Goal: Task Accomplishment & Management: Manage account settings

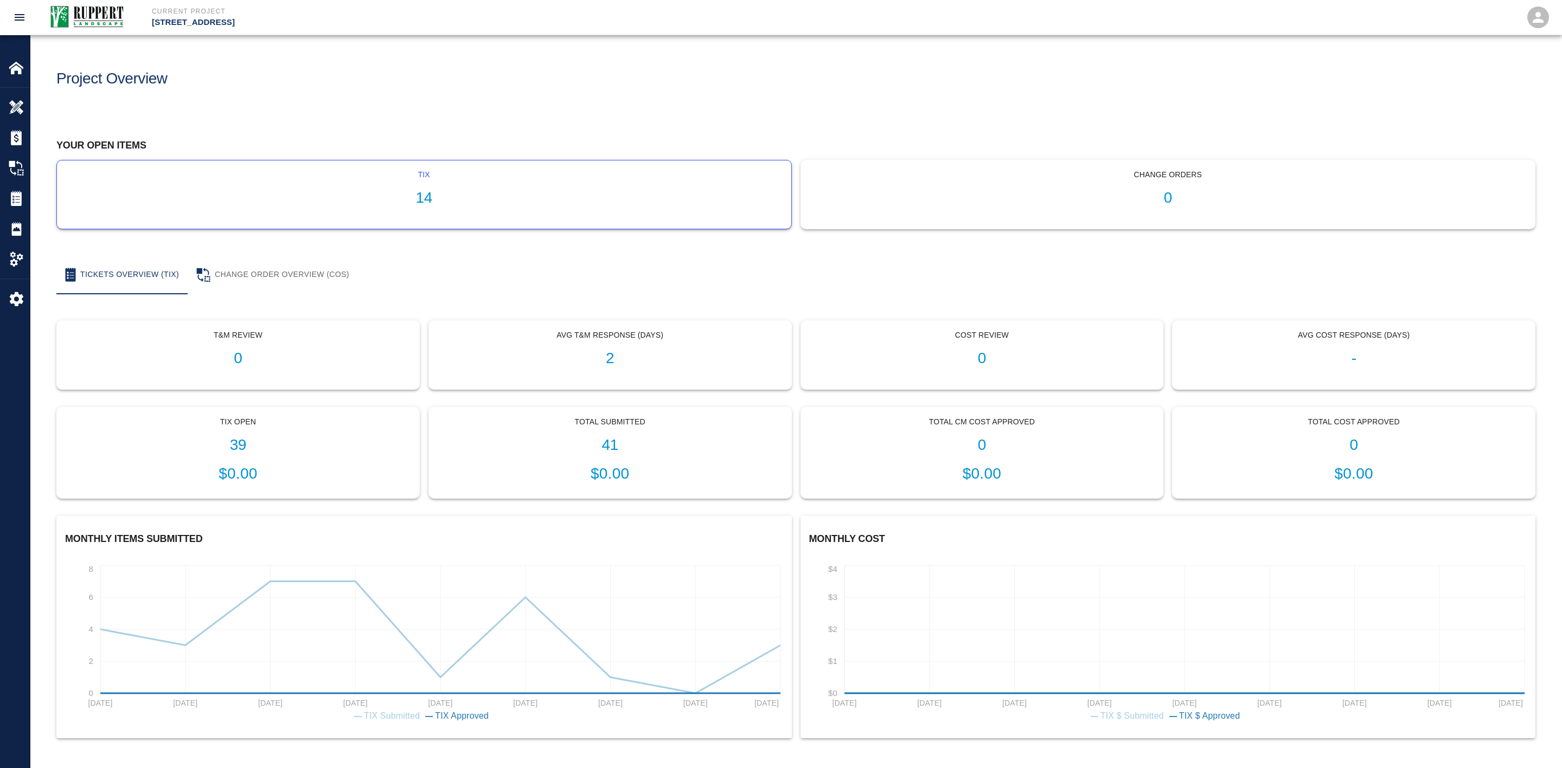
click at [449, 186] on div "tix 14" at bounding box center [424, 194] width 734 height 68
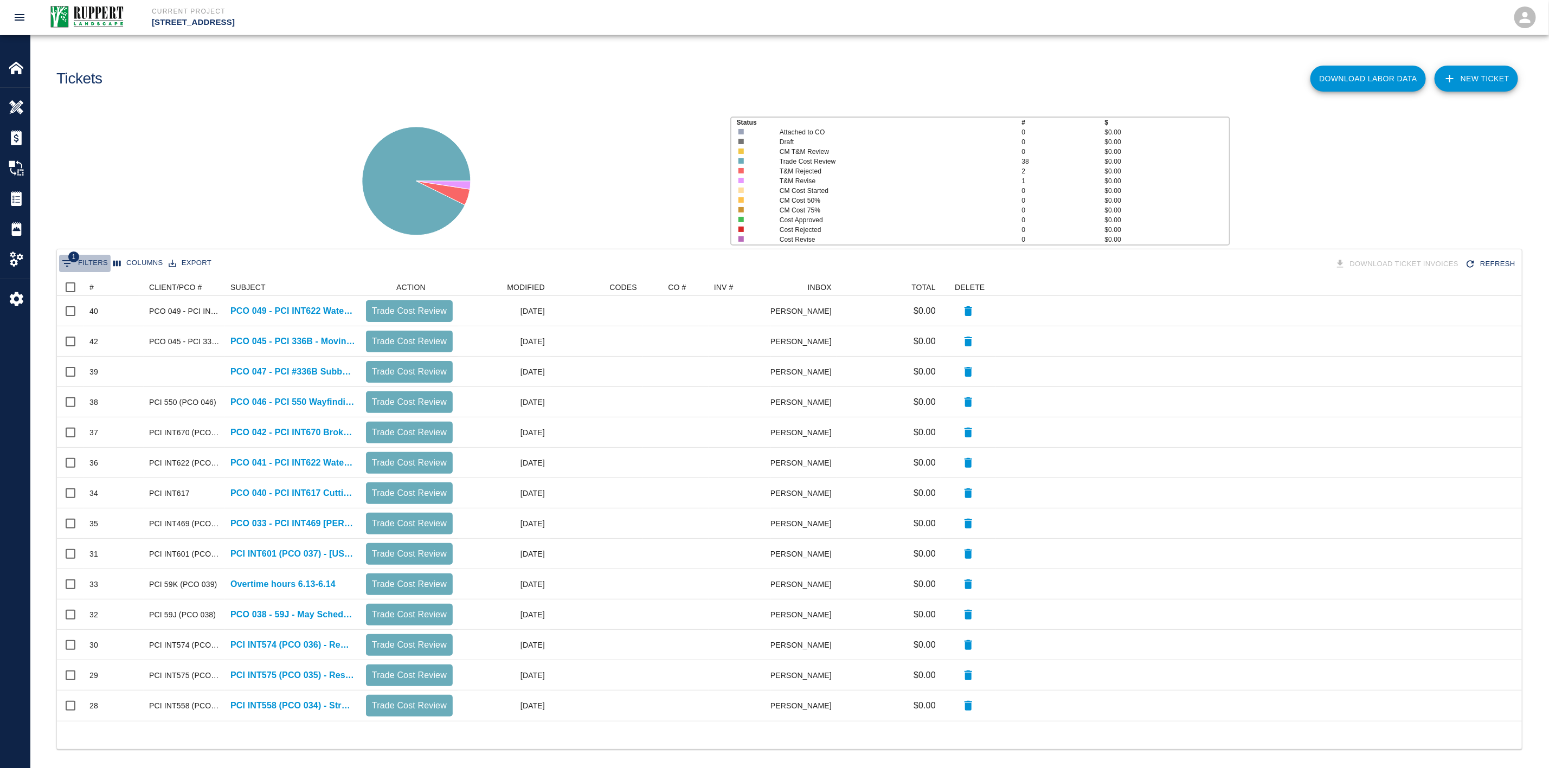
click at [70, 264] on icon "Show filters" at bounding box center [67, 263] width 10 height 7
select select "isAnyOf"
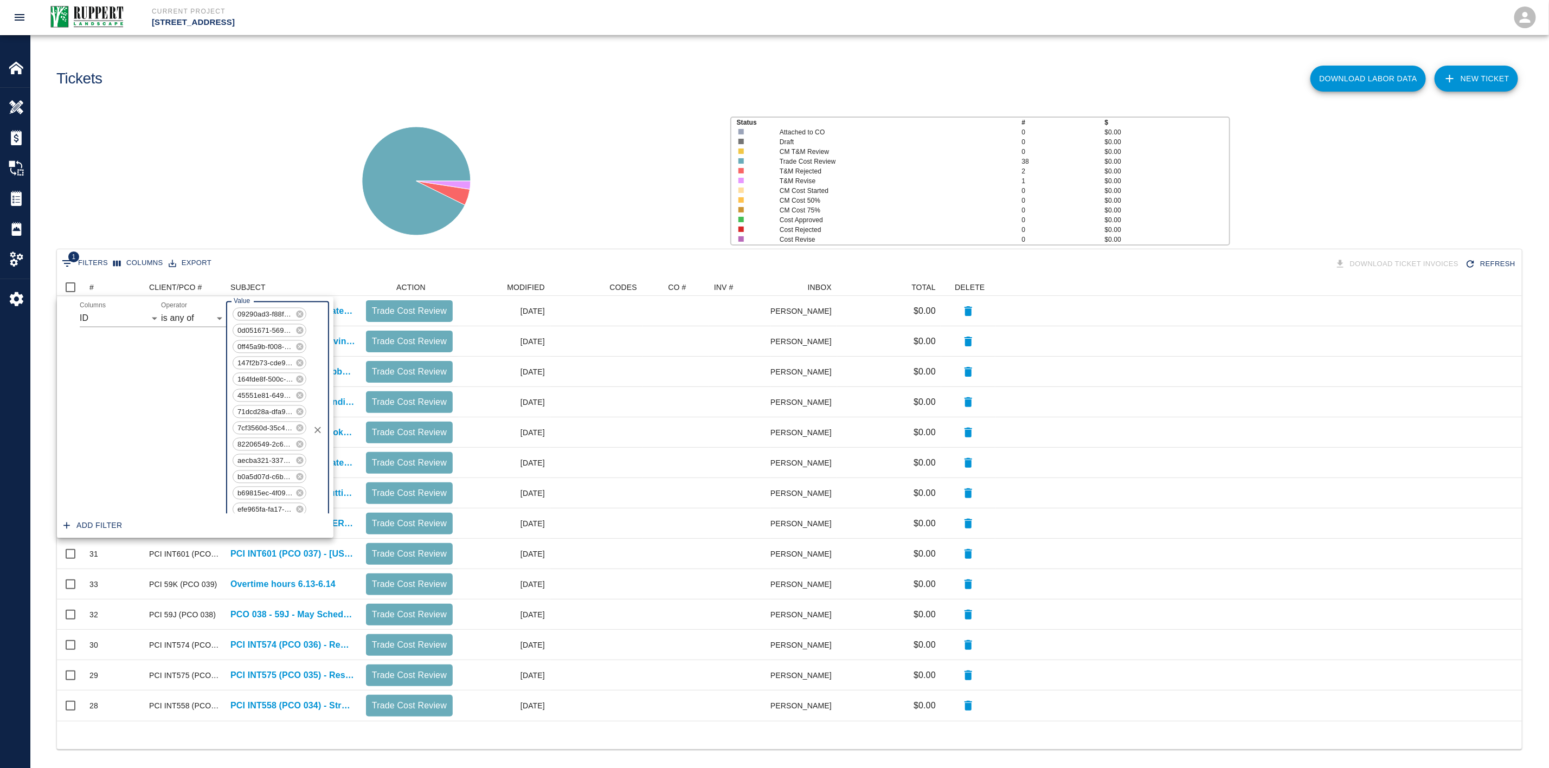
click at [313, 442] on div "09290ad3-f88f-4db5-883e-8dd36f6cbebb 0d051671-5698-4ed7-a294-e819e11dad73 0ff45…" at bounding box center [277, 430] width 103 height 258
click at [316, 432] on icon "Clear" at bounding box center [317, 430] width 7 height 7
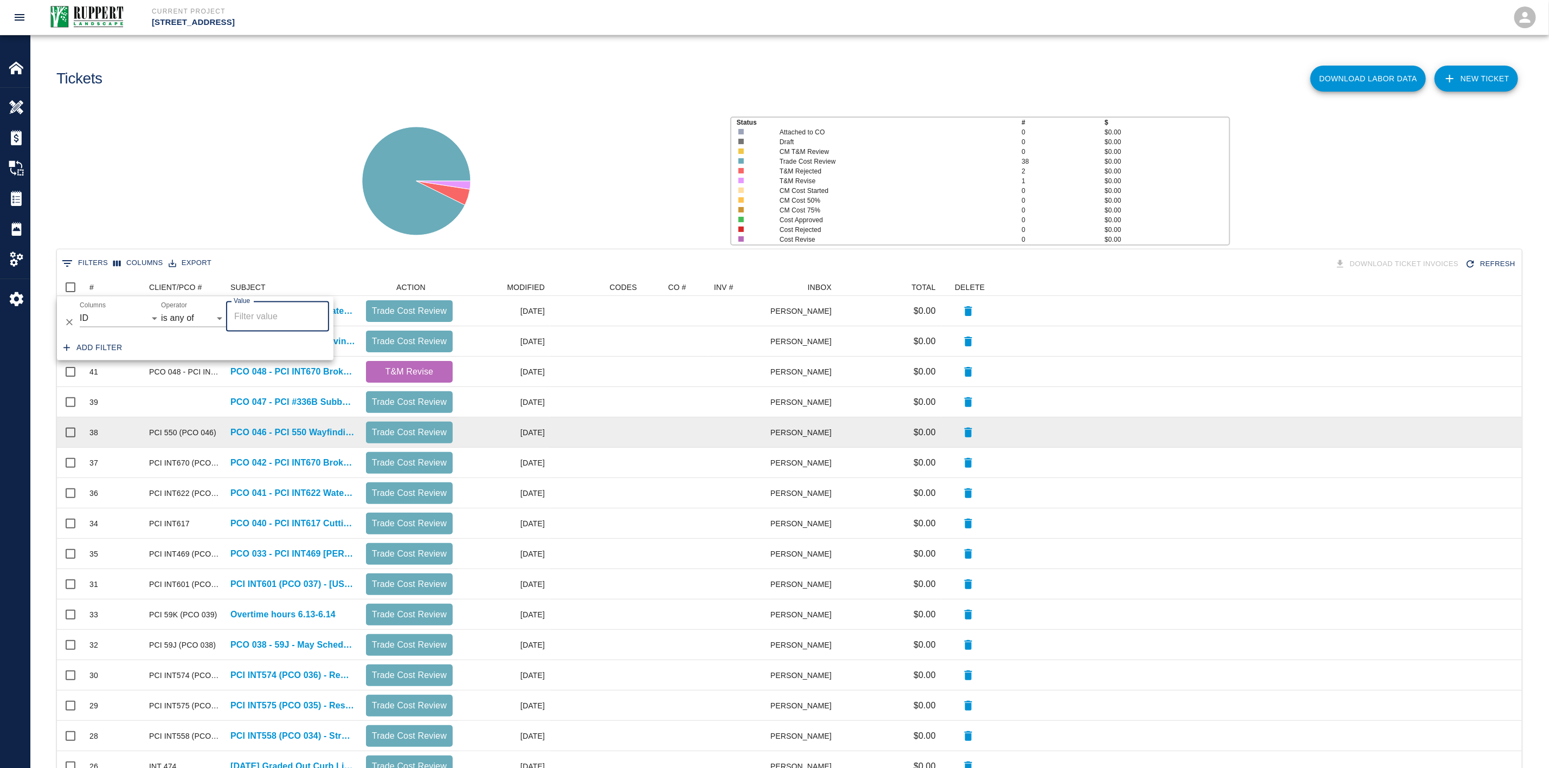
scroll to position [612, 1453]
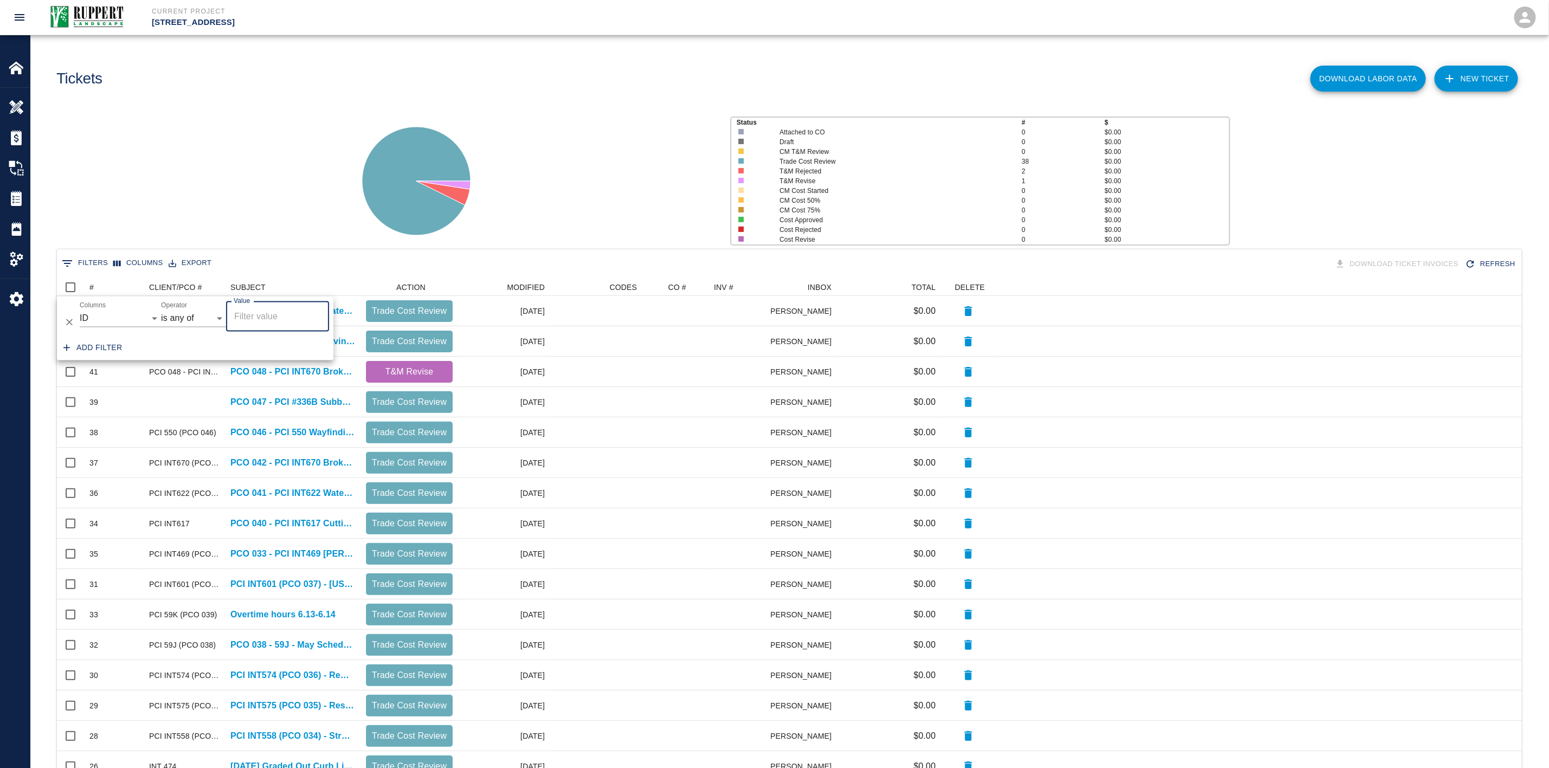
click at [279, 224] on div "Status # $ Attached to CO 0 $0.00 Draft 0 $0.00 CM T&M Review 0 $0.00 Trade Cos…" at bounding box center [785, 177] width 1527 height 144
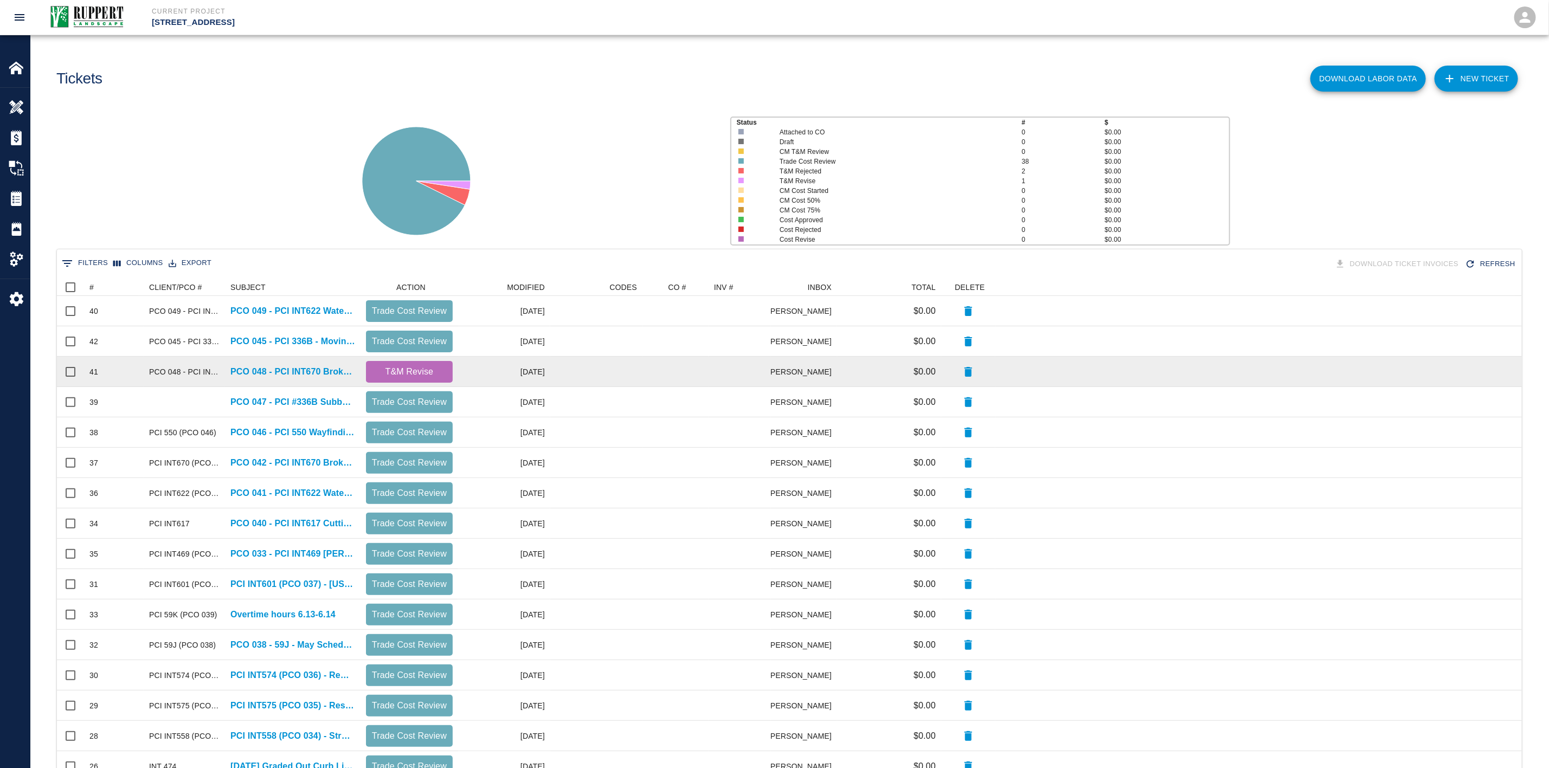
click at [412, 370] on p "T&M Revise" at bounding box center [409, 371] width 78 height 13
click at [318, 370] on p "PCO 048 - PCI INT670 Broken Pavers by other trades Part 2" at bounding box center [292, 371] width 125 height 13
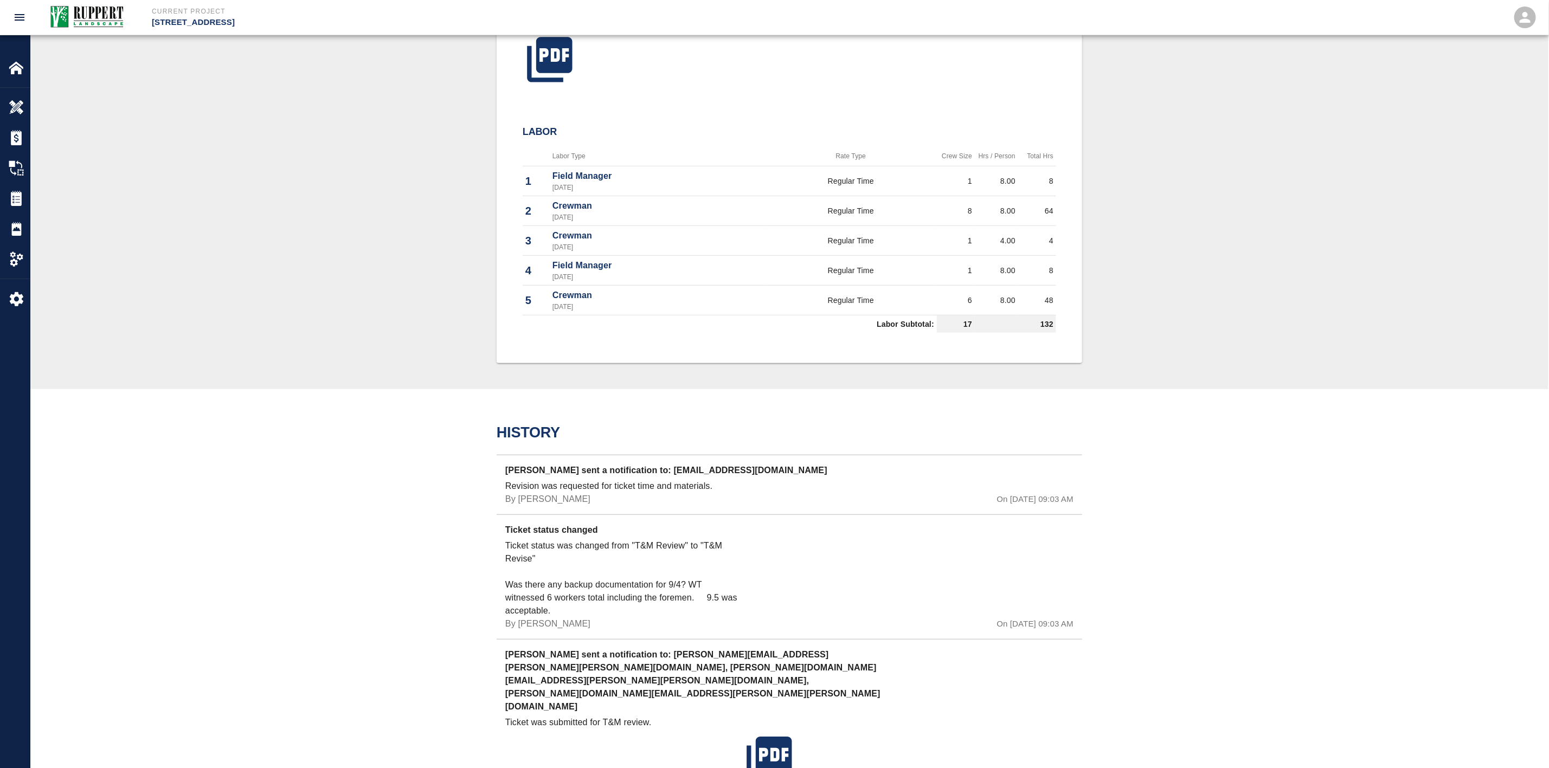
scroll to position [569, 0]
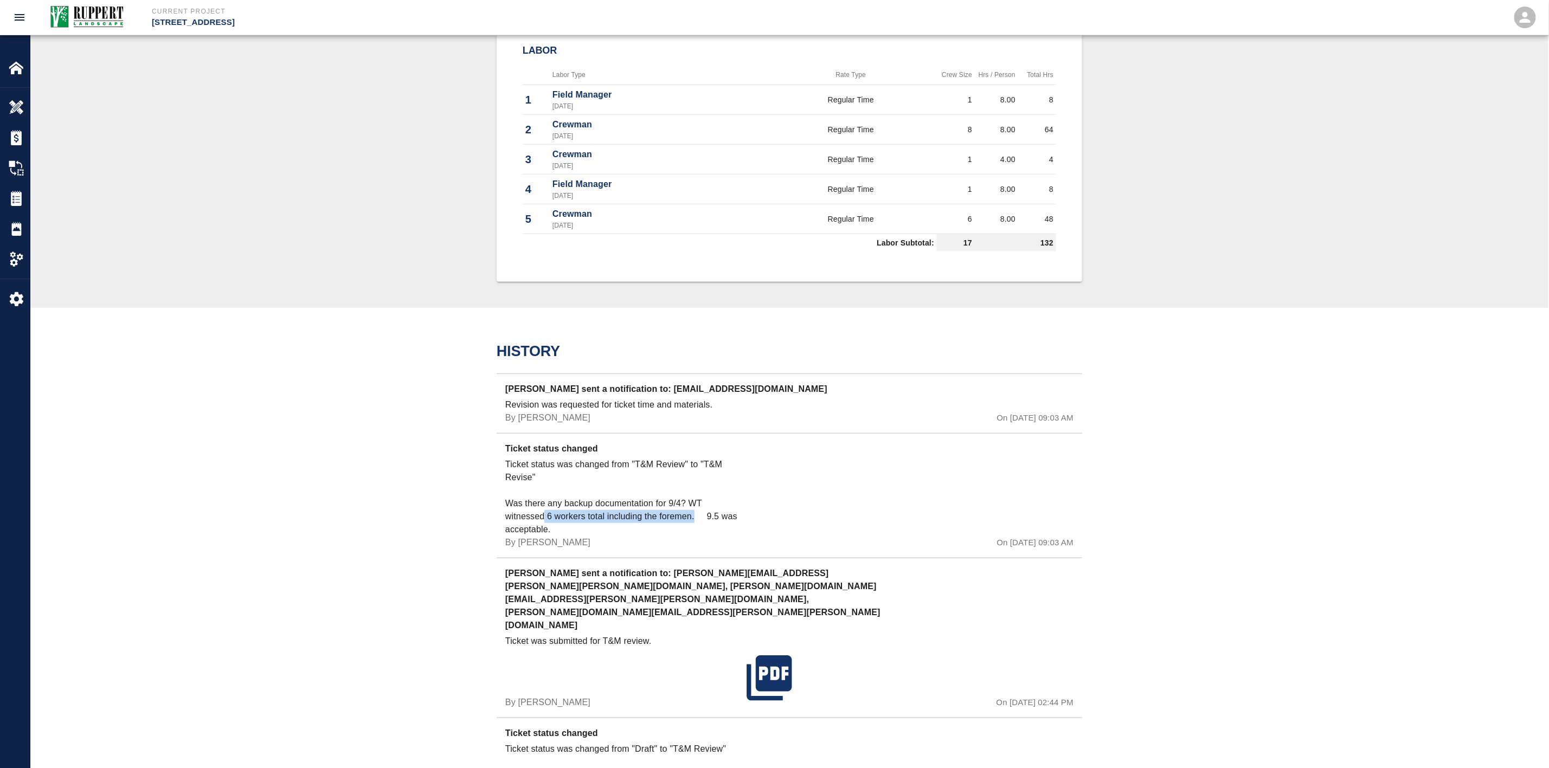
drag, startPoint x: 544, startPoint y: 513, endPoint x: 695, endPoint y: 515, distance: 150.7
click at [695, 515] on p "Ticket status was changed from "T&M Review" to "T&M Revise" Was there any backu…" at bounding box center [623, 497] width 237 height 78
click at [609, 560] on div "[PERSON_NAME] sent a notification to: [PERSON_NAME][EMAIL_ADDRESS][PERSON_NAME]…" at bounding box center [790, 638] width 586 height 160
drag, startPoint x: 545, startPoint y: 518, endPoint x: 691, endPoint y: 519, distance: 146.4
click at [691, 519] on p "Ticket status was changed from "T&M Review" to "T&M Revise" Was there any backu…" at bounding box center [623, 497] width 237 height 78
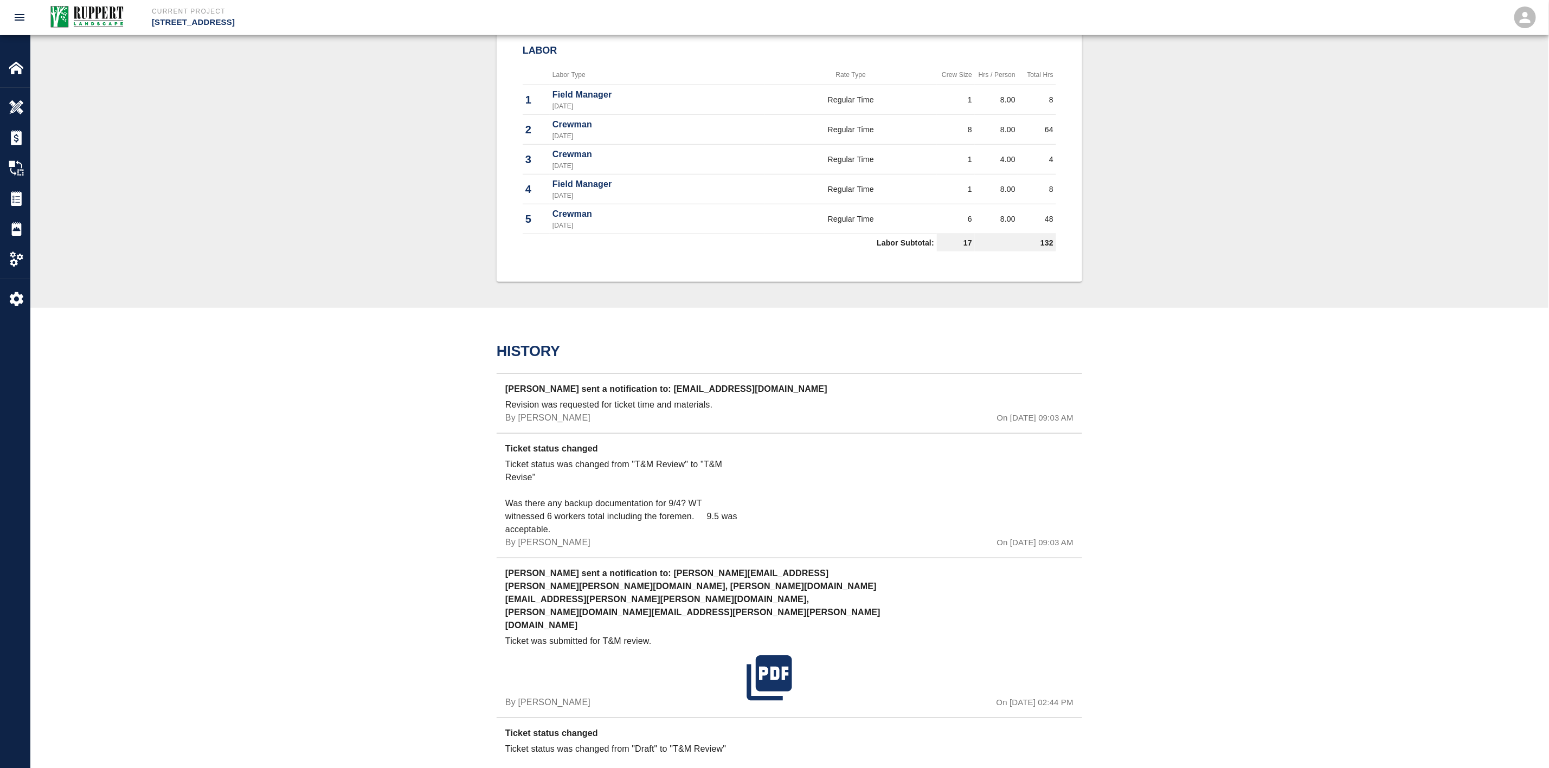
click at [690, 508] on p "Ticket status was changed from "T&M Review" to "T&M Revise" Was there any backu…" at bounding box center [623, 497] width 237 height 78
drag, startPoint x: 690, startPoint y: 508, endPoint x: 545, endPoint y: 514, distance: 145.4
click at [545, 514] on p "Ticket status was changed from "T&M Review" to "T&M Revise" Was there any backu…" at bounding box center [623, 497] width 237 height 78
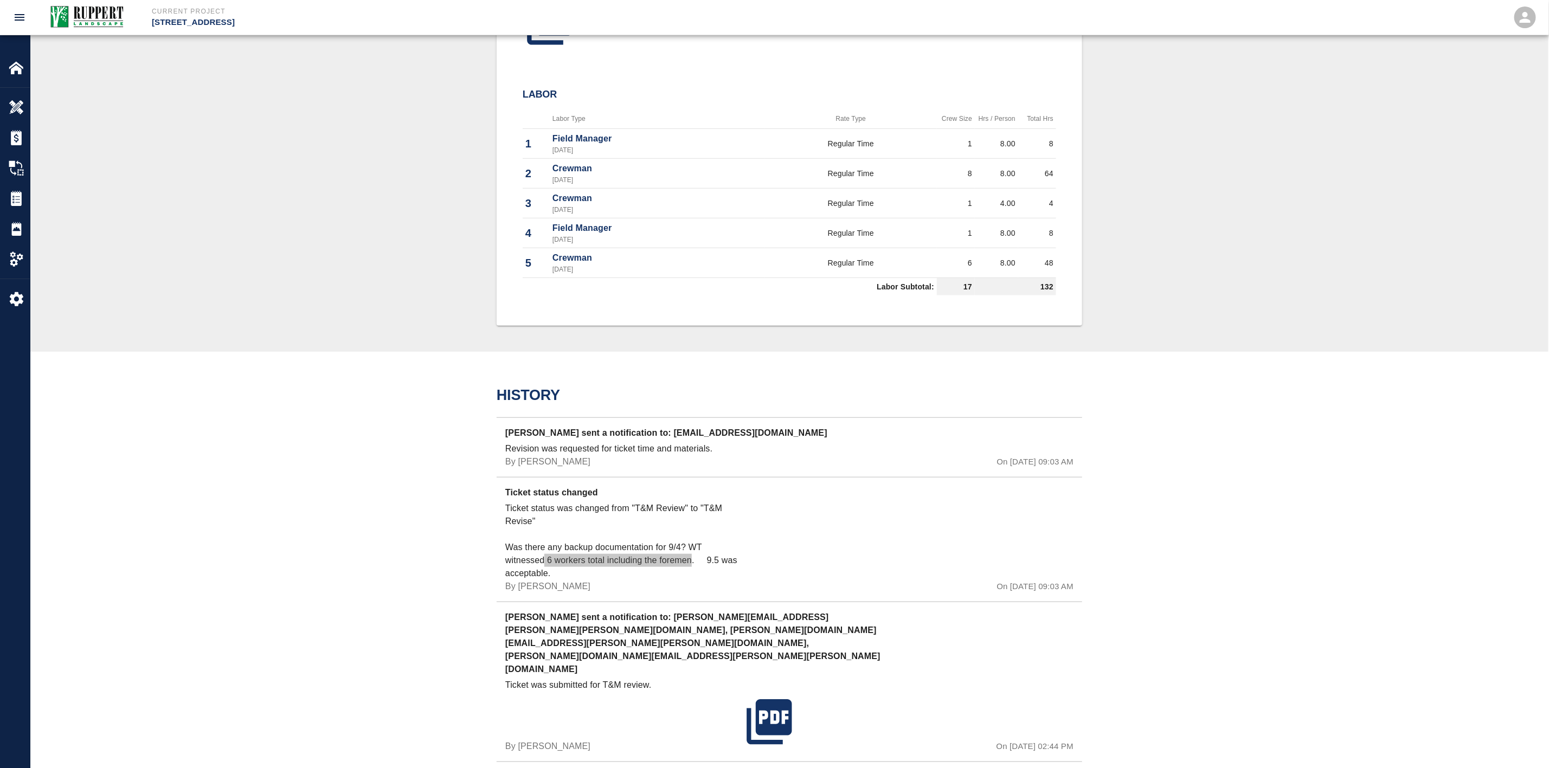
scroll to position [646, 0]
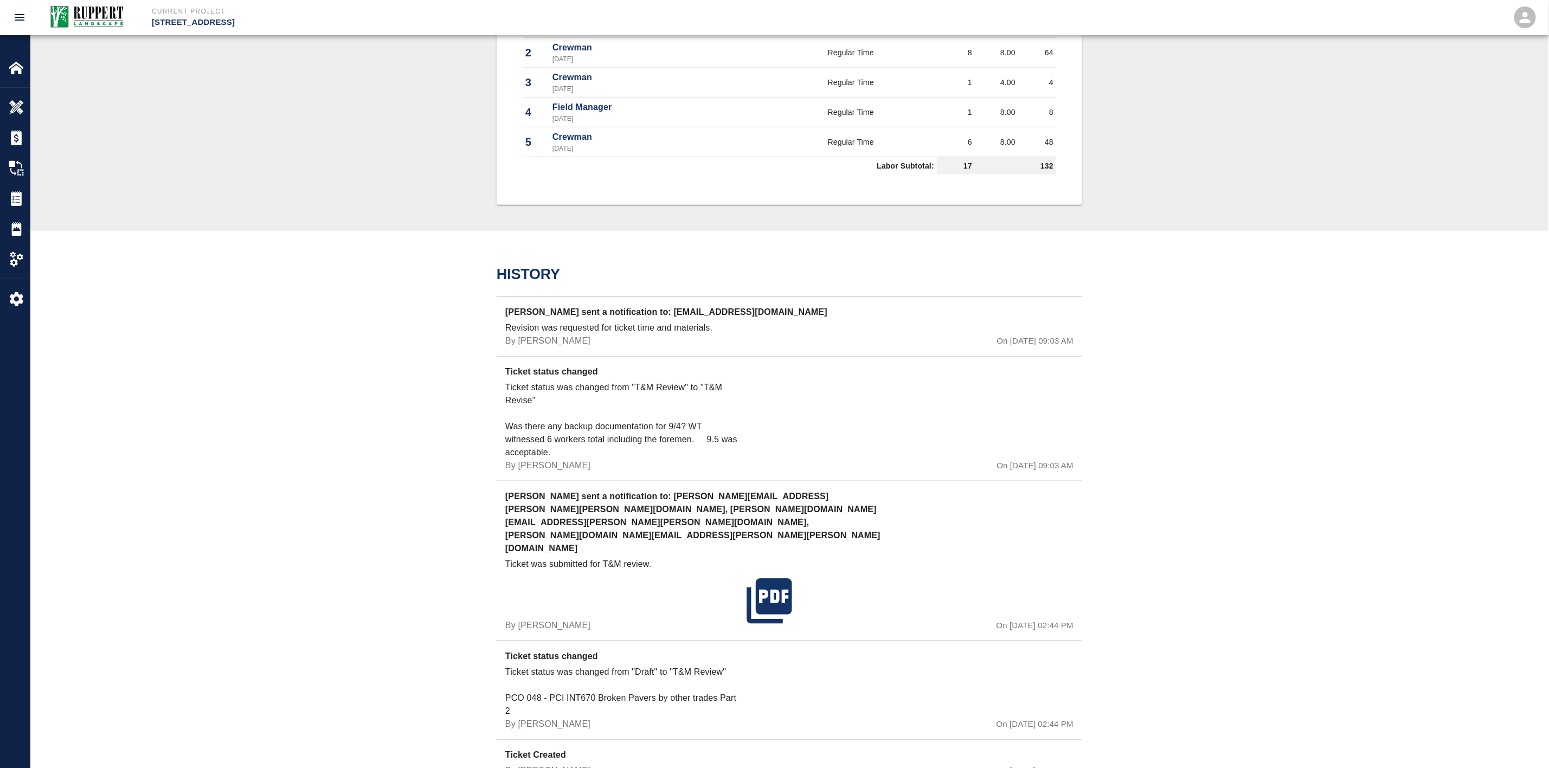
click at [594, 459] on div "By [PERSON_NAME]" at bounding box center [623, 465] width 237 height 13
drag, startPoint x: 551, startPoint y: 451, endPoint x: 490, endPoint y: 413, distance: 72.3
click at [490, 413] on div "History [PERSON_NAME] sent a notification to: [EMAIL_ADDRESS][DOMAIN_NAME] Revi…" at bounding box center [789, 521] width 1518 height 581
click at [515, 419] on p "Ticket status was changed from "T&M Review" to "T&M Revise" Was there any backu…" at bounding box center [623, 420] width 237 height 78
click at [505, 421] on div "Ticket status changed Ticket status was changed from "T&M Review" to "T&M Revis…" at bounding box center [790, 418] width 586 height 125
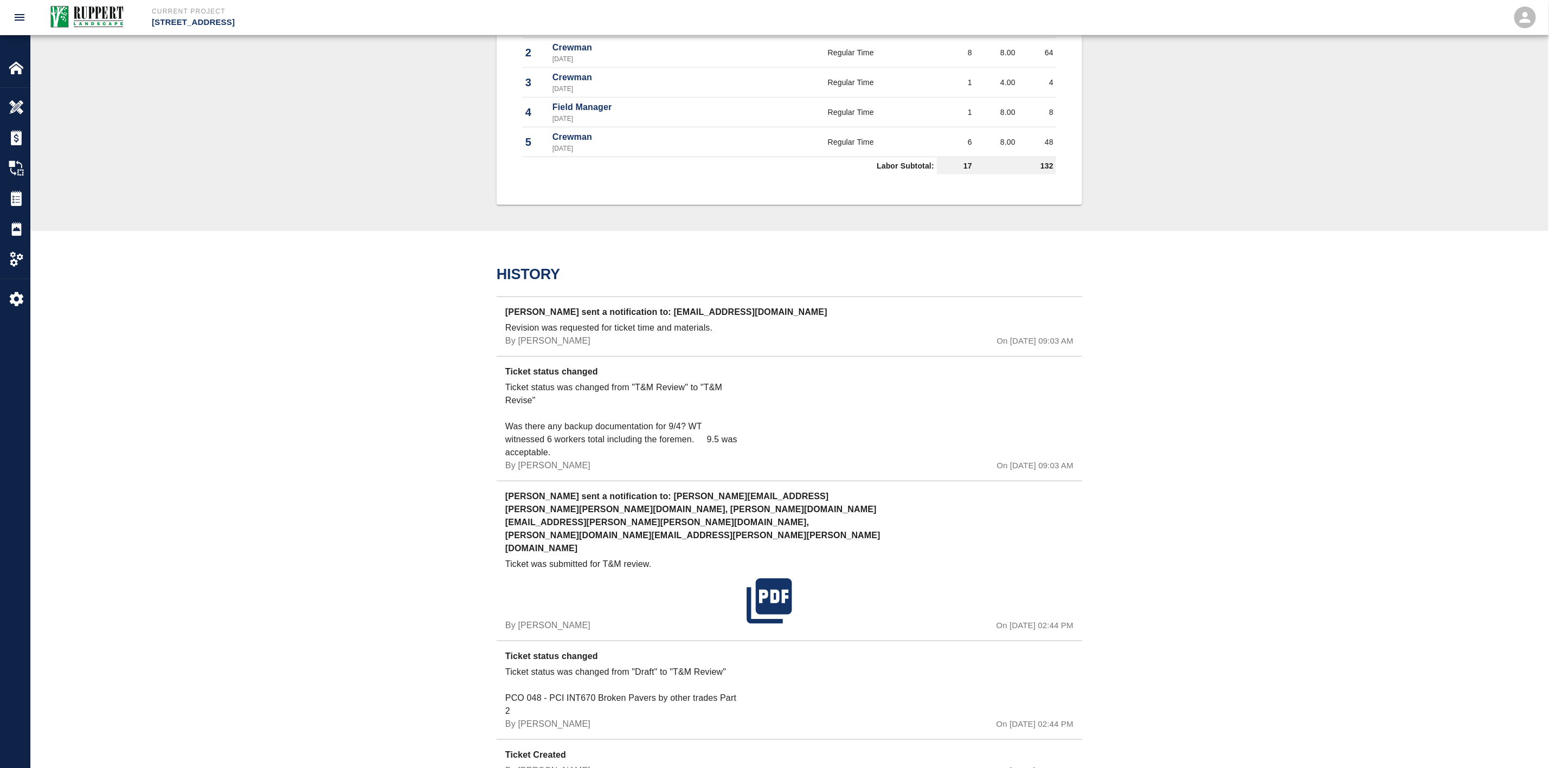
drag, startPoint x: 508, startPoint y: 421, endPoint x: 560, endPoint y: 443, distance: 55.9
click at [560, 443] on p "Ticket status was changed from "T&M Review" to "T&M Revise" Was there any backu…" at bounding box center [623, 420] width 237 height 78
click at [551, 448] on p "Ticket status was changed from "T&M Review" to "T&M Revise" Was there any backu…" at bounding box center [623, 420] width 237 height 78
drag, startPoint x: 551, startPoint y: 448, endPoint x: 500, endPoint y: 425, distance: 56.5
click at [500, 425] on div "Ticket status changed Ticket status was changed from "T&M Review" to "T&M Revis…" at bounding box center [790, 418] width 586 height 125
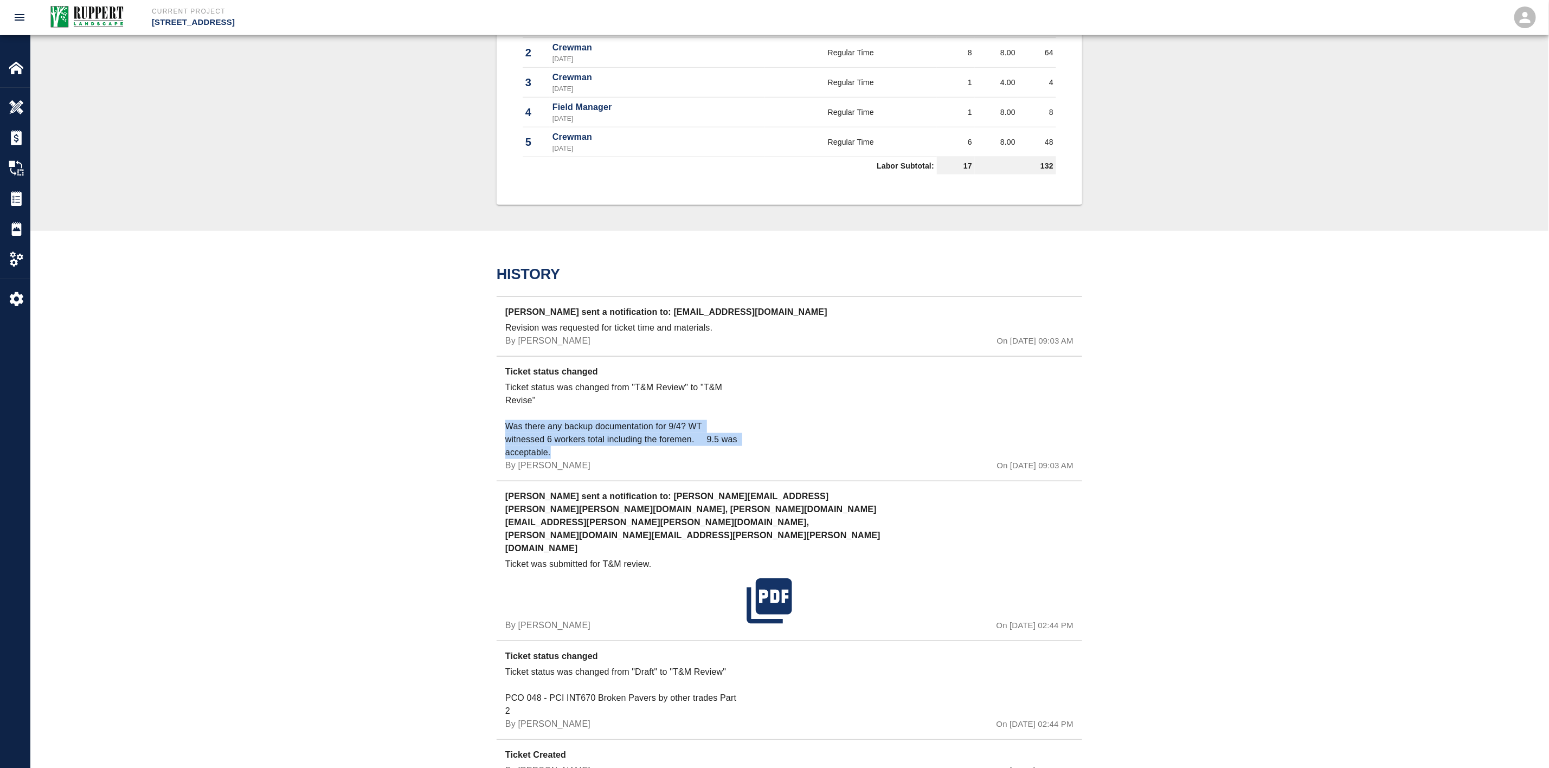
click at [522, 426] on p "Ticket status was changed from "T&M Review" to "T&M Revise" Was there any backu…" at bounding box center [623, 420] width 237 height 78
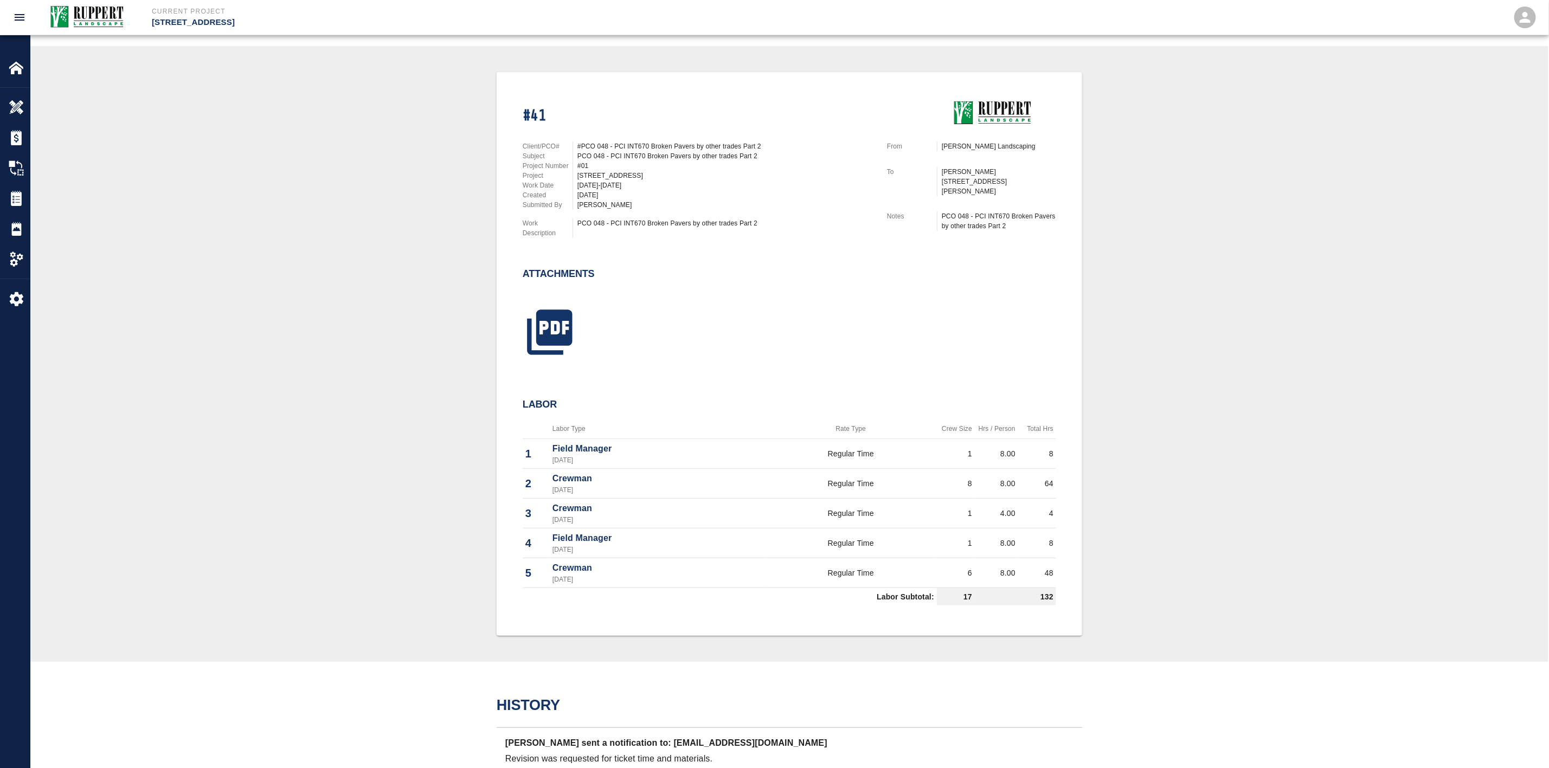
scroll to position [244, 0]
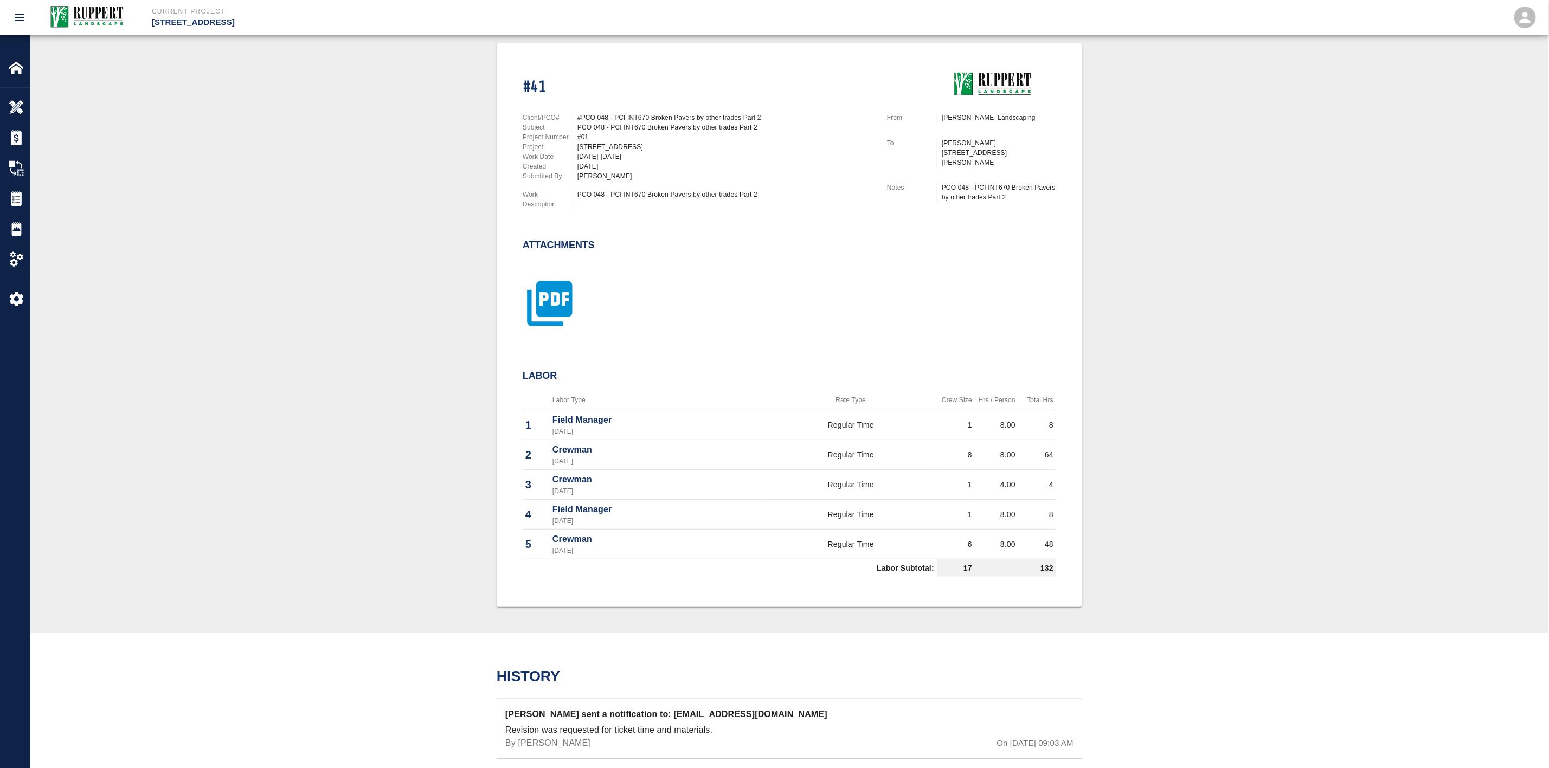
click at [551, 295] on icon "button" at bounding box center [550, 304] width 54 height 54
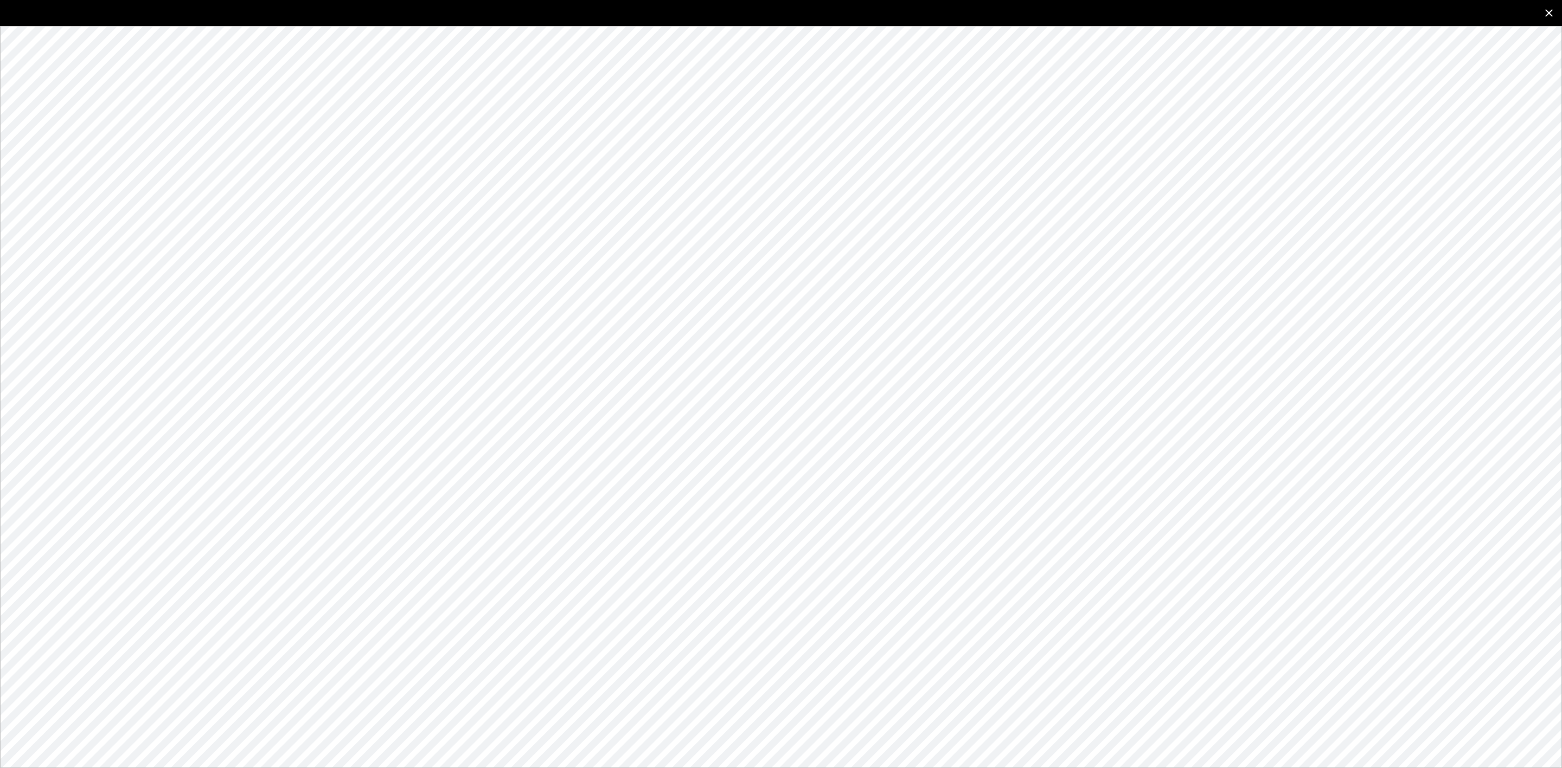
click at [1549, 16] on icon "close" at bounding box center [1548, 13] width 13 height 13
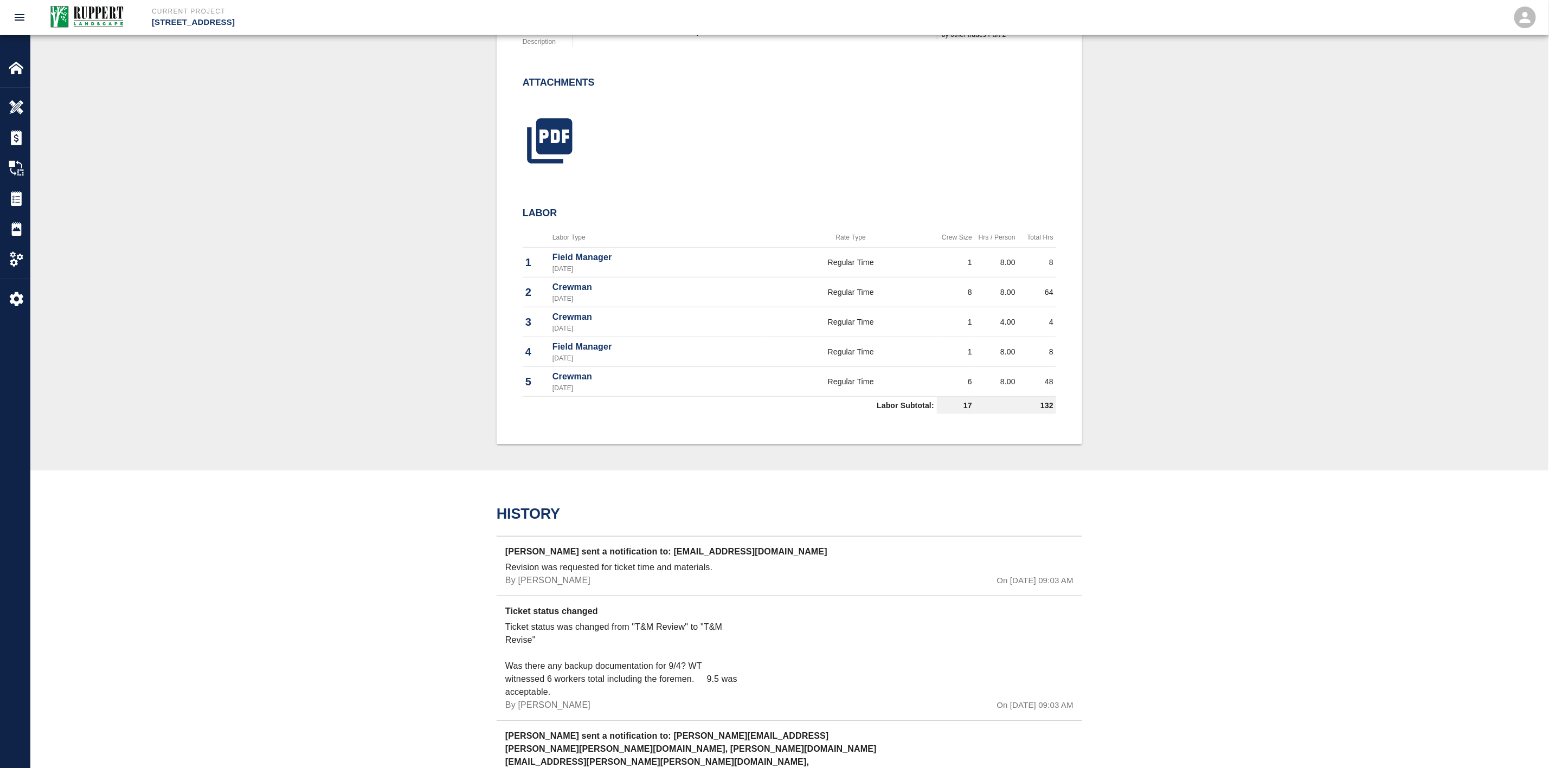
scroll to position [646, 0]
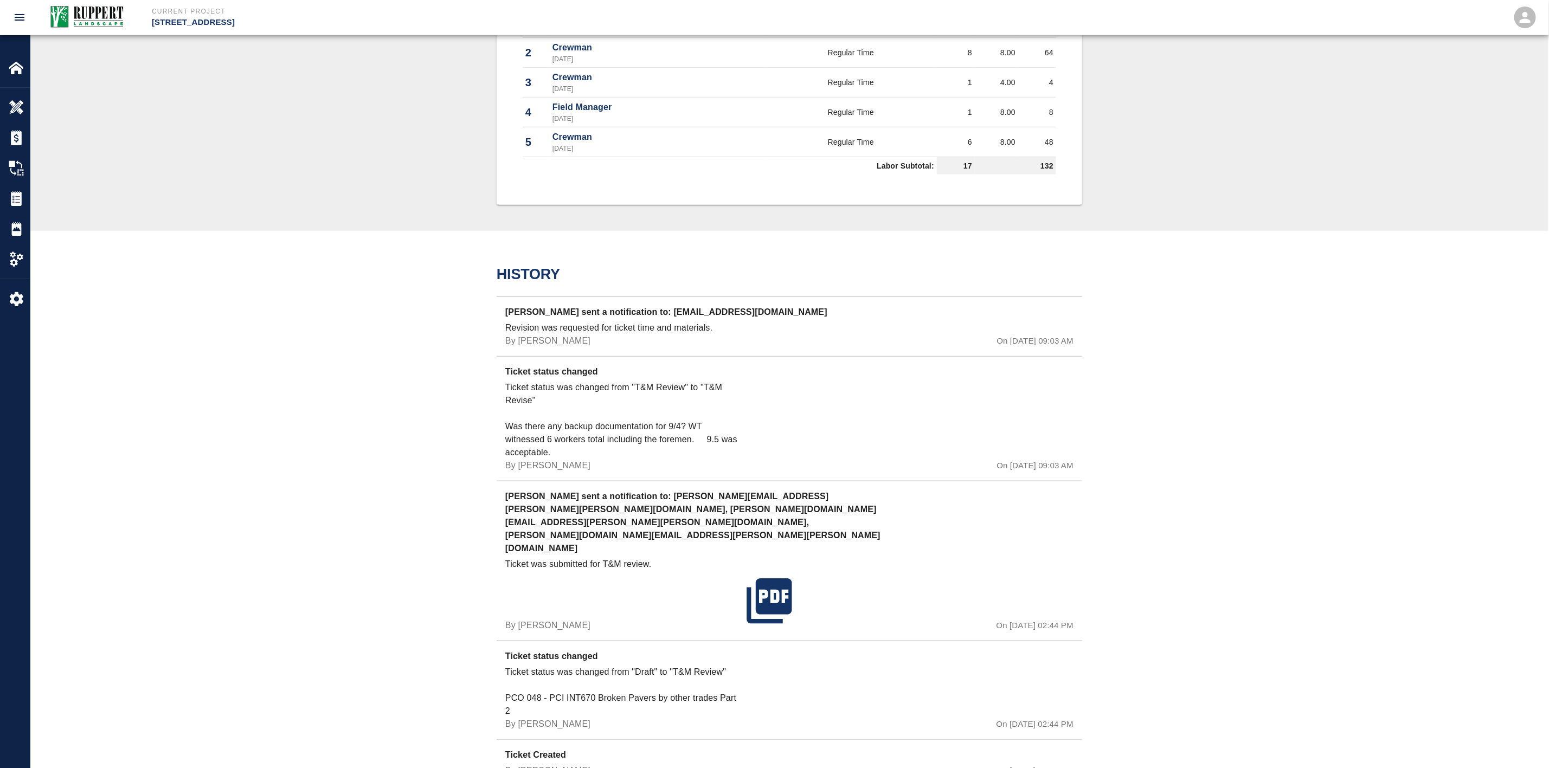
drag, startPoint x: 556, startPoint y: 448, endPoint x: 498, endPoint y: 410, distance: 69.5
click at [498, 410] on div "Ticket status changed Ticket status was changed from "T&M Review" to "T&M Revis…" at bounding box center [790, 418] width 586 height 125
click at [540, 395] on p "Ticket status was changed from "T&M Review" to "T&M Revise" Was there any backu…" at bounding box center [623, 420] width 237 height 78
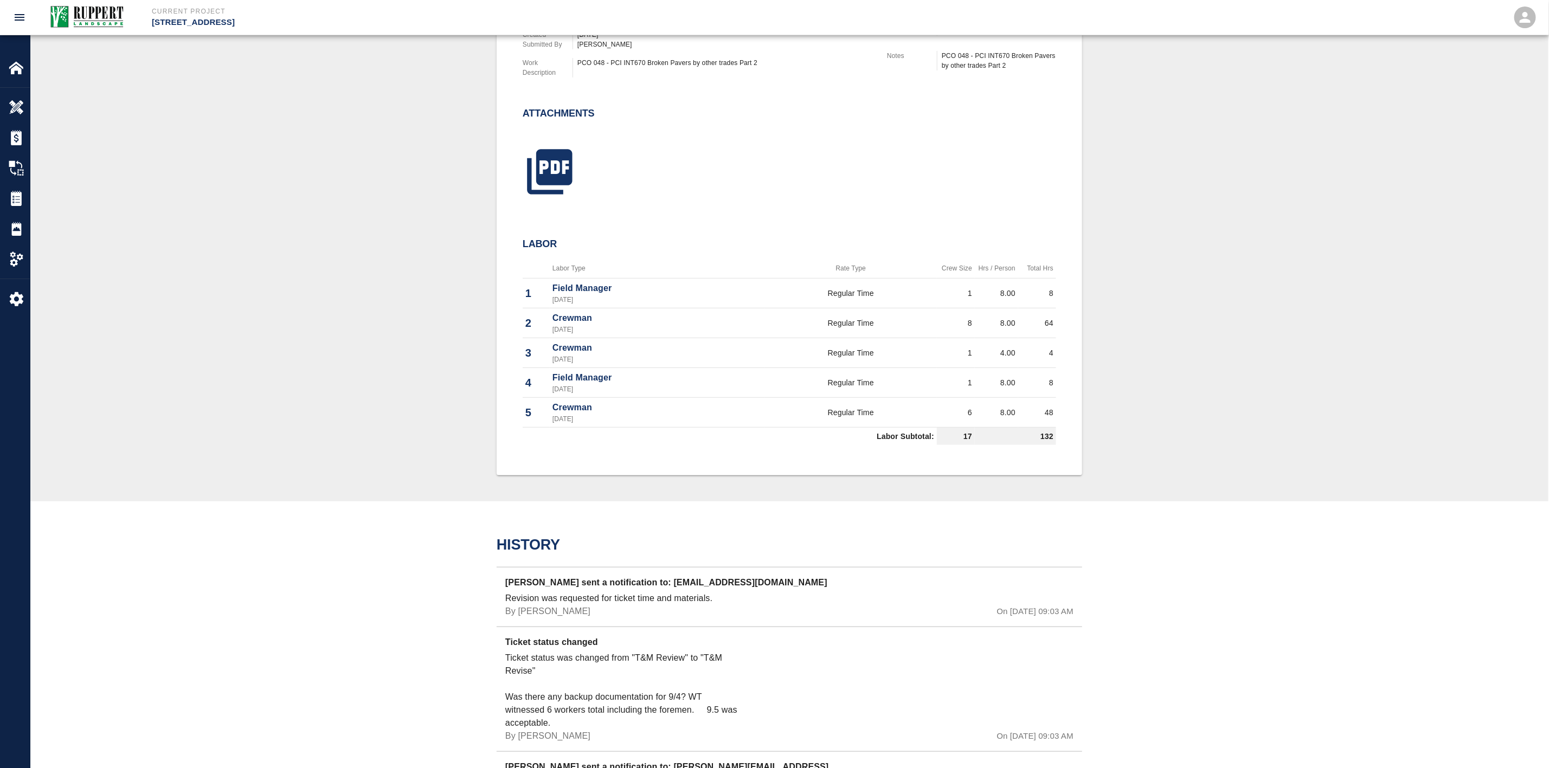
scroll to position [158, 0]
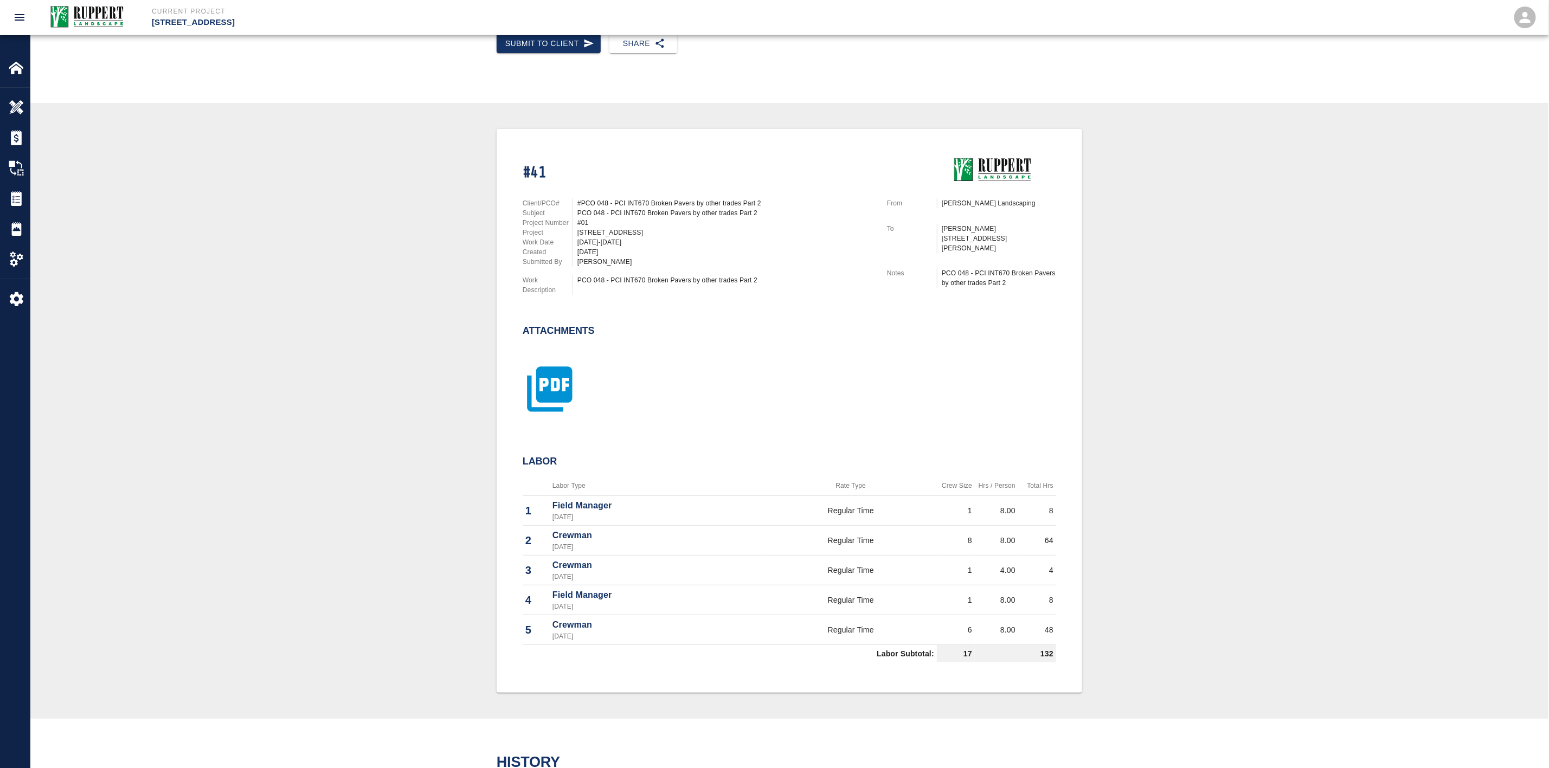
click at [544, 377] on icon "button" at bounding box center [550, 389] width 54 height 54
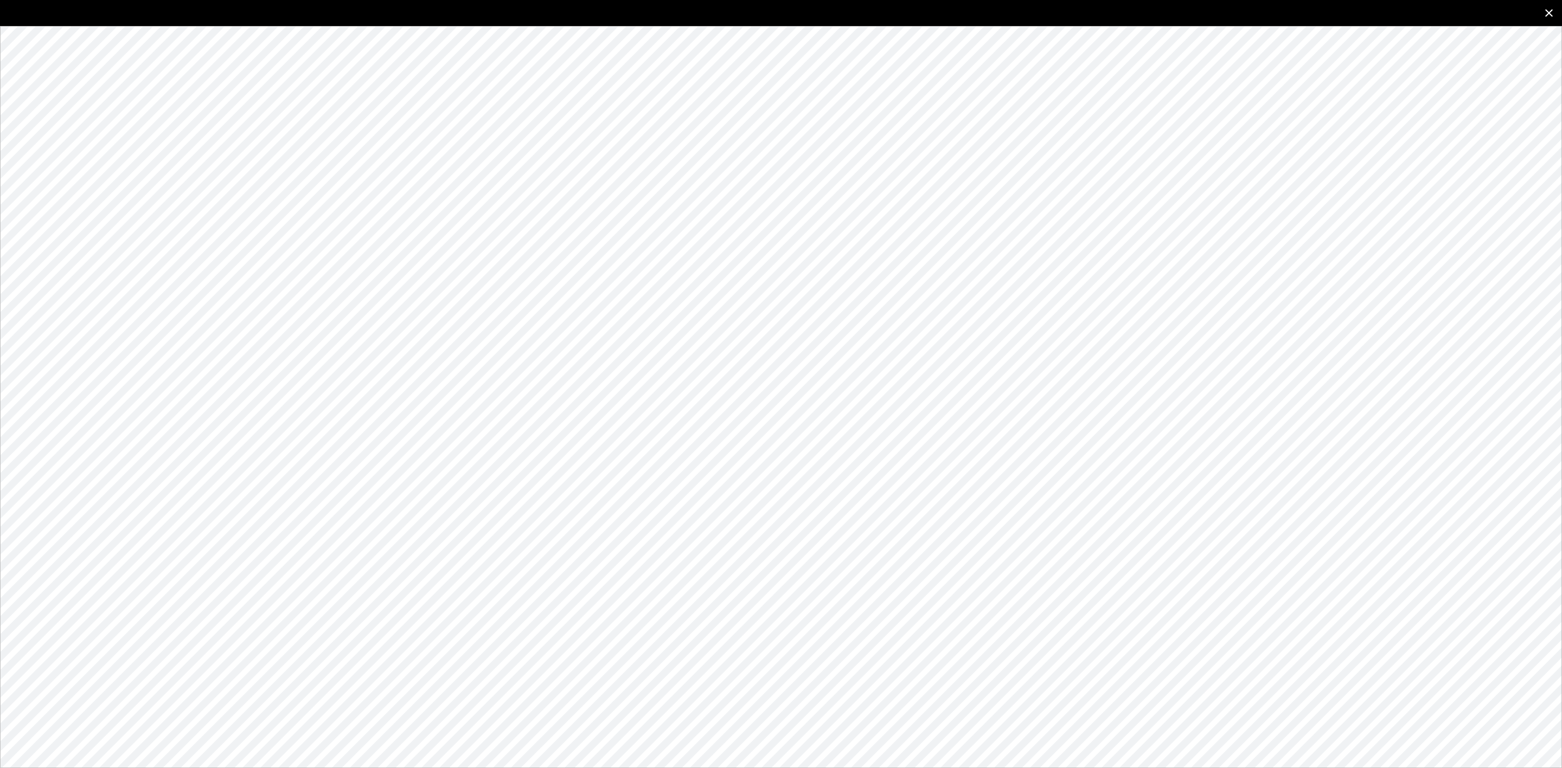
click at [1552, 12] on icon "close" at bounding box center [1548, 13] width 13 height 13
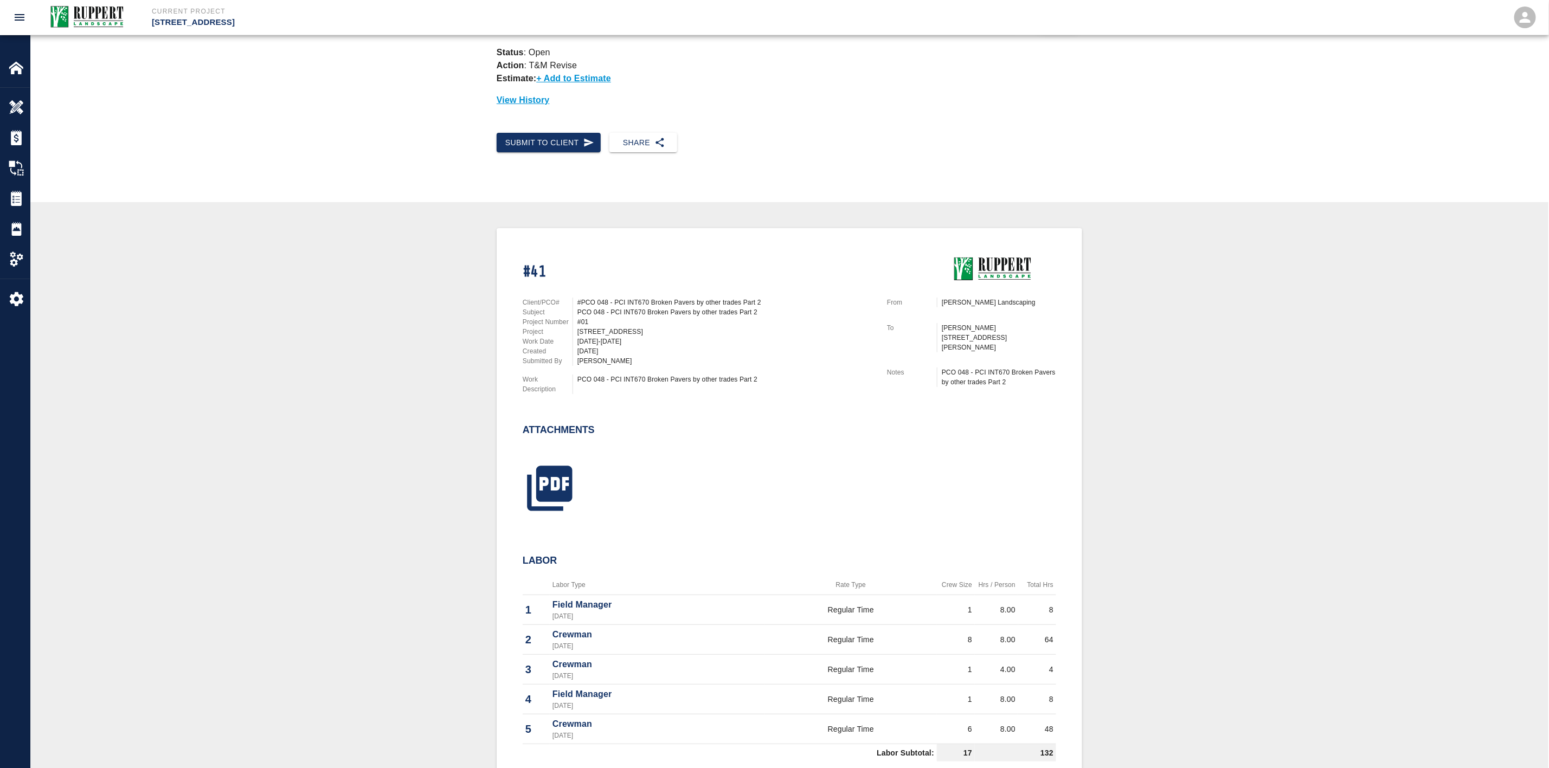
scroll to position [0, 0]
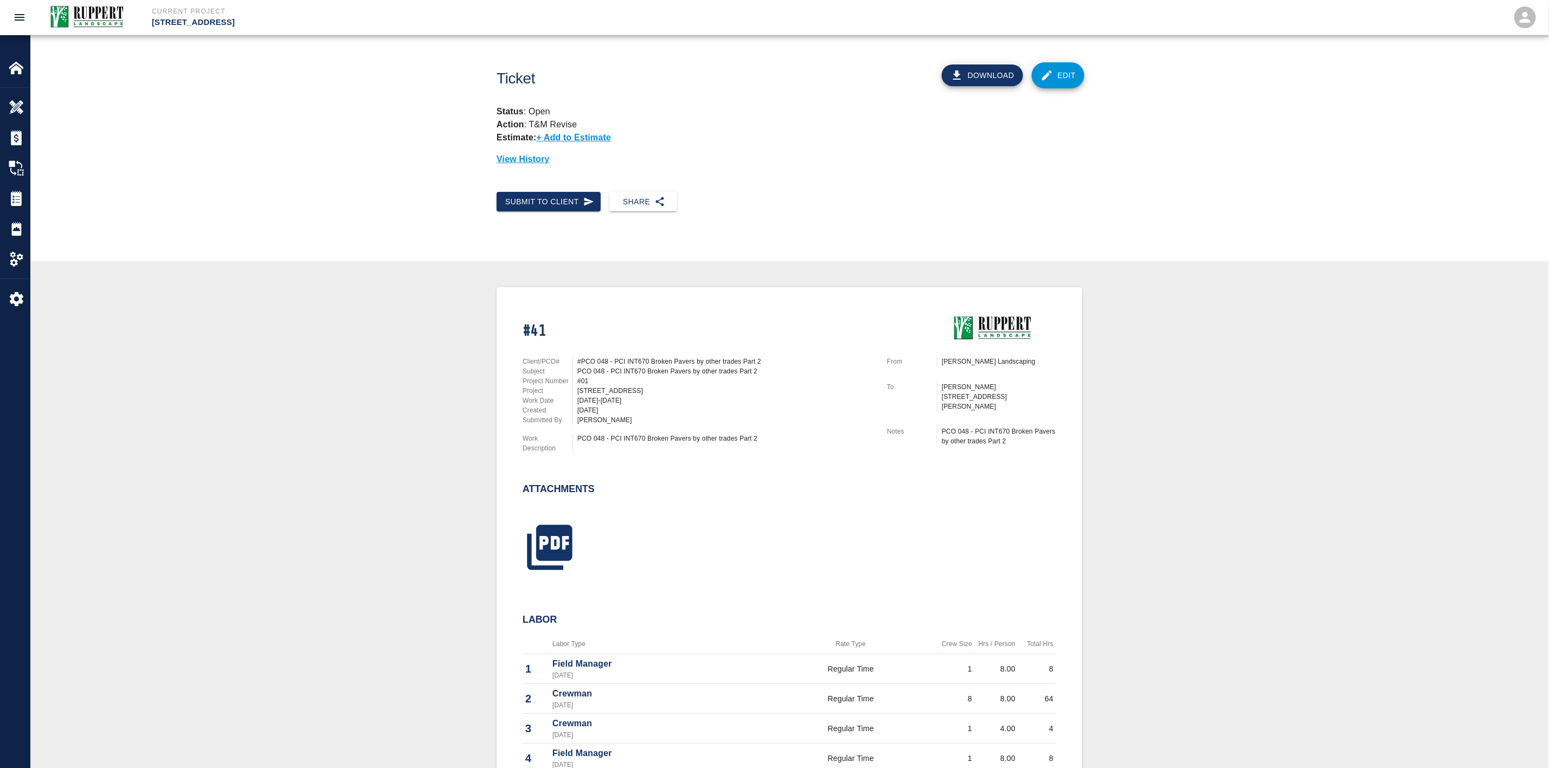
click at [1063, 75] on link "Edit" at bounding box center [1058, 75] width 53 height 26
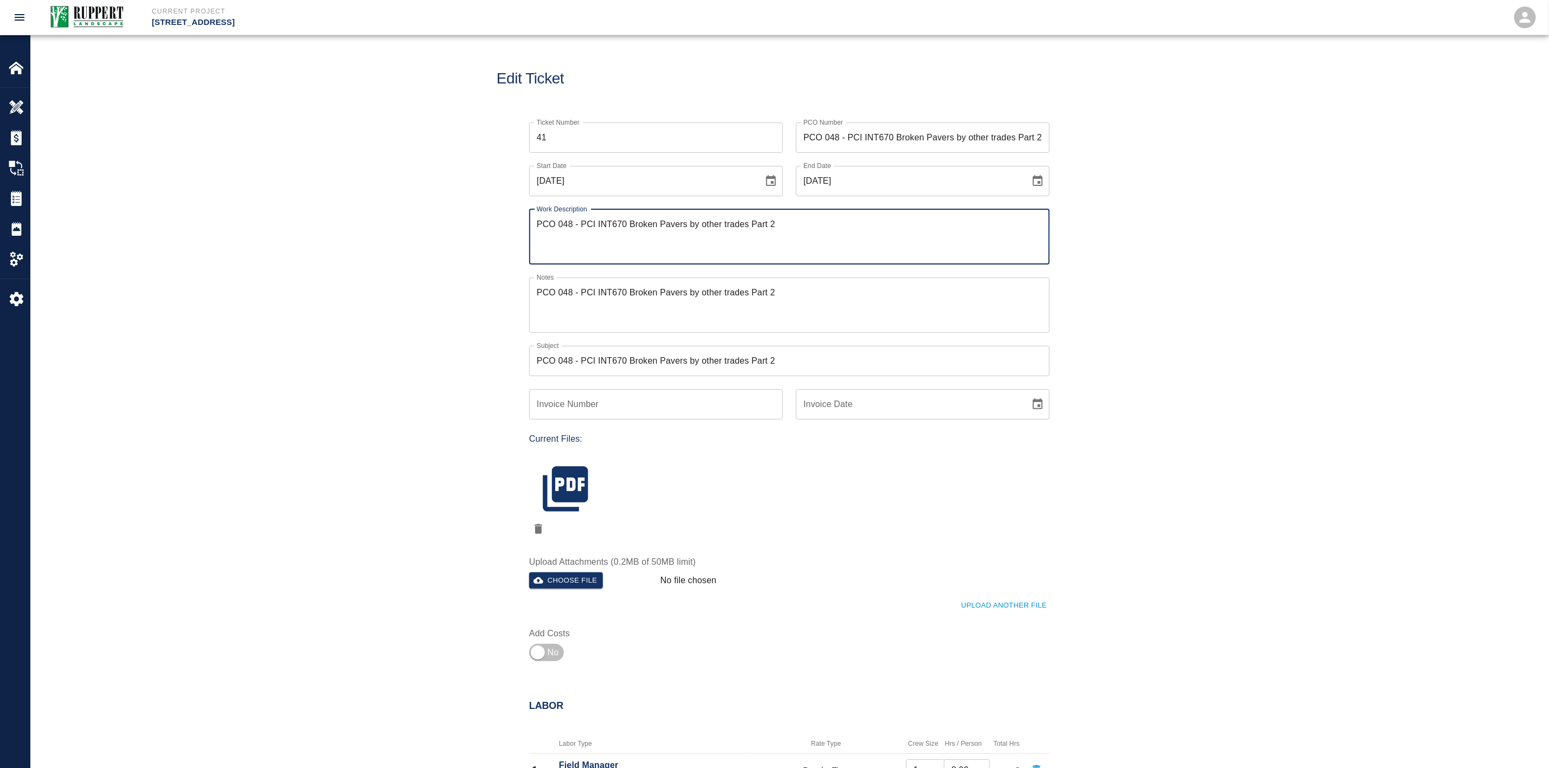
scroll to position [81, 0]
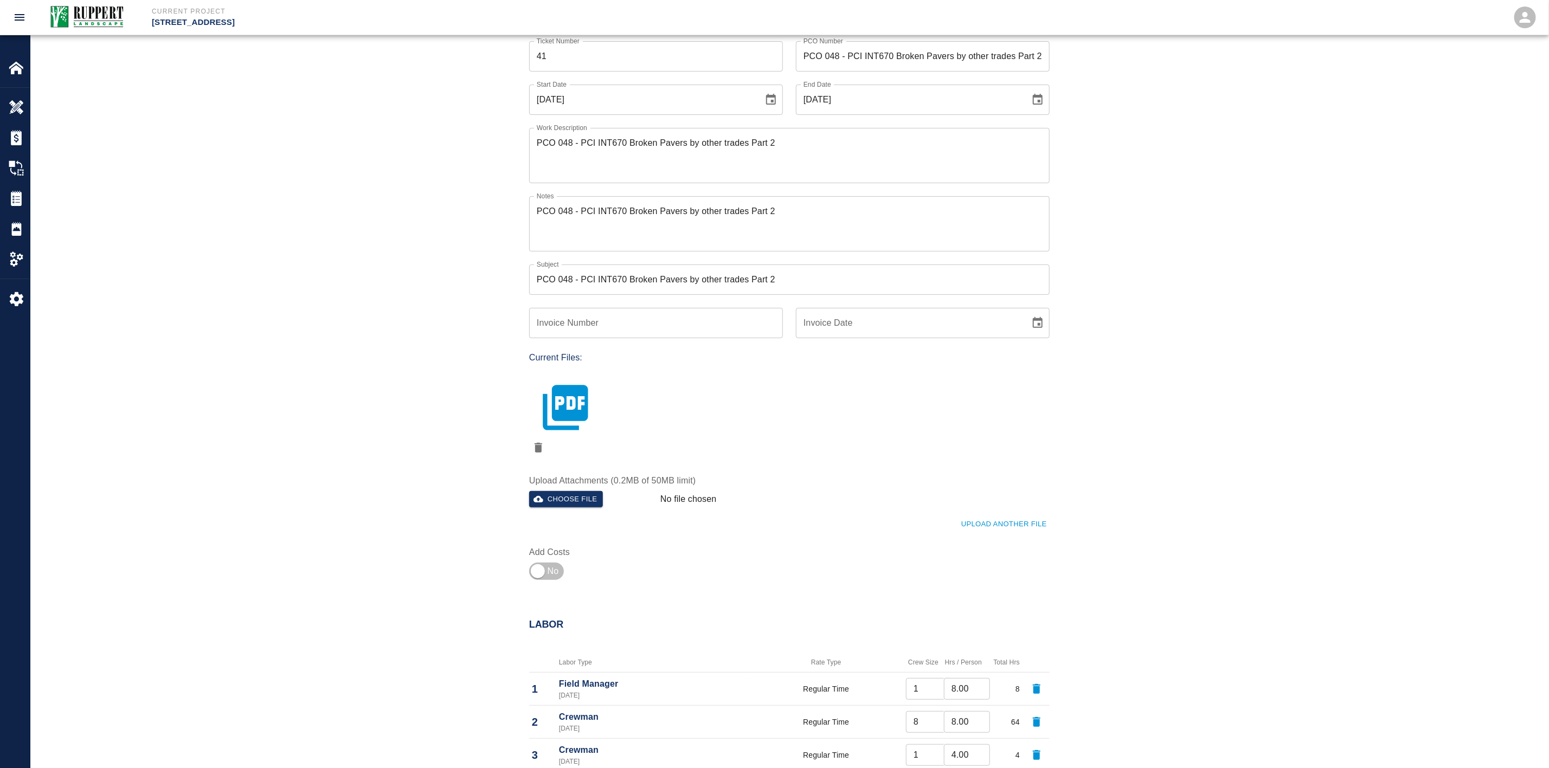
click at [568, 407] on icon "button" at bounding box center [565, 408] width 54 height 54
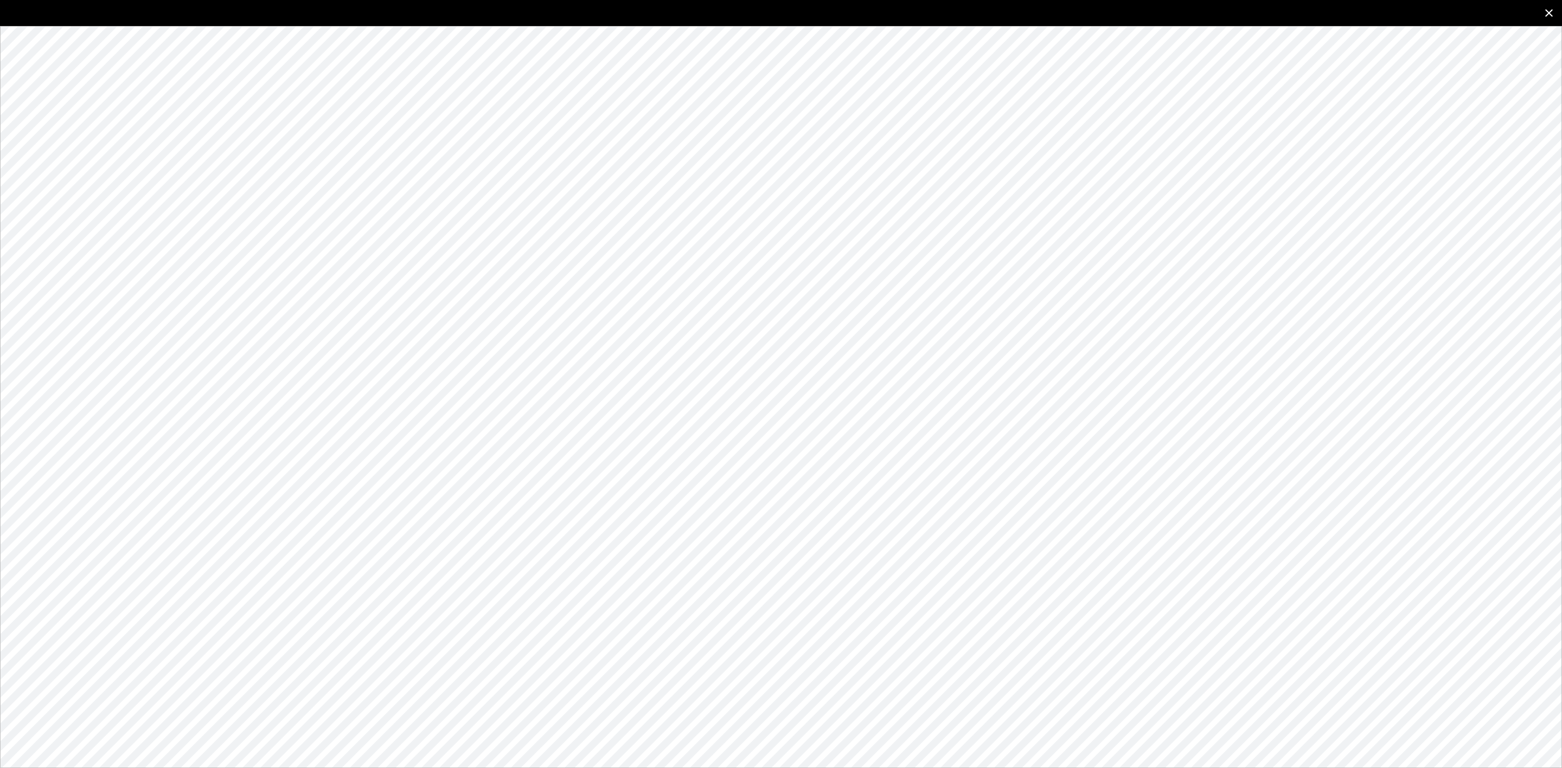
click at [1553, 16] on icon "close" at bounding box center [1548, 13] width 13 height 13
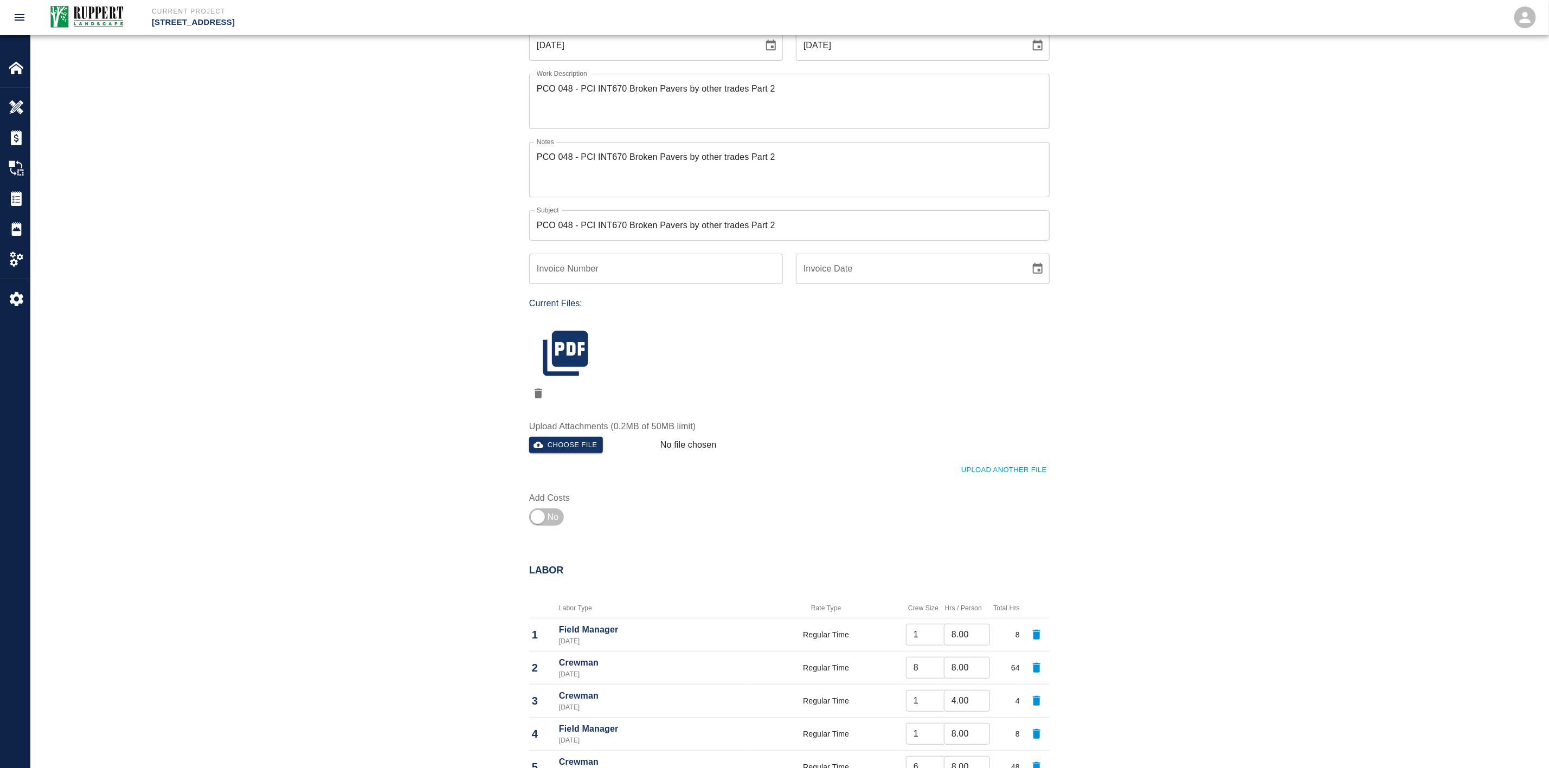
scroll to position [163, 0]
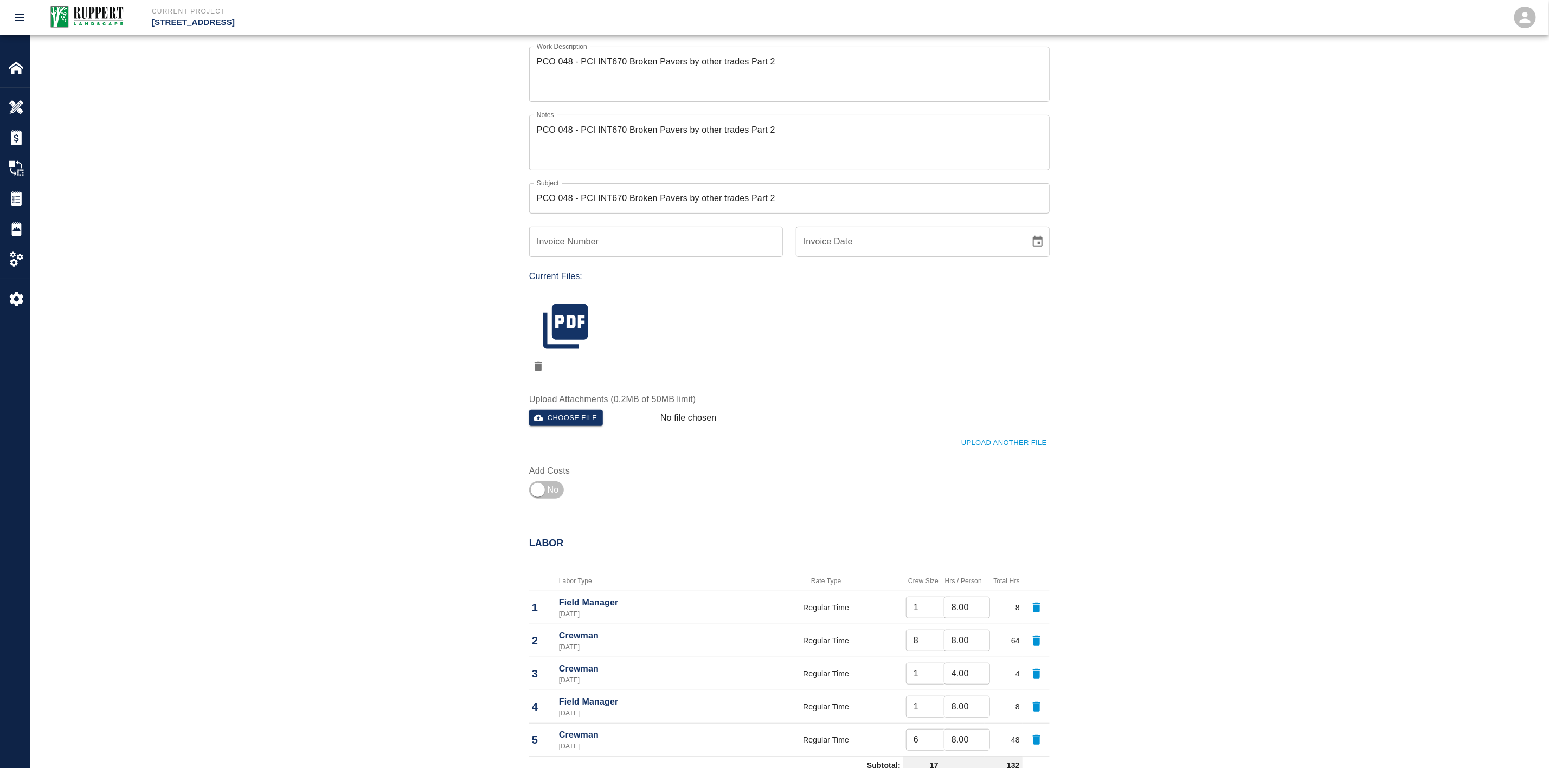
click at [1009, 442] on button "Upload Another File" at bounding box center [1004, 443] width 91 height 17
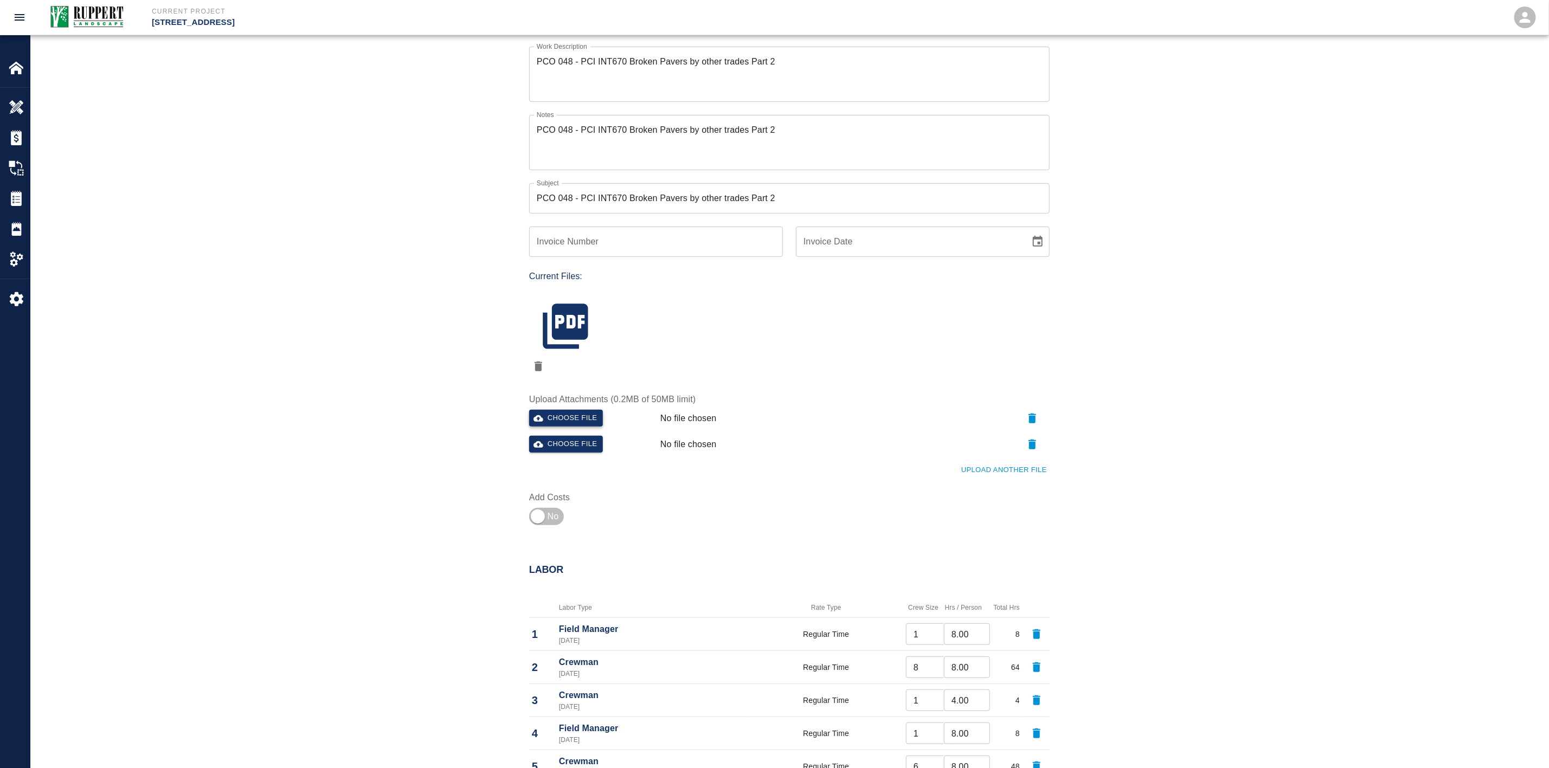
click at [588, 420] on button "Choose file" at bounding box center [566, 418] width 74 height 17
click at [580, 439] on button "Choose file" at bounding box center [566, 444] width 74 height 17
click at [446, 426] on div "Ticket Number 41 Ticket Number PCO Number PCO 048 - PCI INT670 Broken Pavers by…" at bounding box center [789, 251] width 1518 height 609
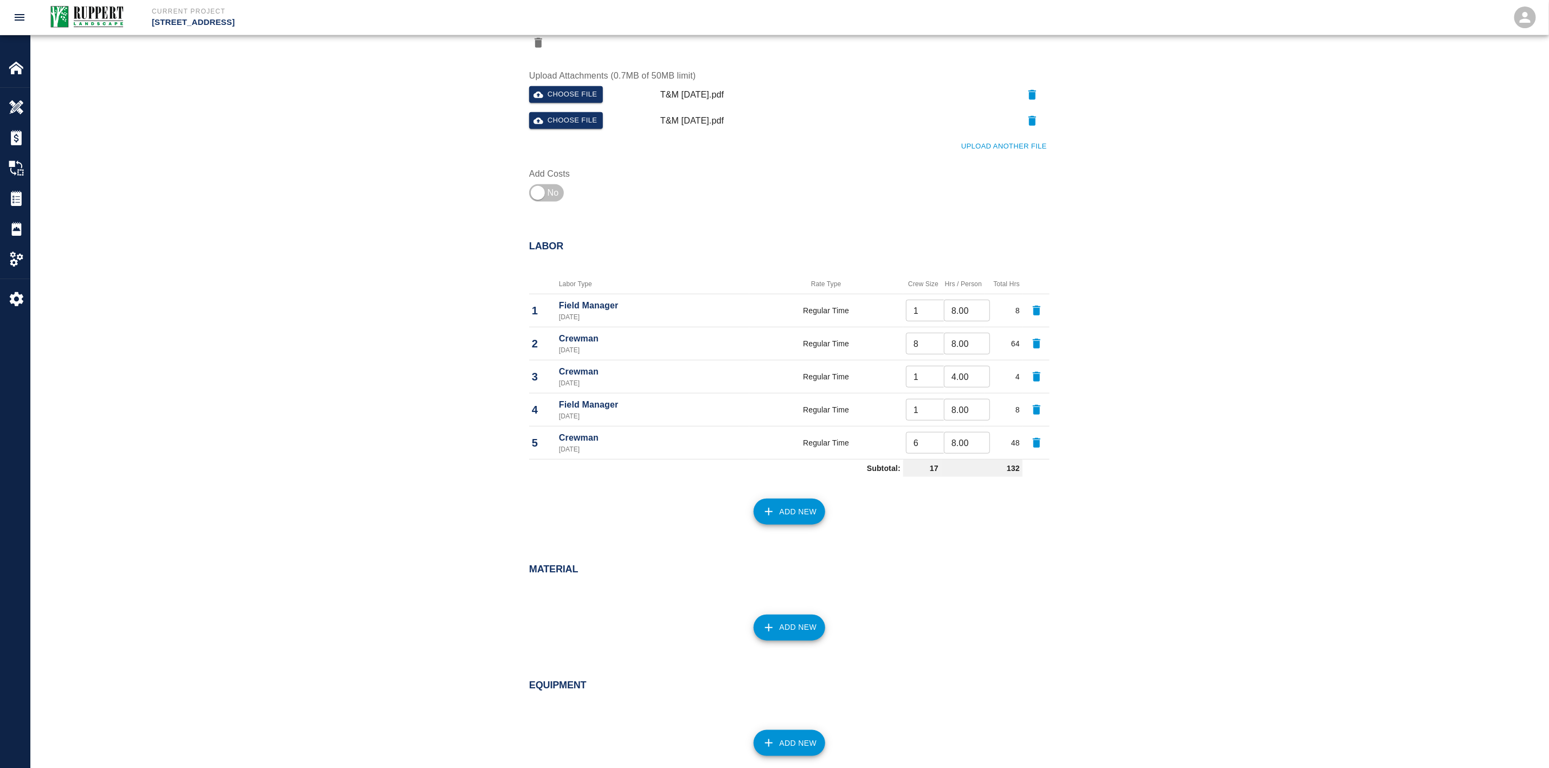
scroll to position [569, 0]
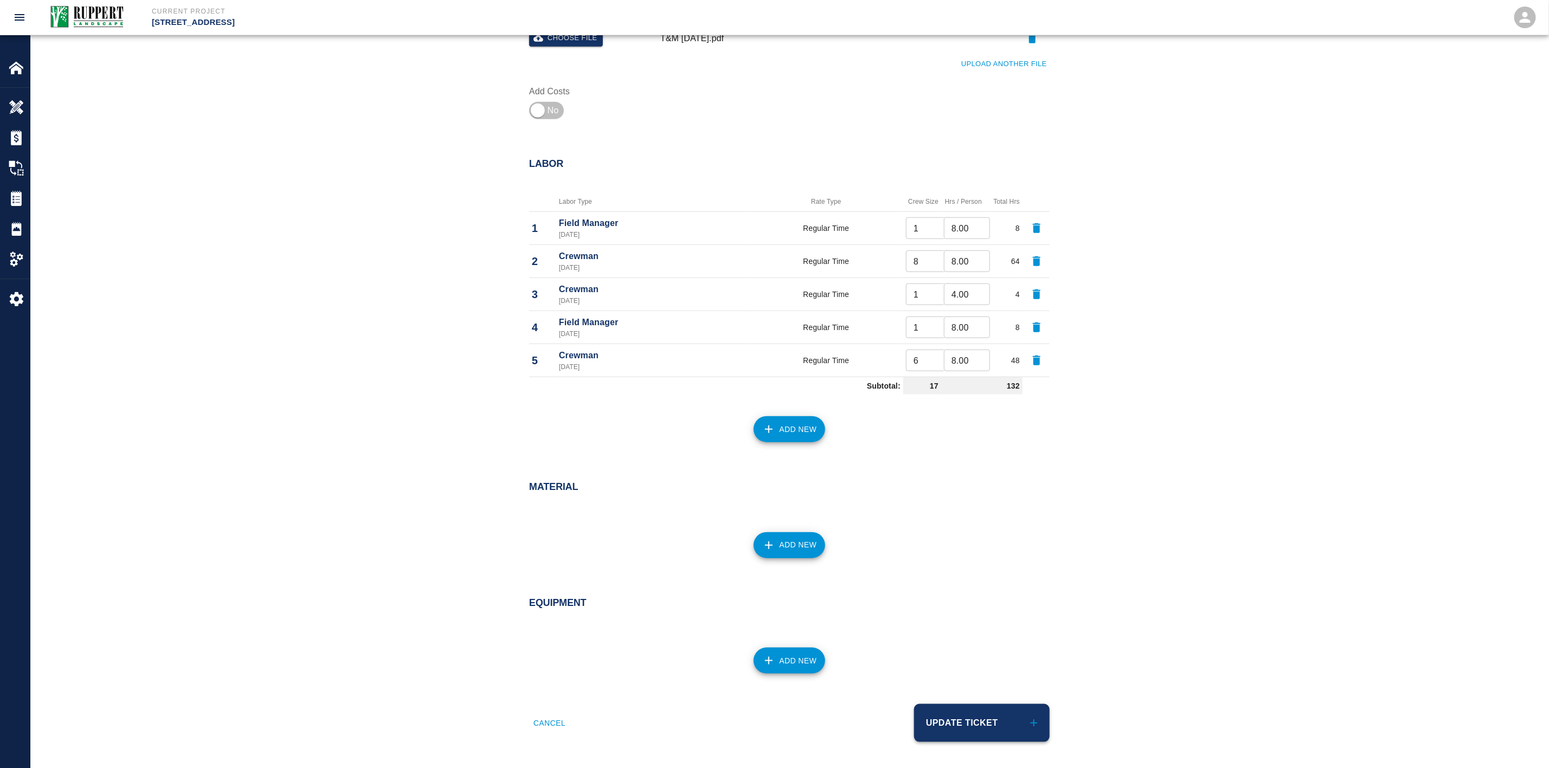
click at [939, 723] on button "Update Ticket" at bounding box center [982, 723] width 136 height 38
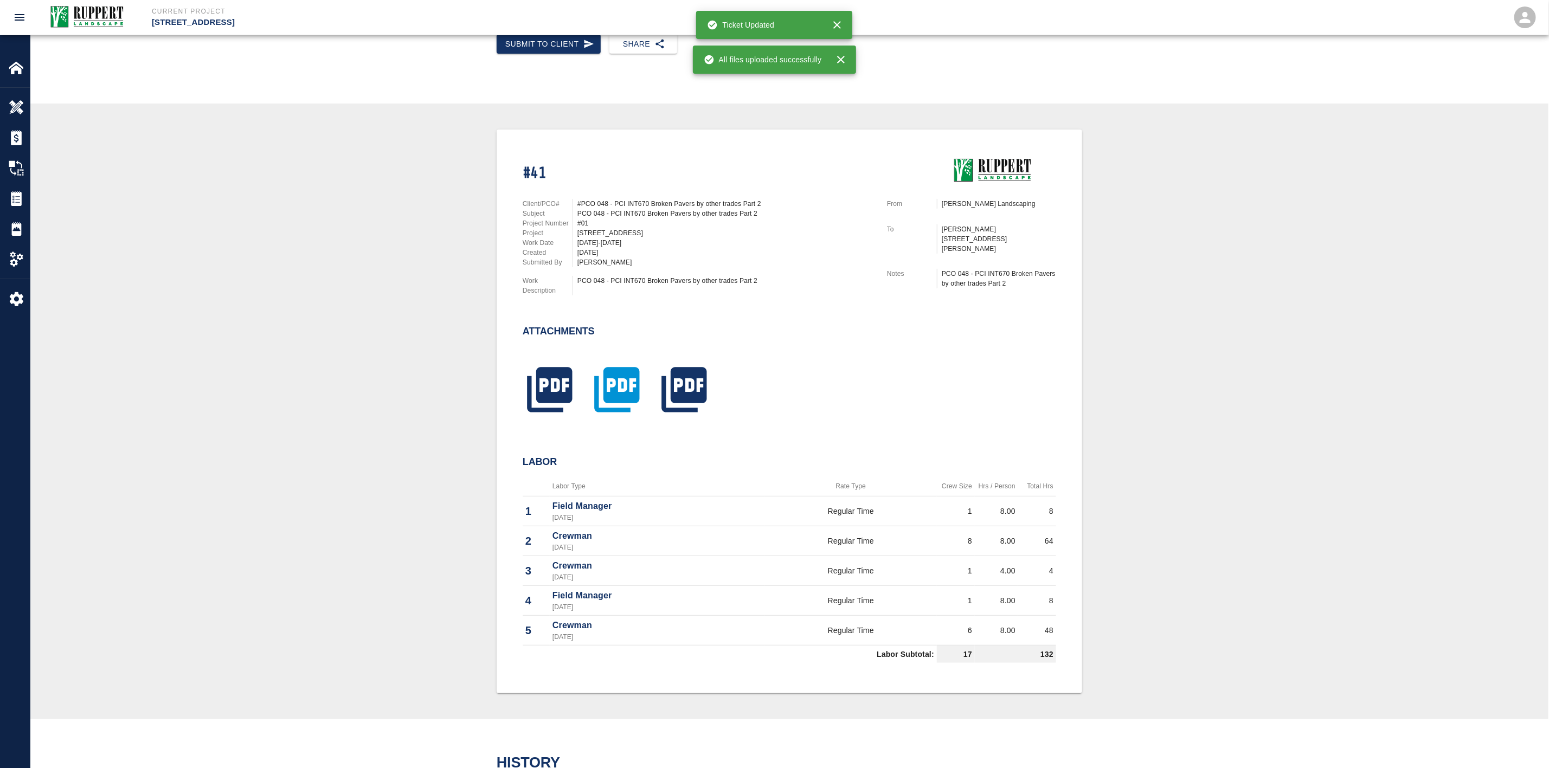
scroll to position [163, 0]
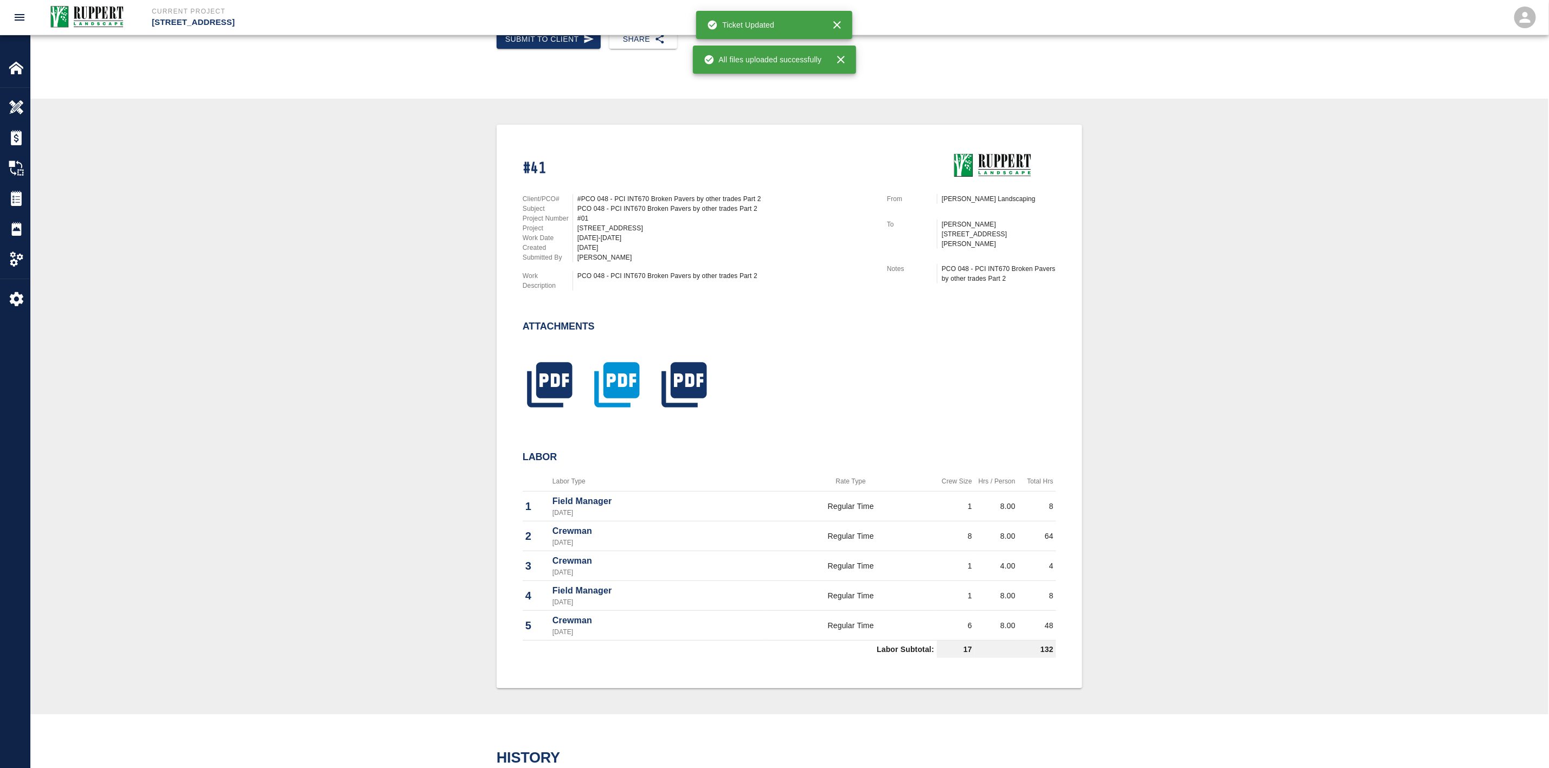
click at [622, 384] on icon "button" at bounding box center [616, 384] width 45 height 45
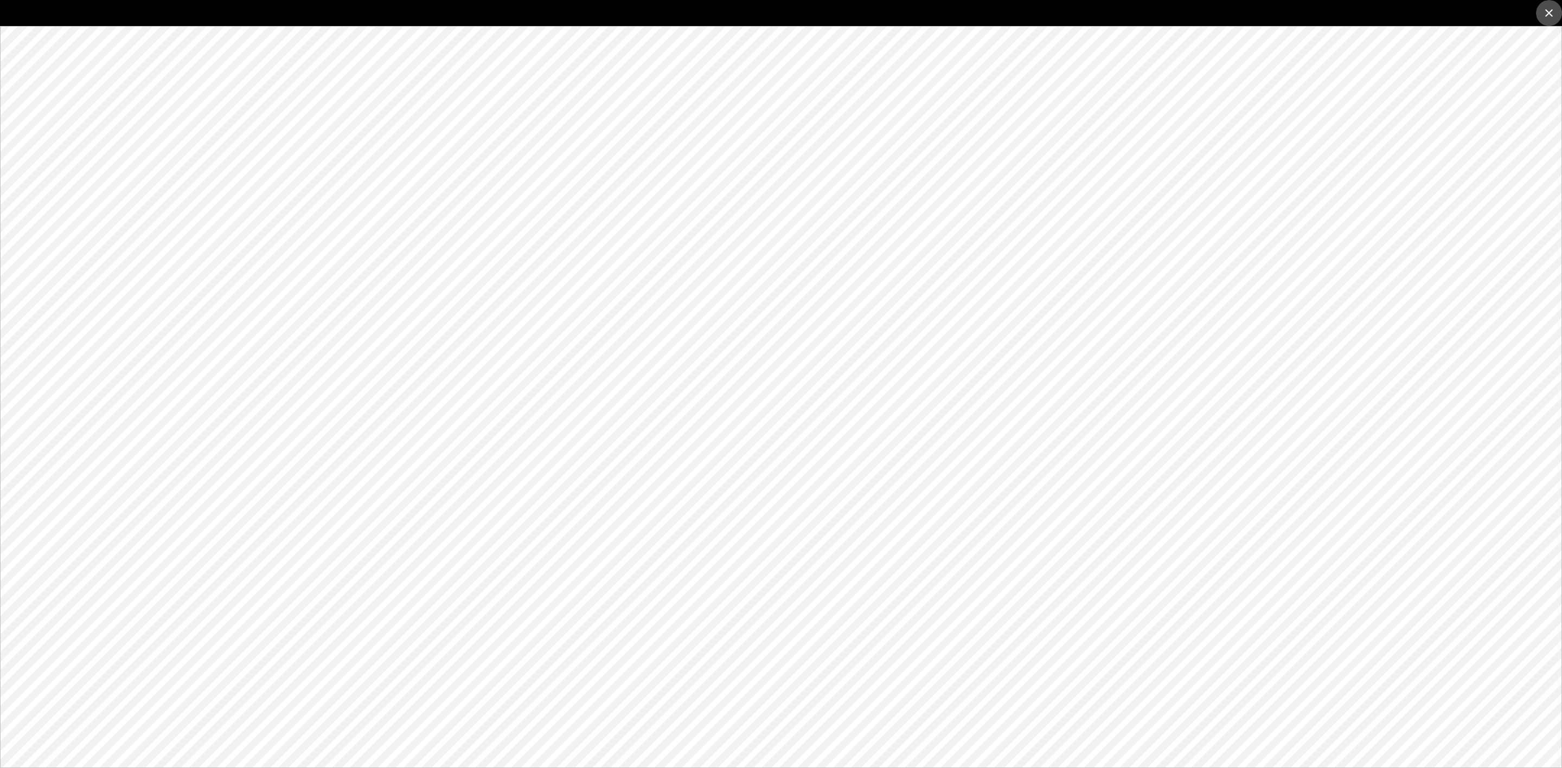
click at [1539, 11] on button "close" at bounding box center [1549, 13] width 26 height 26
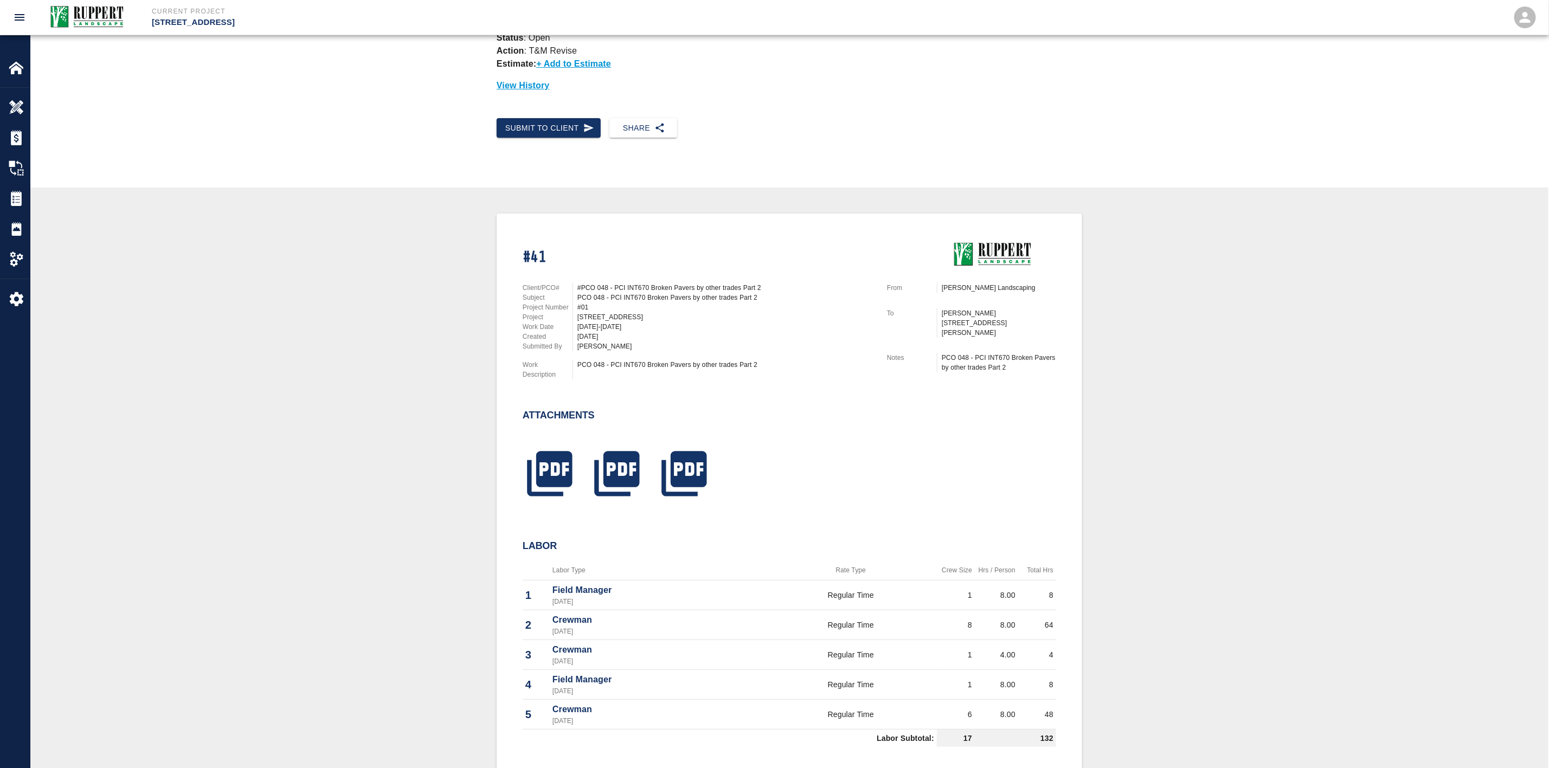
scroll to position [0, 0]
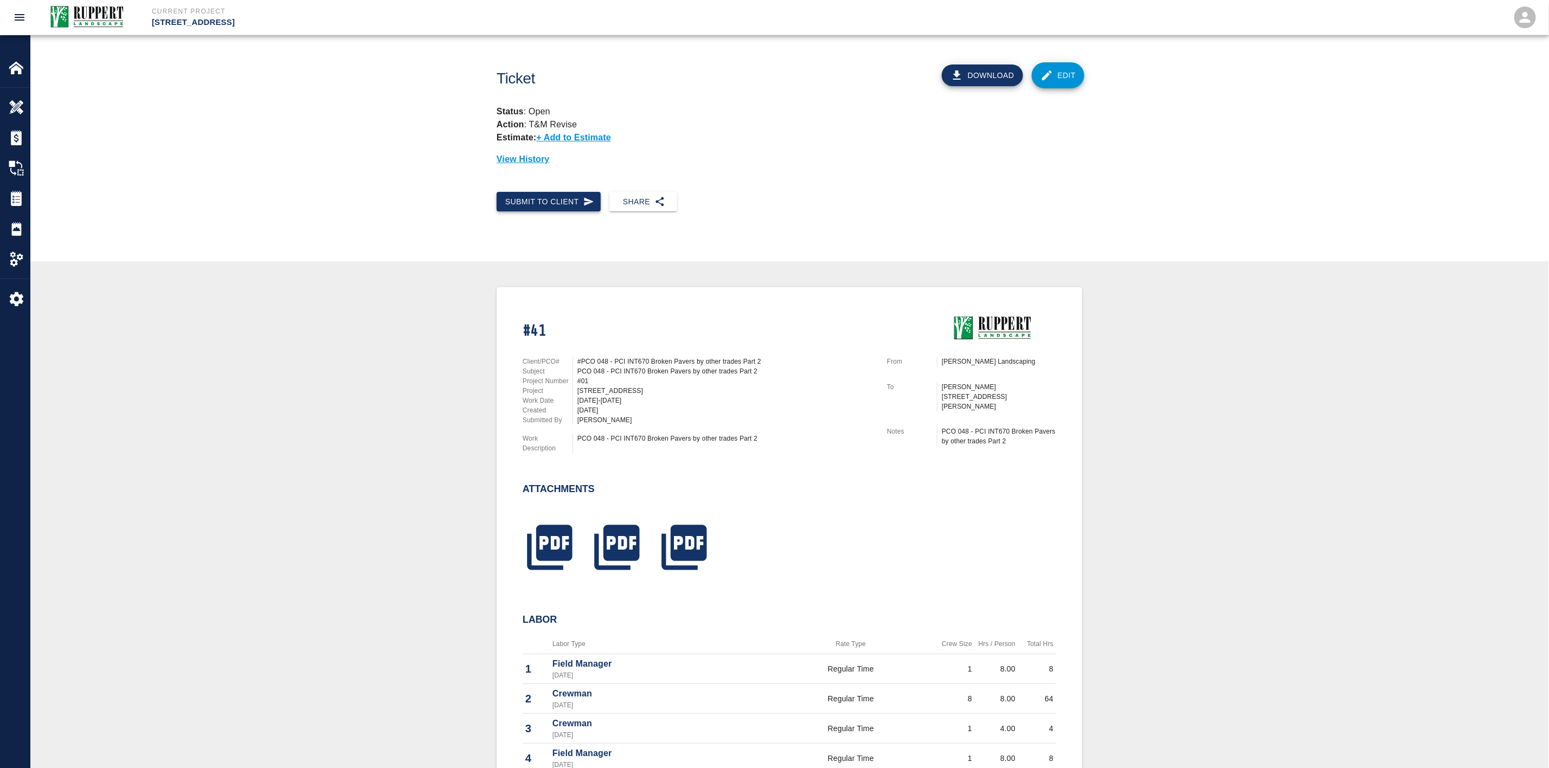
click at [543, 198] on button "Submit to Client" at bounding box center [549, 202] width 104 height 20
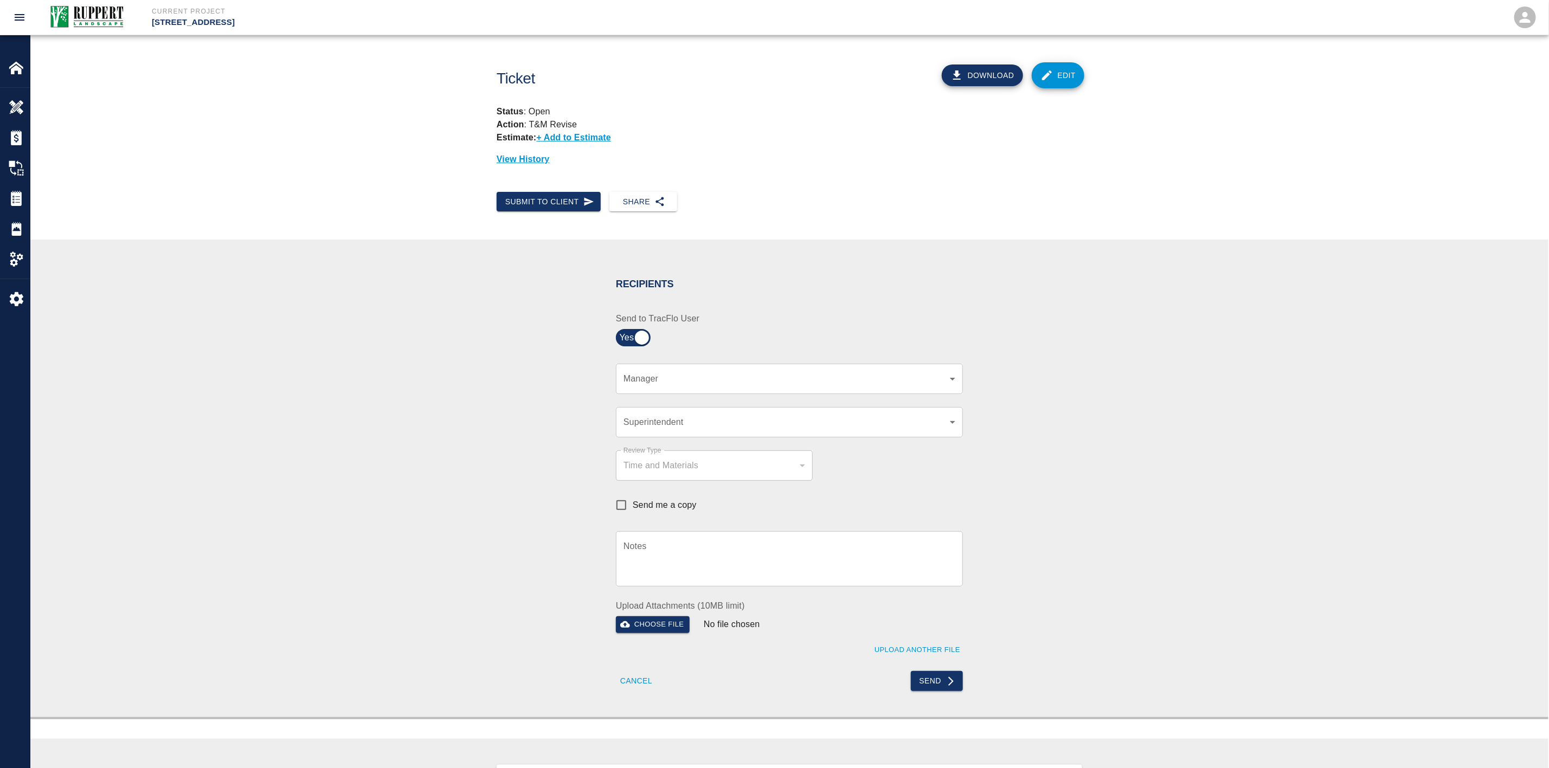
click at [647, 547] on textarea "Notes" at bounding box center [790, 558] width 332 height 37
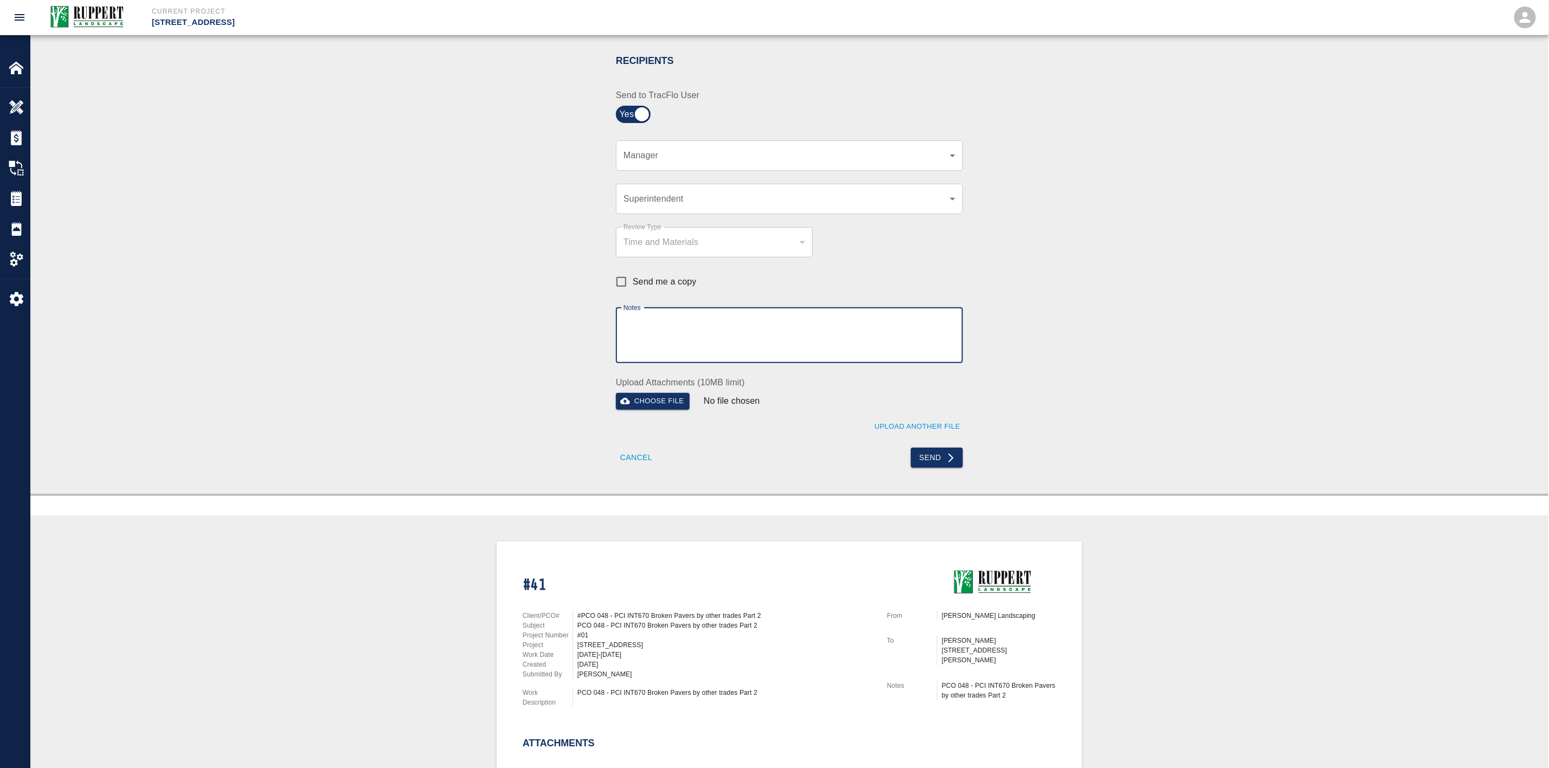
scroll to position [244, 0]
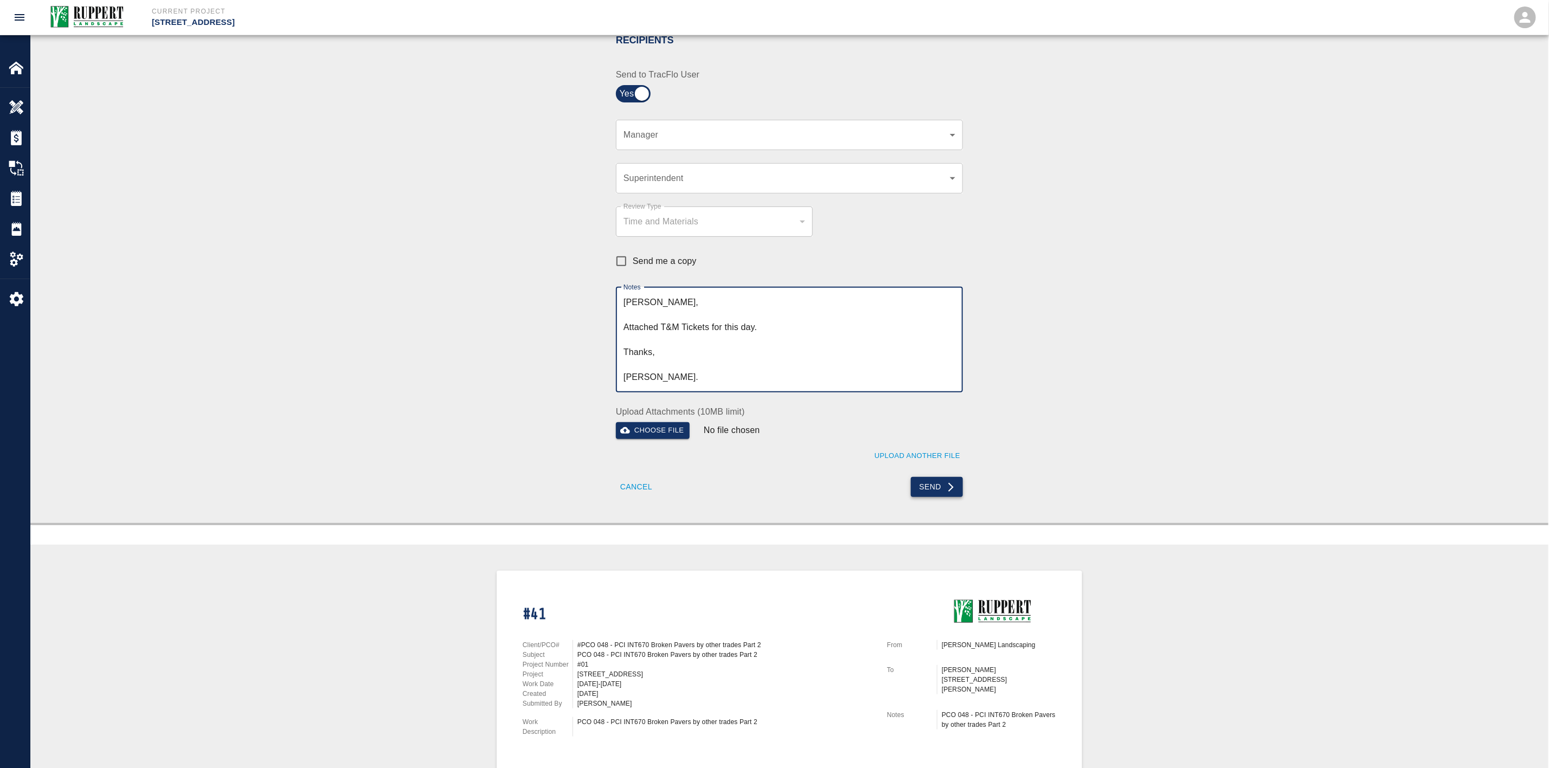
type textarea "[PERSON_NAME], Attached T&M Tickets for this day. Thanks, [PERSON_NAME]."
click at [929, 493] on button "Send" at bounding box center [937, 487] width 53 height 20
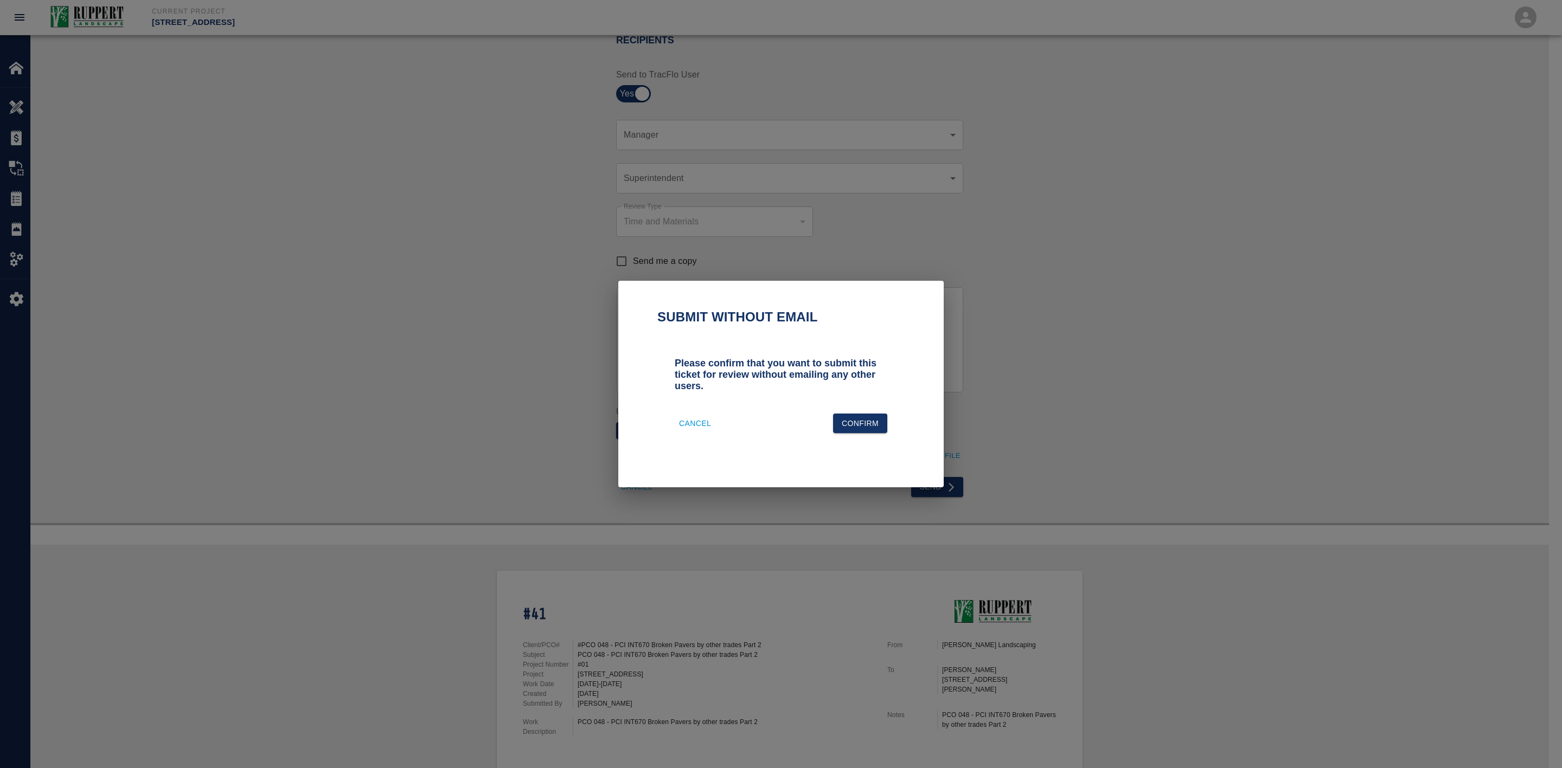
click at [683, 428] on button "Cancel" at bounding box center [695, 424] width 41 height 20
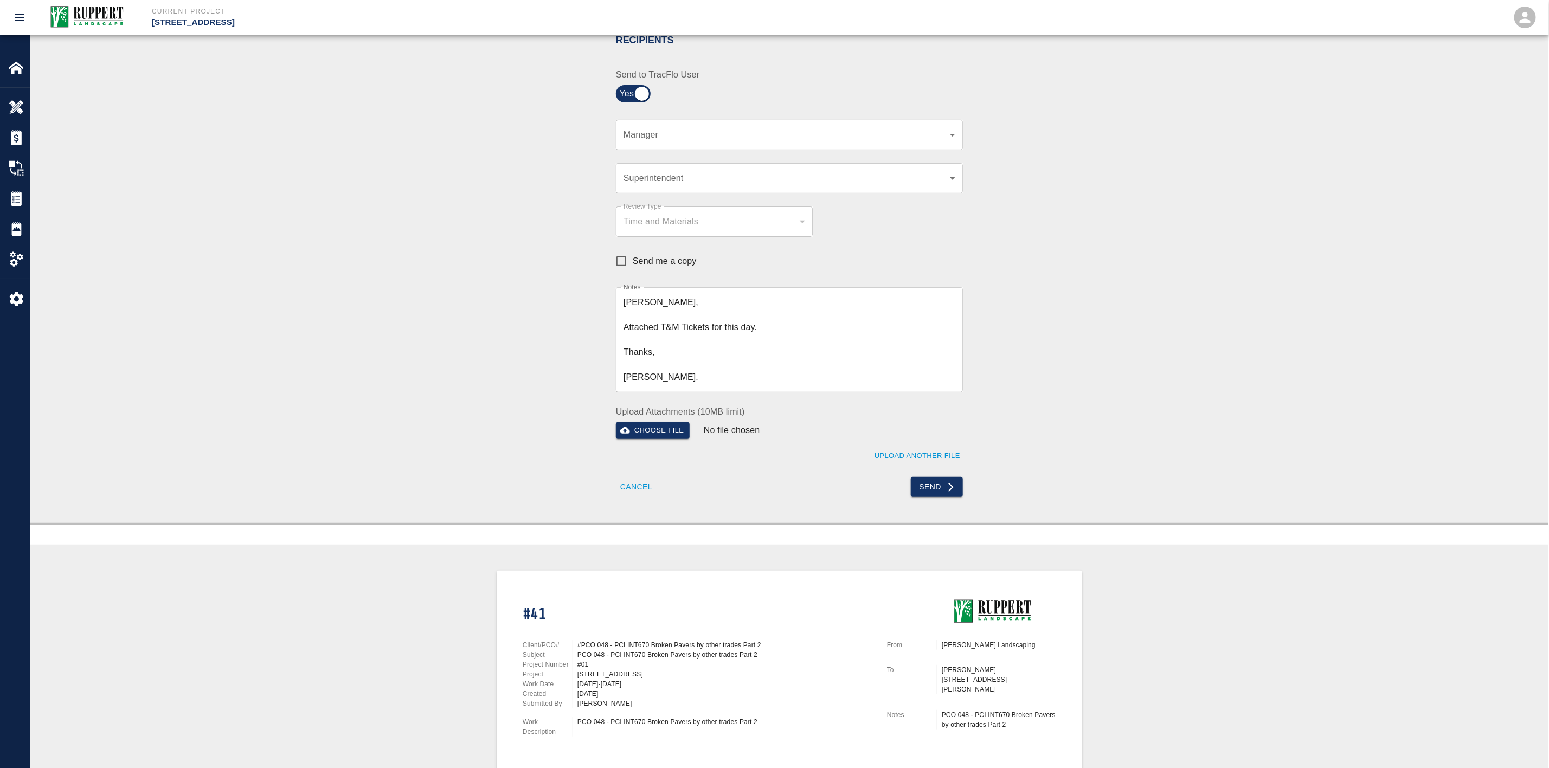
click at [638, 132] on body "Current Project [STREET_ADDRESS] Home [STREET_ADDRESS] Overview Estimates Chang…" at bounding box center [774, 140] width 1549 height 768
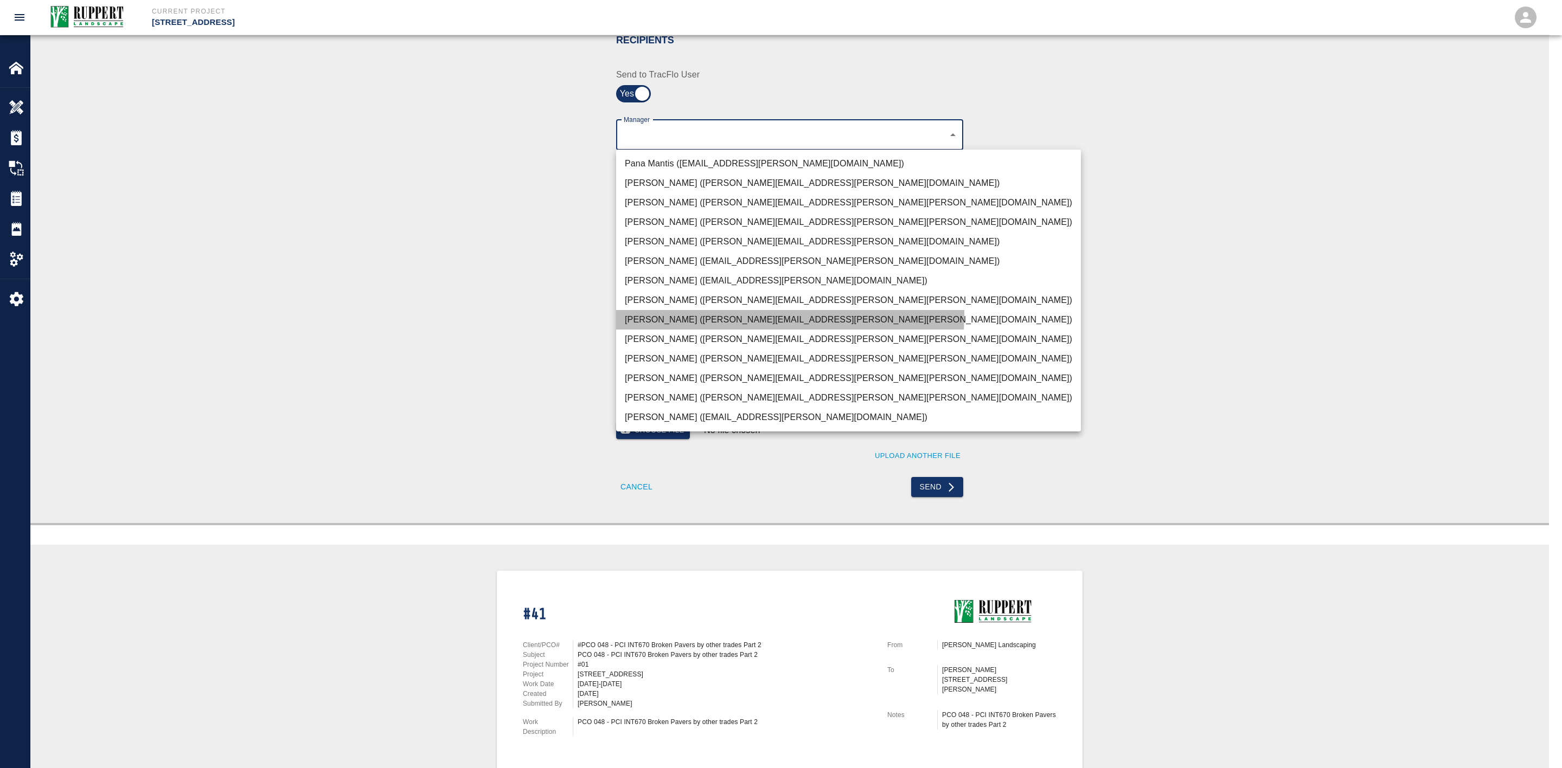
click at [651, 313] on li "[PERSON_NAME] ([PERSON_NAME][EMAIL_ADDRESS][PERSON_NAME][PERSON_NAME][DOMAIN_NA…" at bounding box center [848, 320] width 465 height 20
type input "2f12b660-8461-4aa0-8542-e8ed6280ba1a"
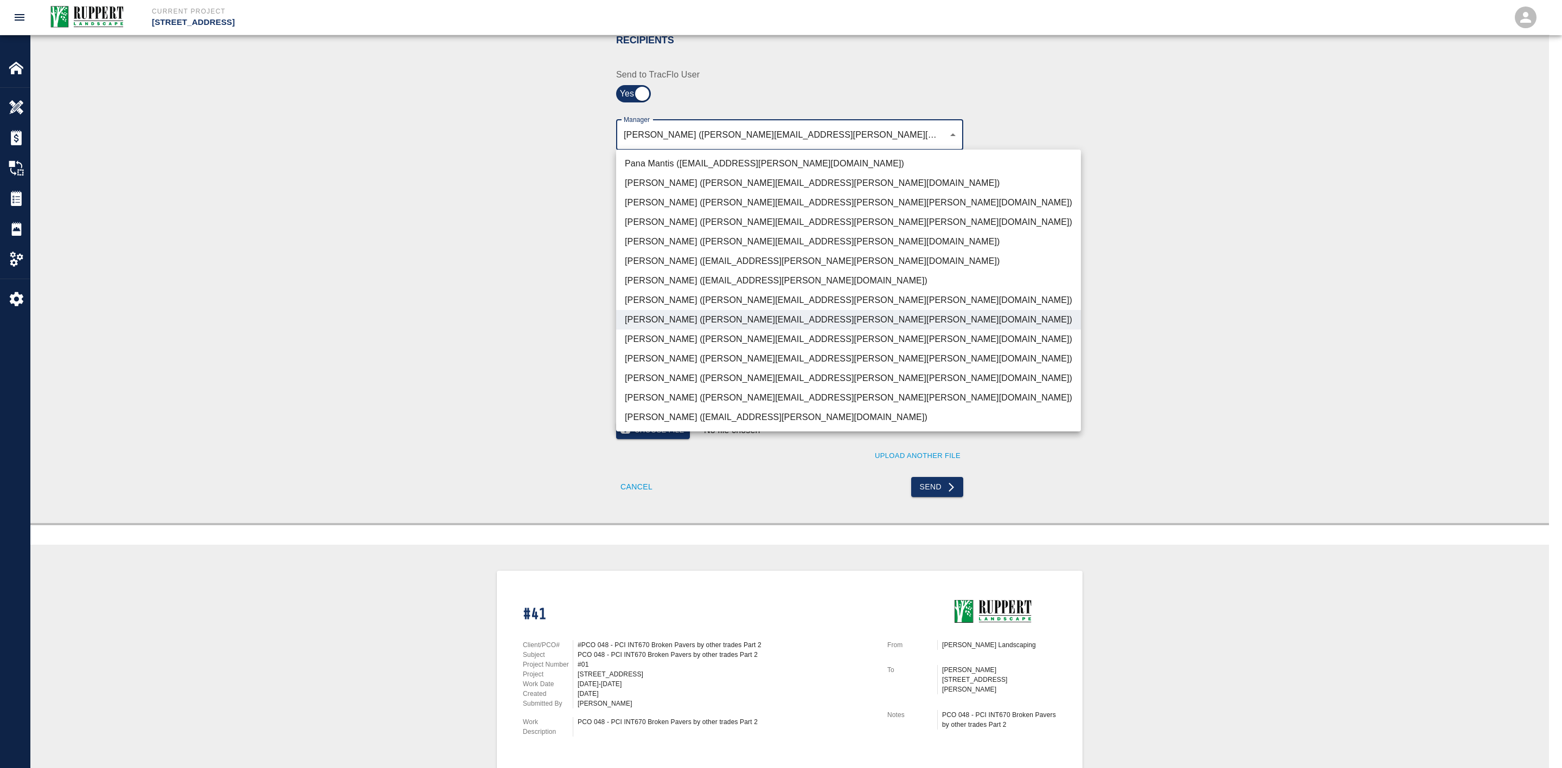
drag, startPoint x: 508, startPoint y: 200, endPoint x: 517, endPoint y: 200, distance: 9.2
click at [512, 200] on div at bounding box center [781, 384] width 1562 height 768
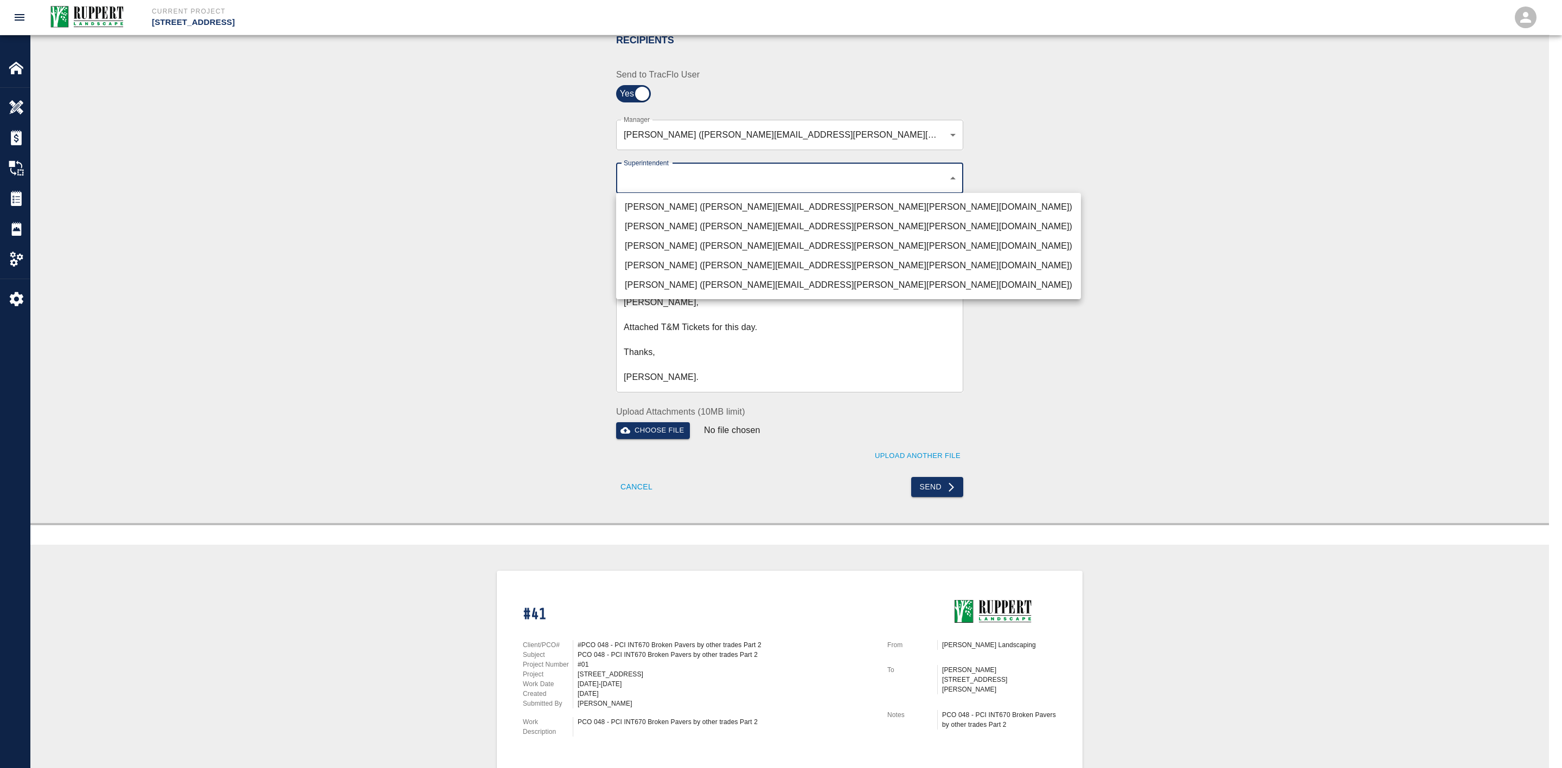
click at [677, 176] on body "Current Project [STREET_ADDRESS] Home [STREET_ADDRESS] Overview Estimates Chang…" at bounding box center [781, 140] width 1562 height 768
click at [663, 241] on li "[PERSON_NAME] ([PERSON_NAME][EMAIL_ADDRESS][PERSON_NAME][PERSON_NAME][DOMAIN_NA…" at bounding box center [848, 246] width 465 height 20
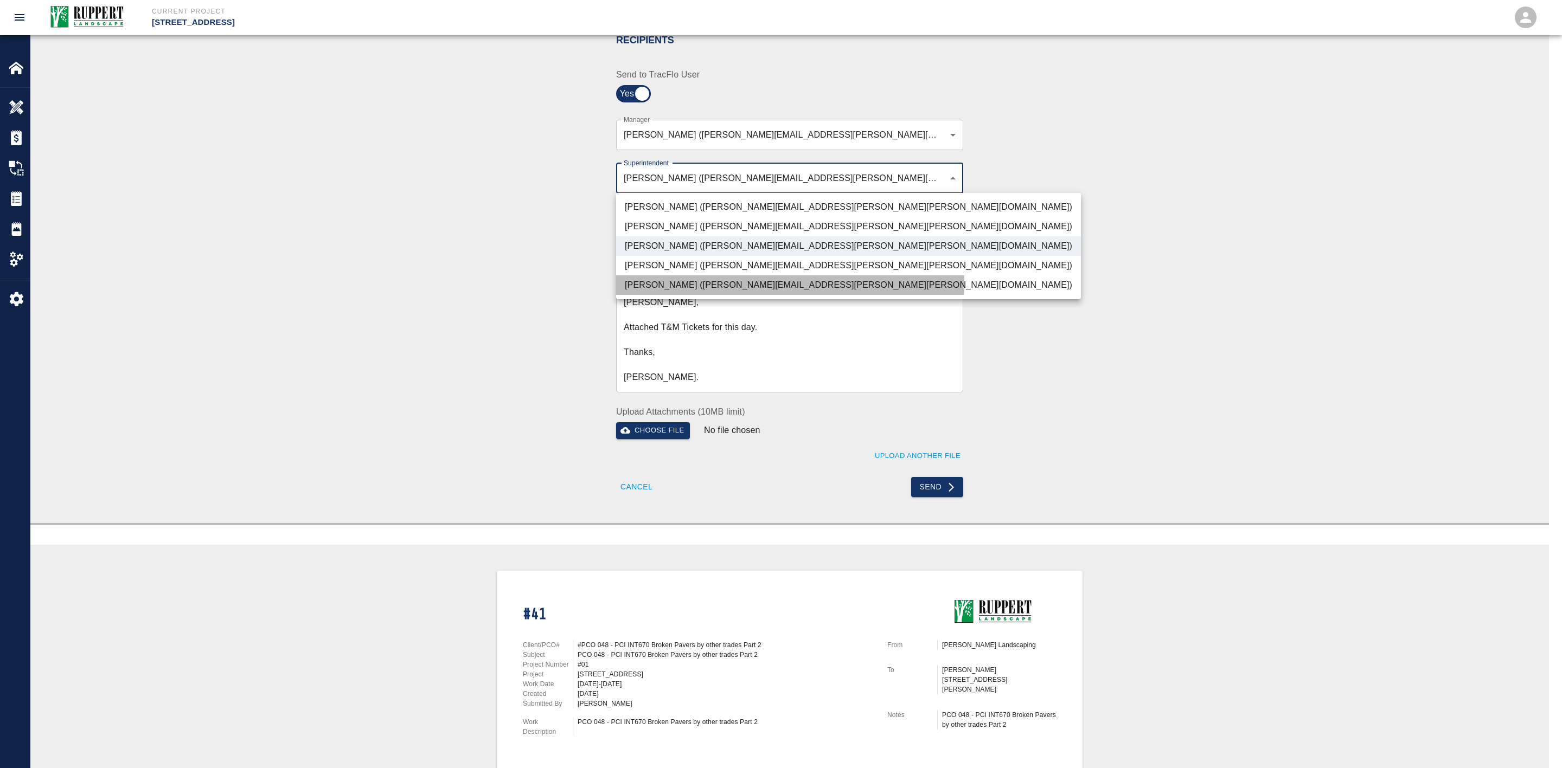
click at [667, 280] on li "[PERSON_NAME] ([PERSON_NAME][EMAIL_ADDRESS][PERSON_NAME][PERSON_NAME][DOMAIN_NA…" at bounding box center [848, 285] width 465 height 20
type input "32bad40b-bb12-40c1-a9d7-1de55074e5d0,7c2507a8-ef81-45d4-990a-124409cb20d6"
click at [539, 274] on div at bounding box center [781, 384] width 1562 height 768
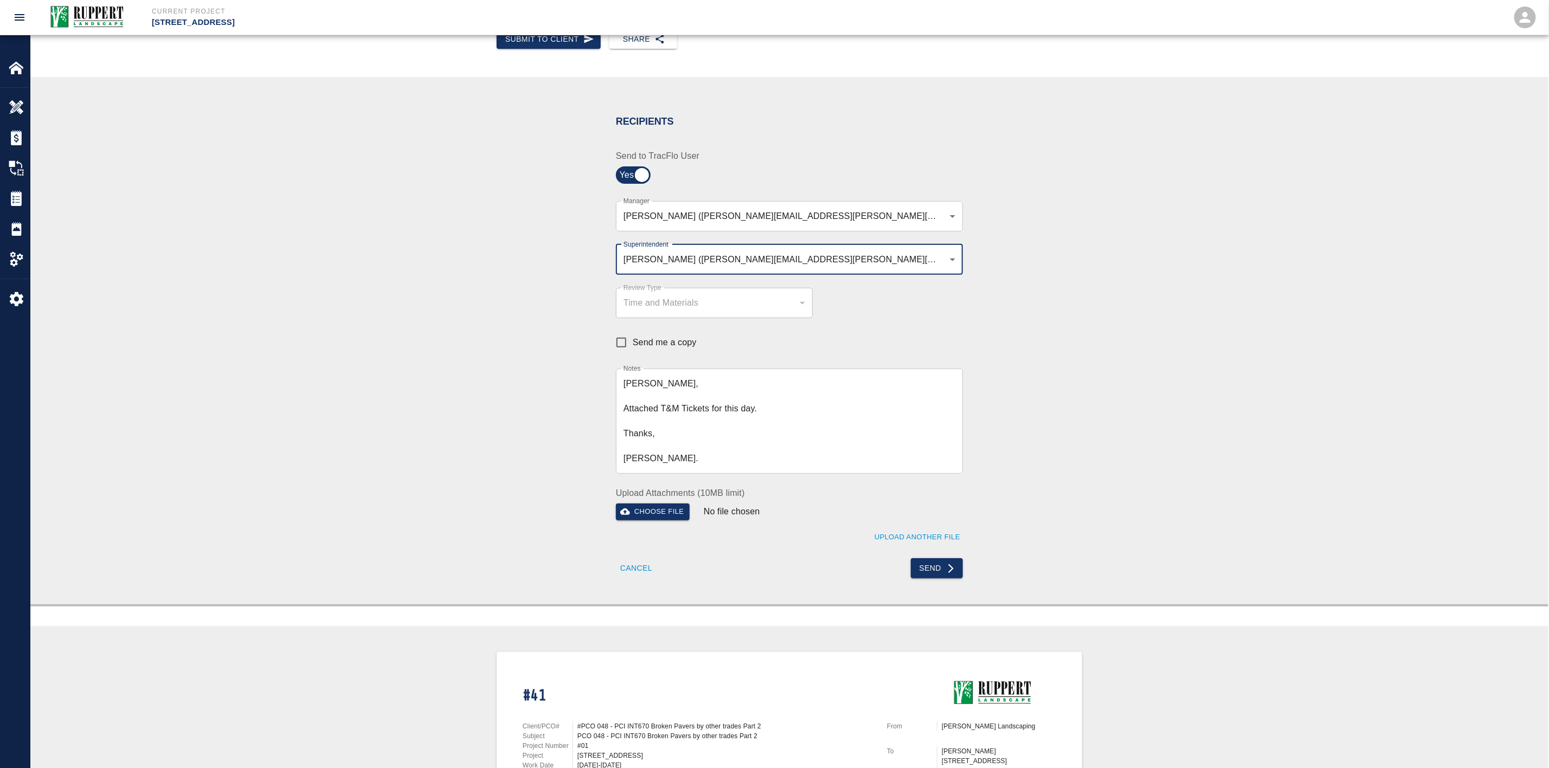
scroll to position [488, 0]
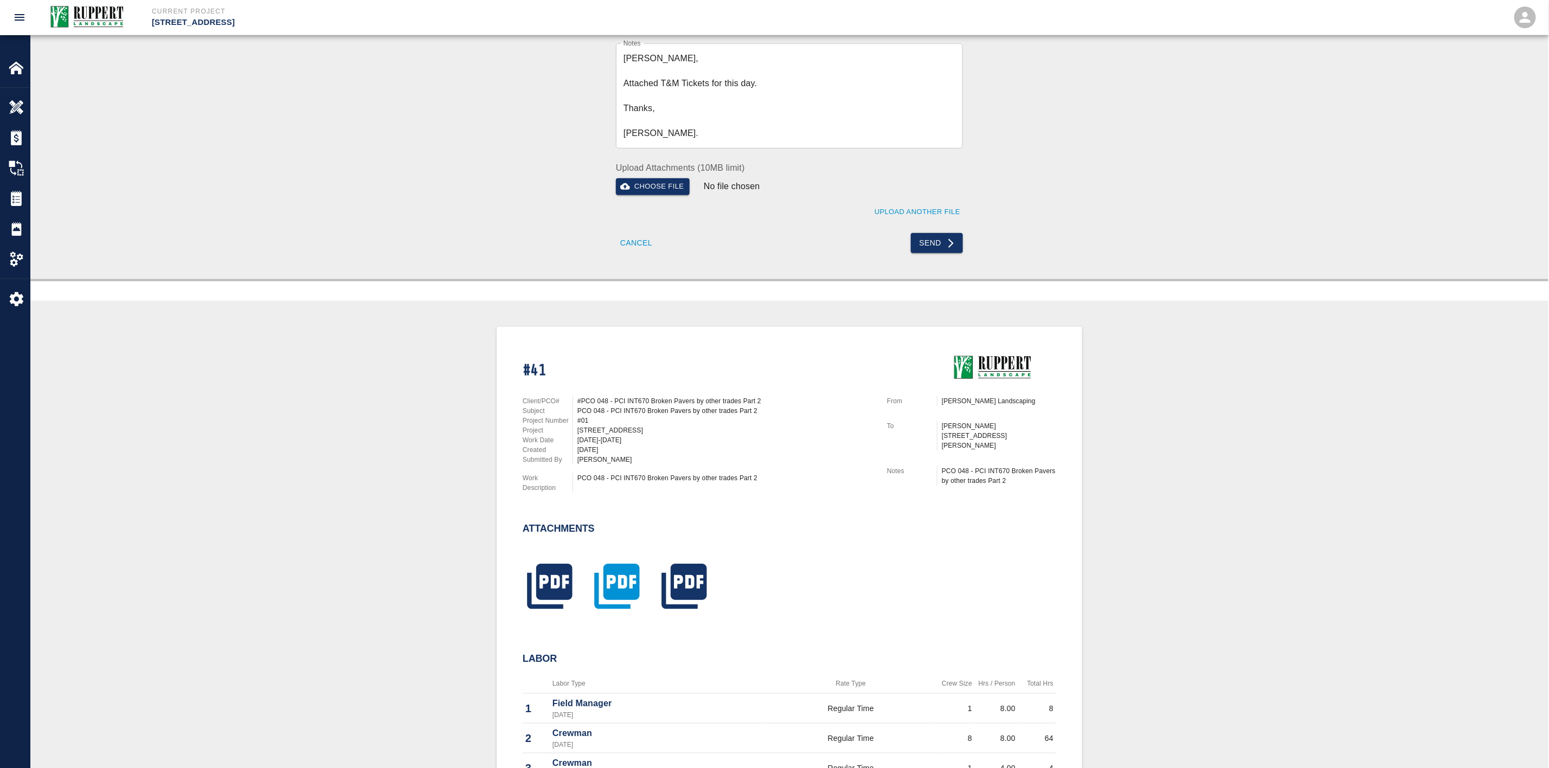
click at [614, 575] on icon "button" at bounding box center [617, 587] width 54 height 54
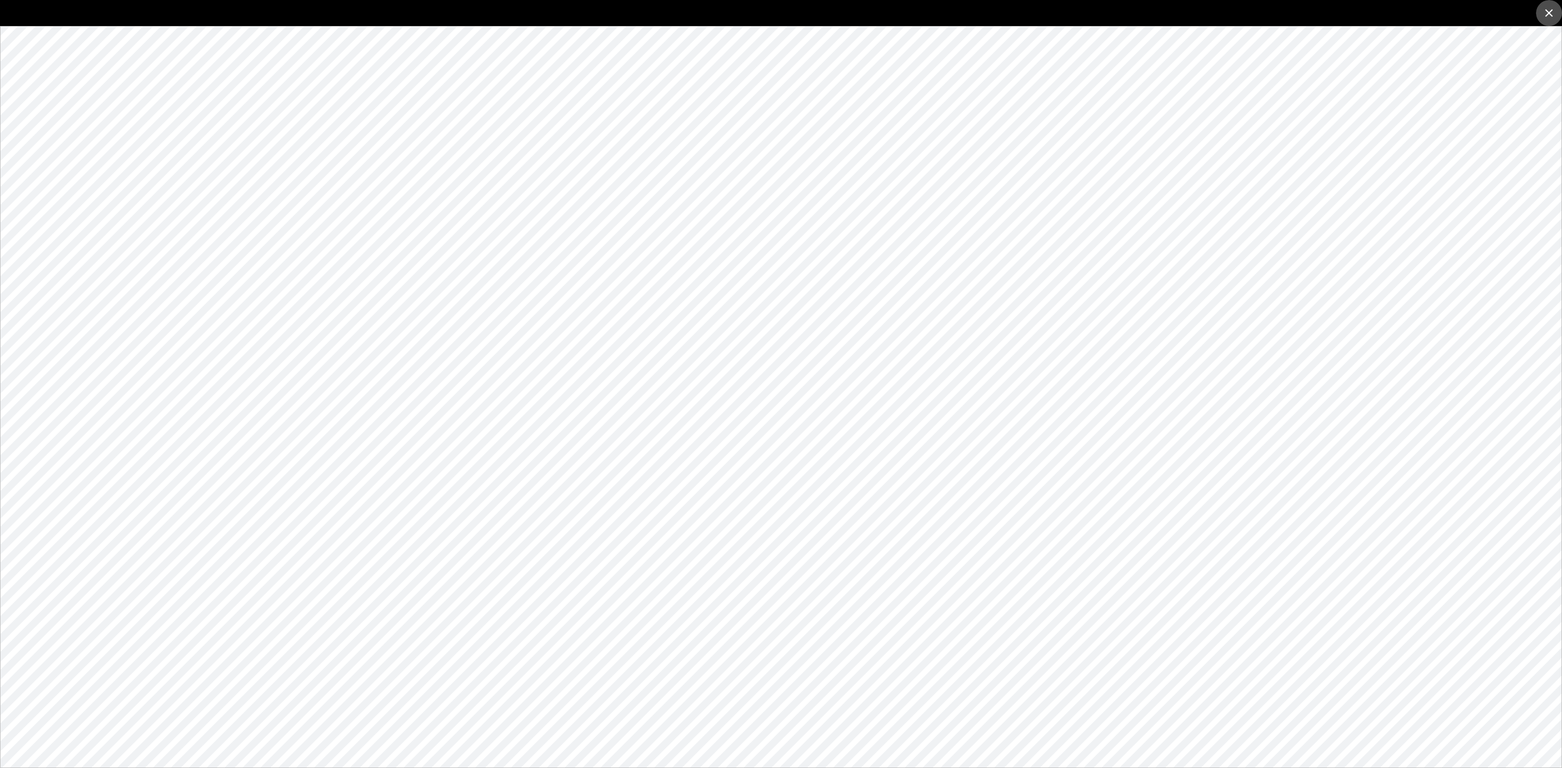
click at [1540, 16] on button "close" at bounding box center [1549, 13] width 26 height 26
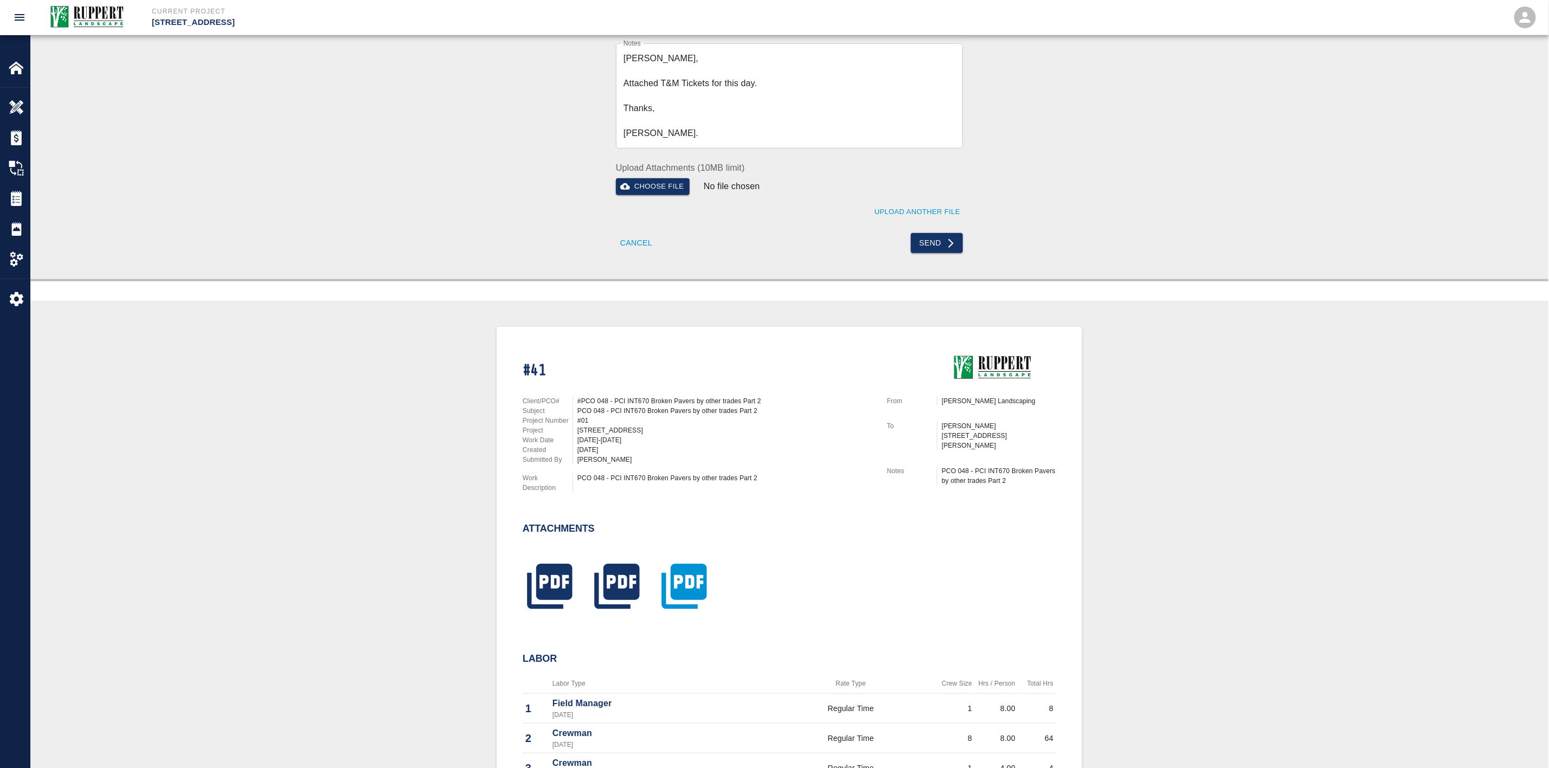
click at [677, 591] on icon "button" at bounding box center [683, 586] width 45 height 45
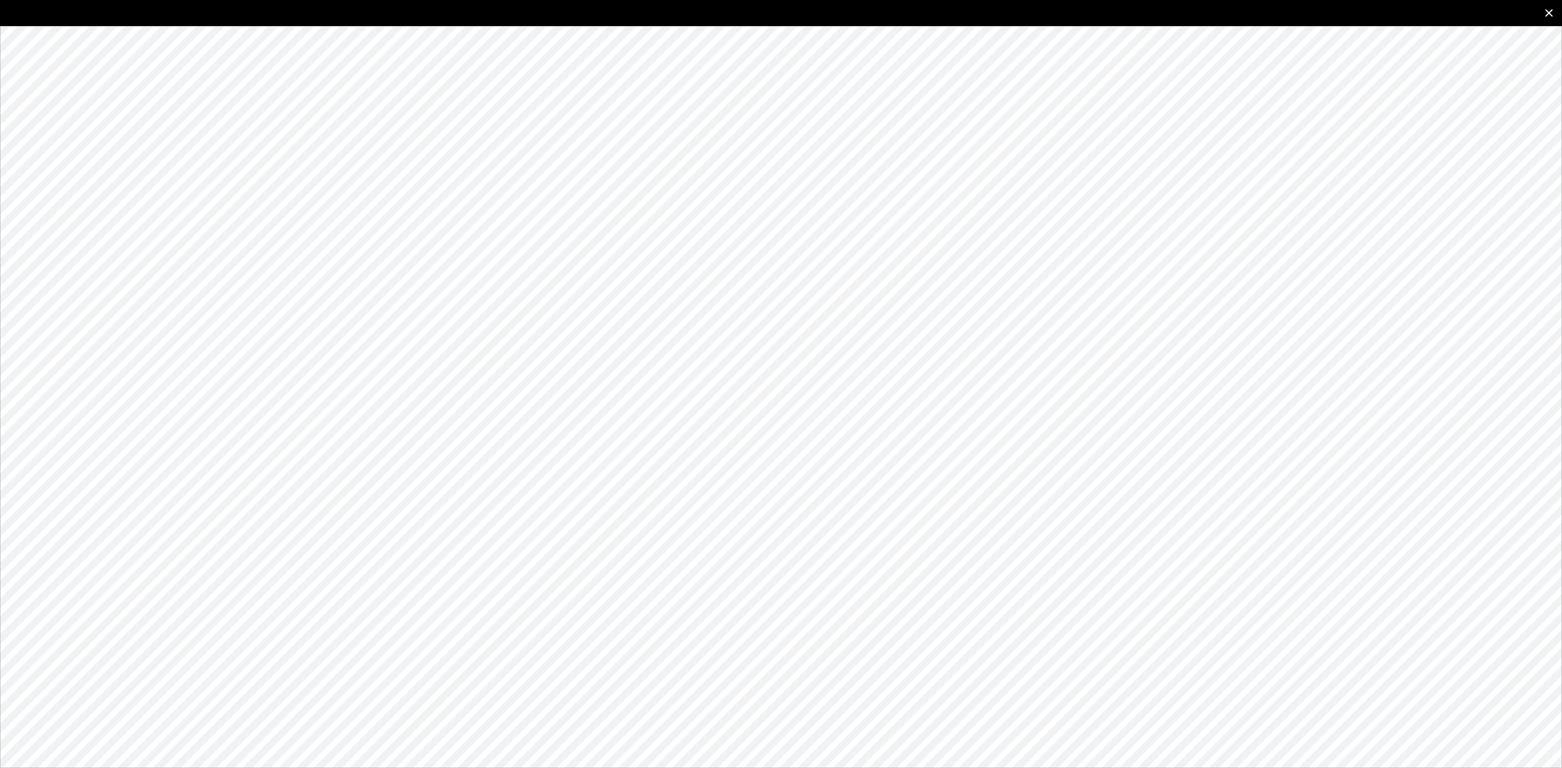
click at [1552, 15] on icon "close" at bounding box center [1548, 13] width 13 height 13
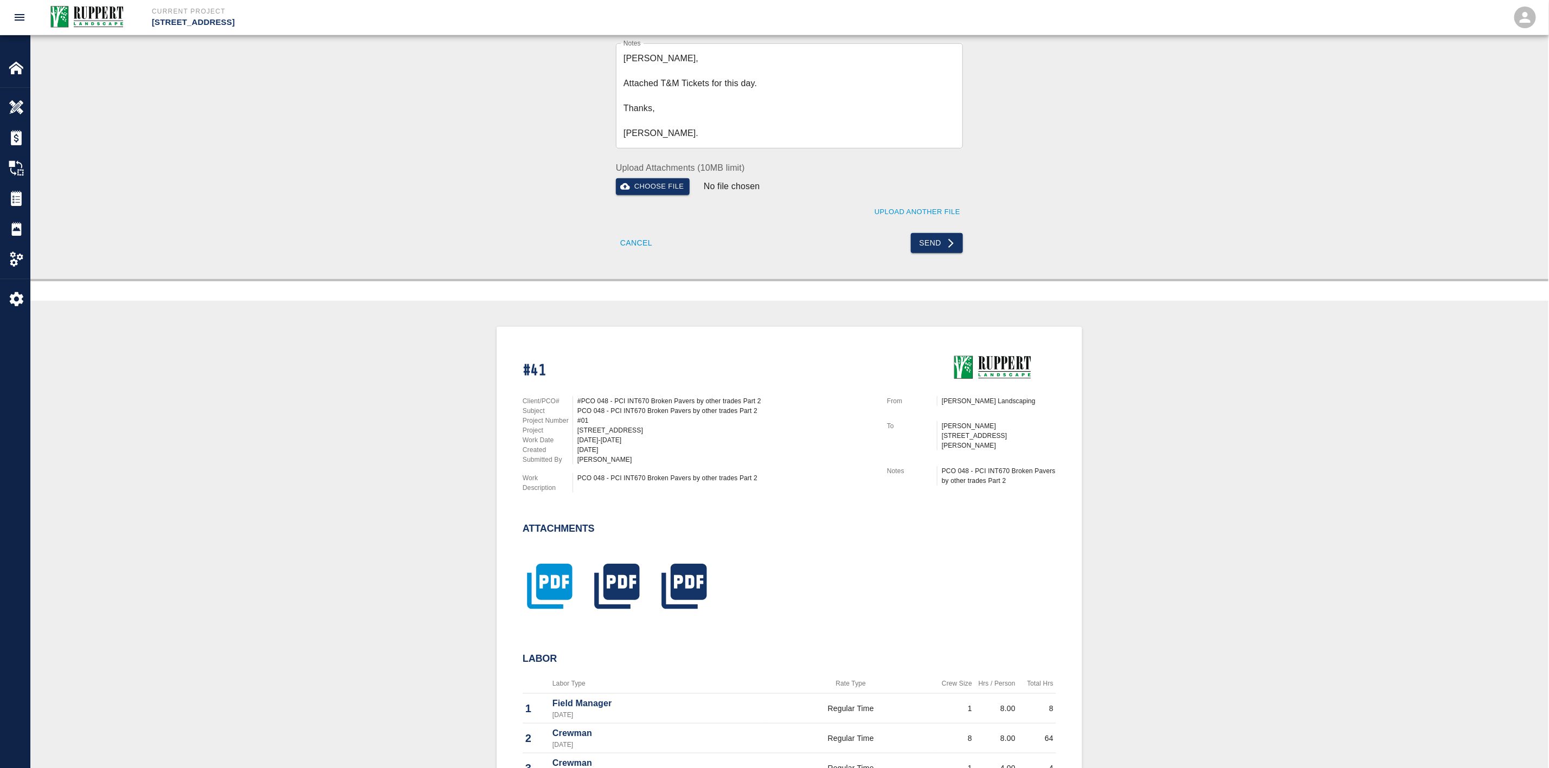
click at [568, 589] on icon "button" at bounding box center [549, 586] width 45 height 45
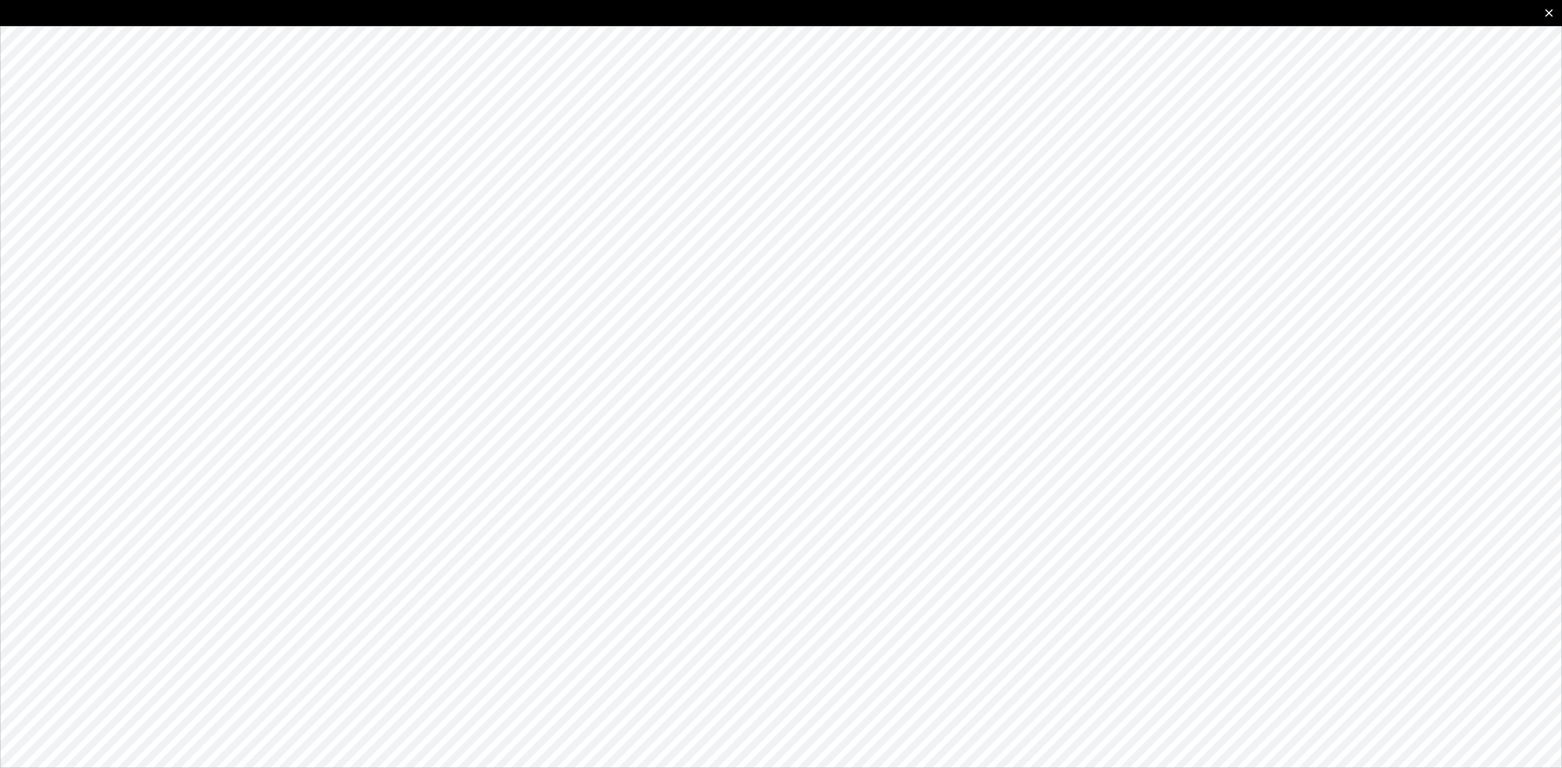
click at [1552, 7] on icon "close" at bounding box center [1548, 13] width 13 height 13
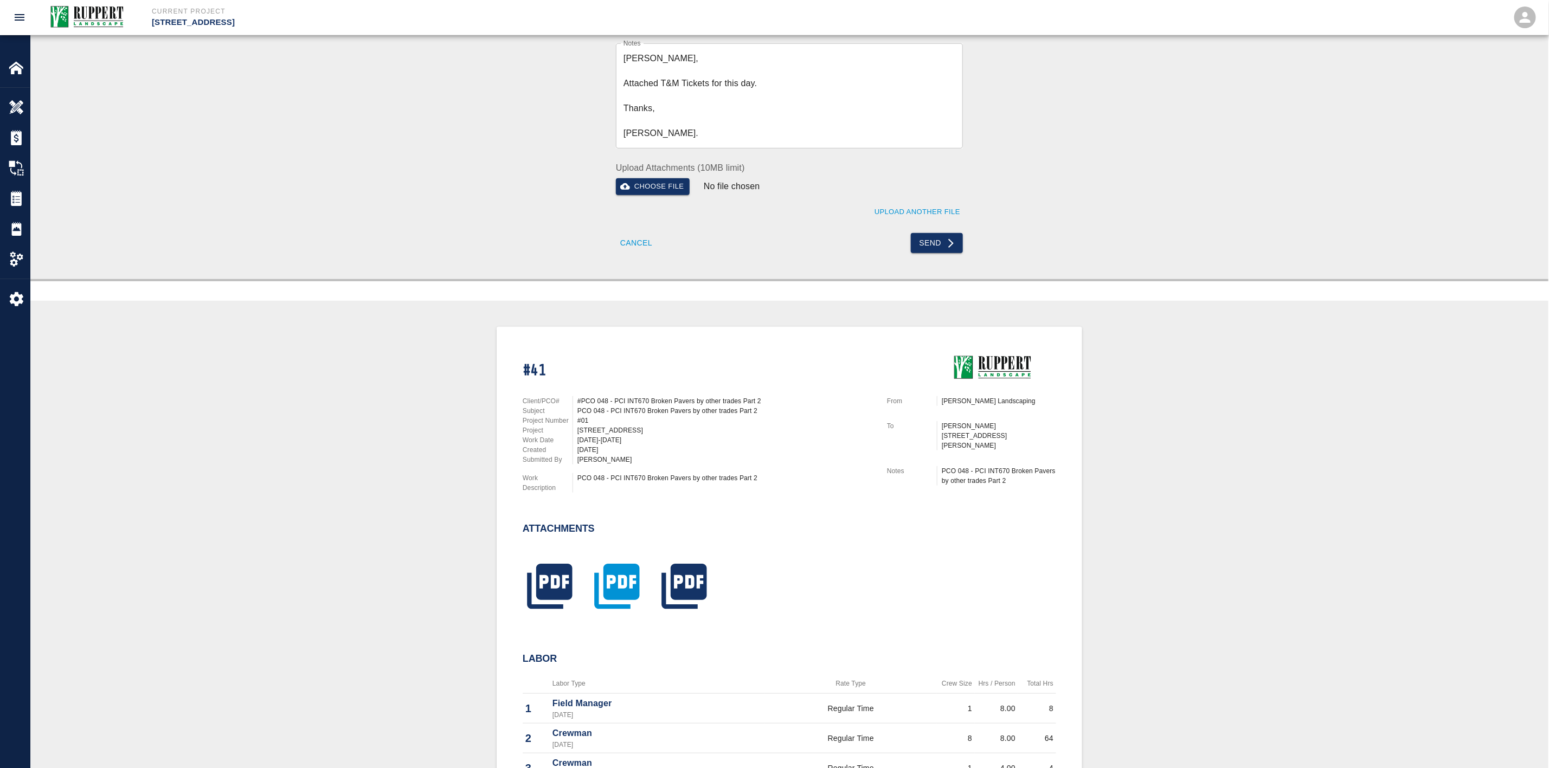
click at [618, 564] on icon "button" at bounding box center [616, 586] width 45 height 45
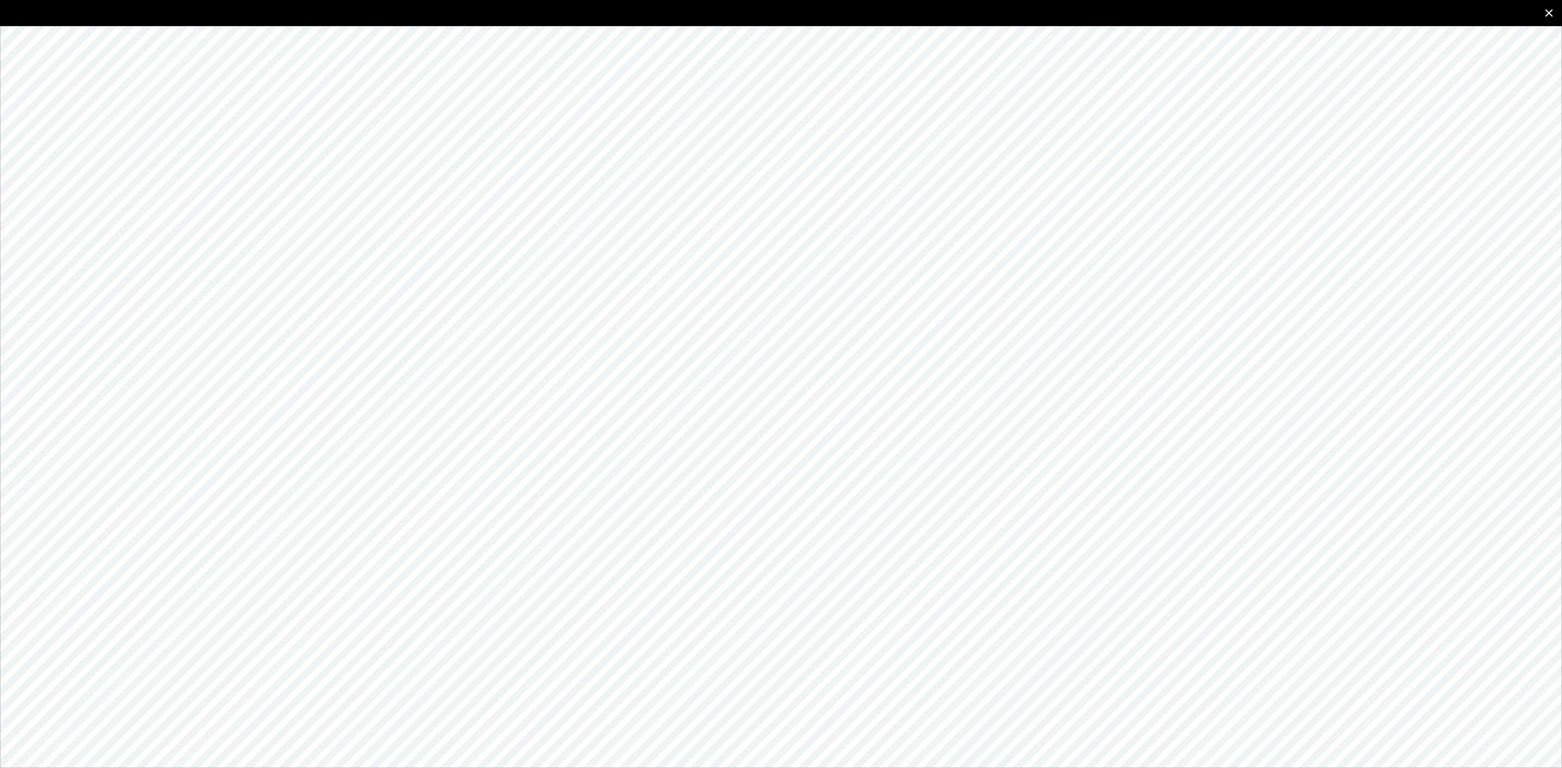
click at [1540, 9] on button "close" at bounding box center [1549, 13] width 26 height 26
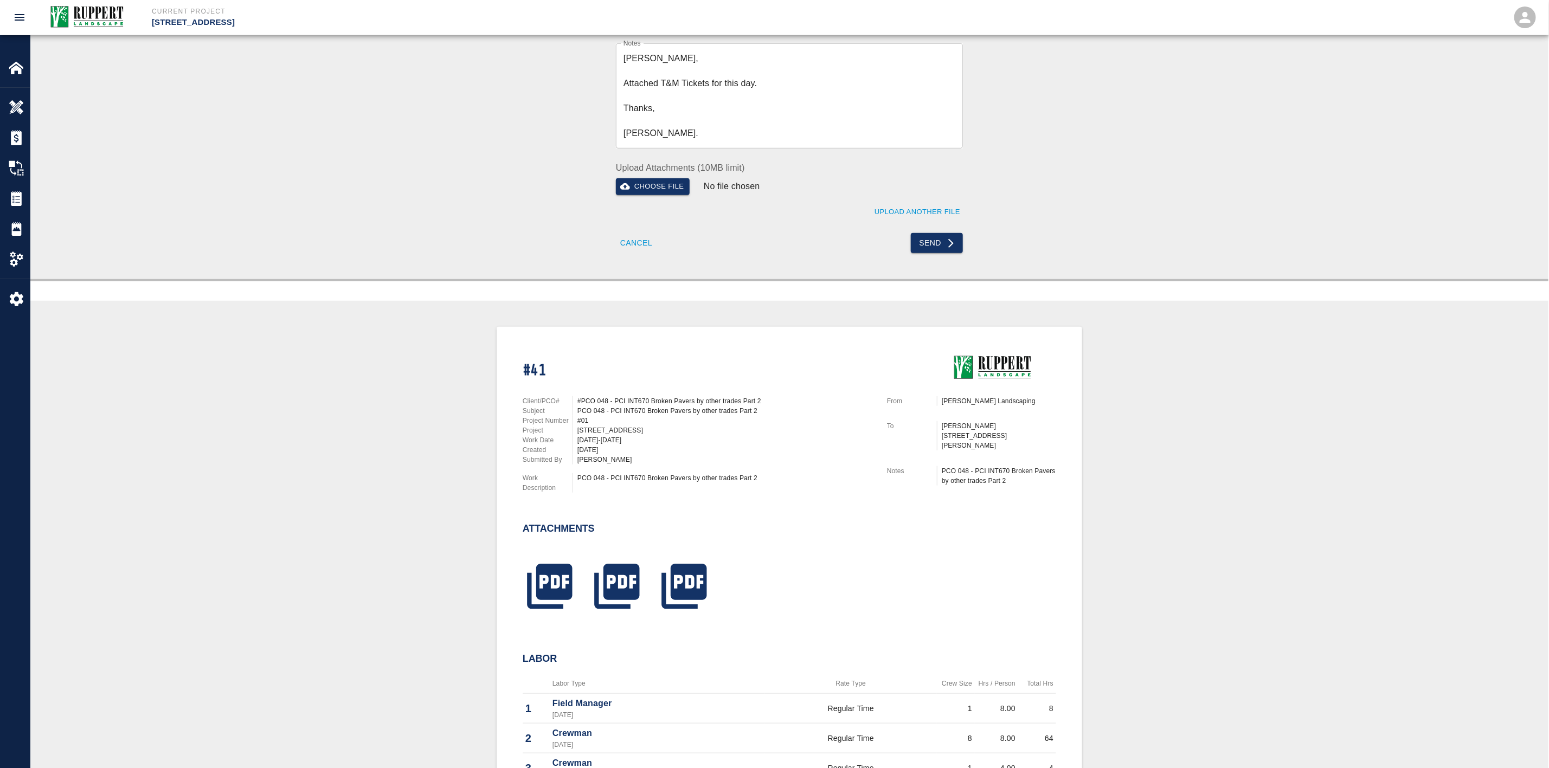
click at [698, 550] on div at bounding box center [677, 582] width 67 height 71
click at [697, 573] on icon "button" at bounding box center [684, 587] width 54 height 54
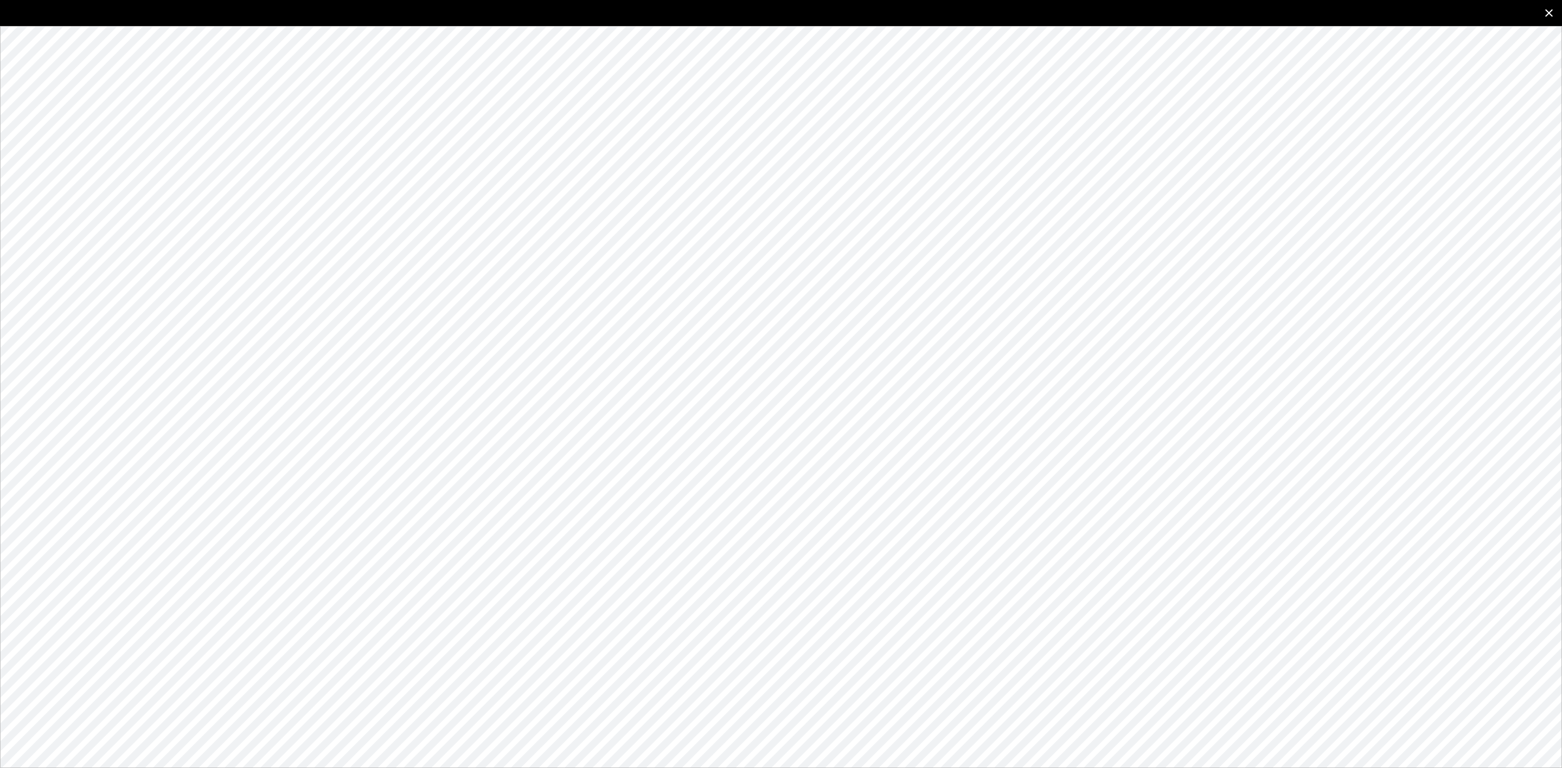
click at [1543, 9] on icon "close" at bounding box center [1548, 13] width 13 height 13
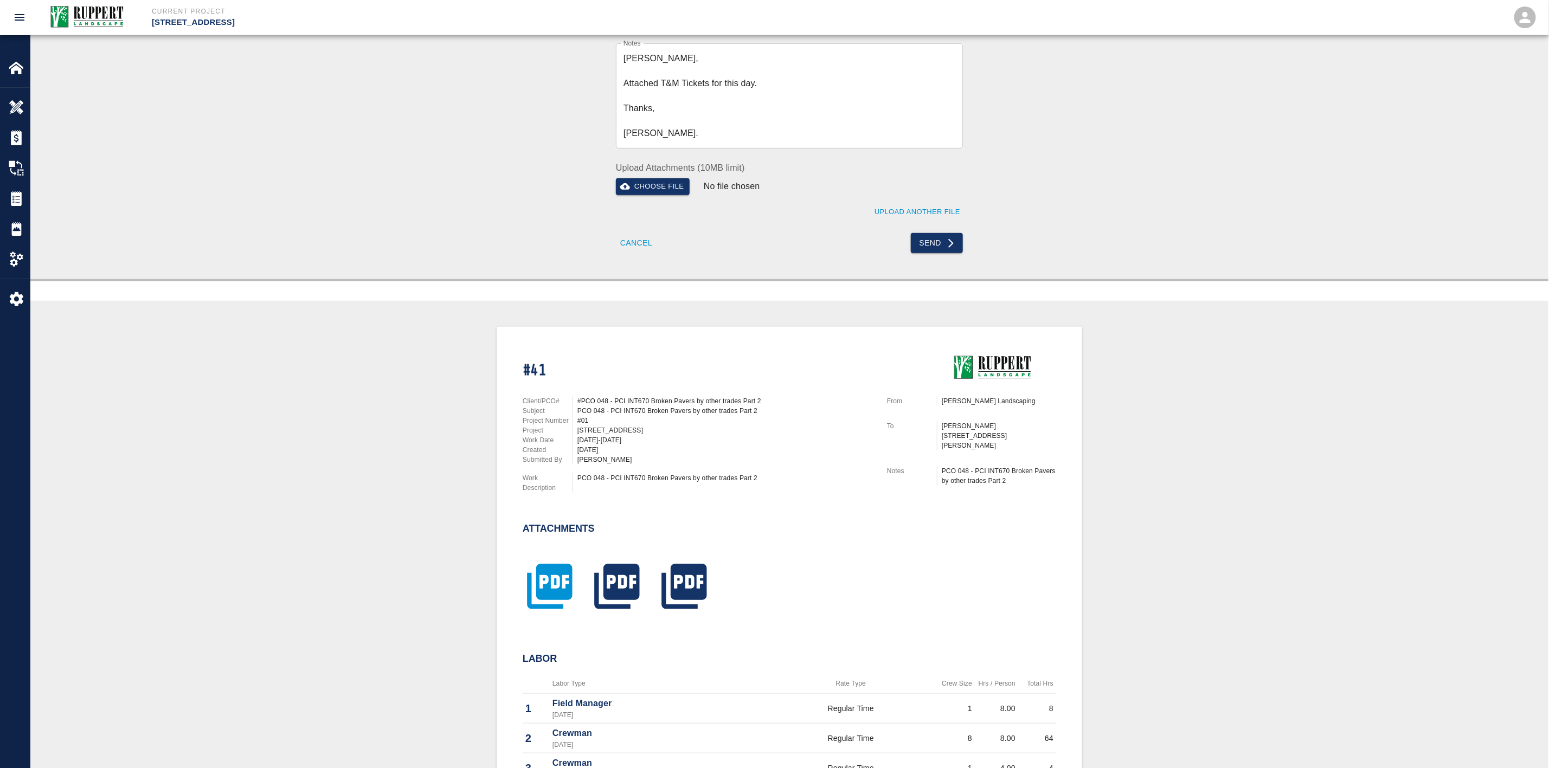
click at [564, 589] on icon "button" at bounding box center [549, 586] width 45 height 45
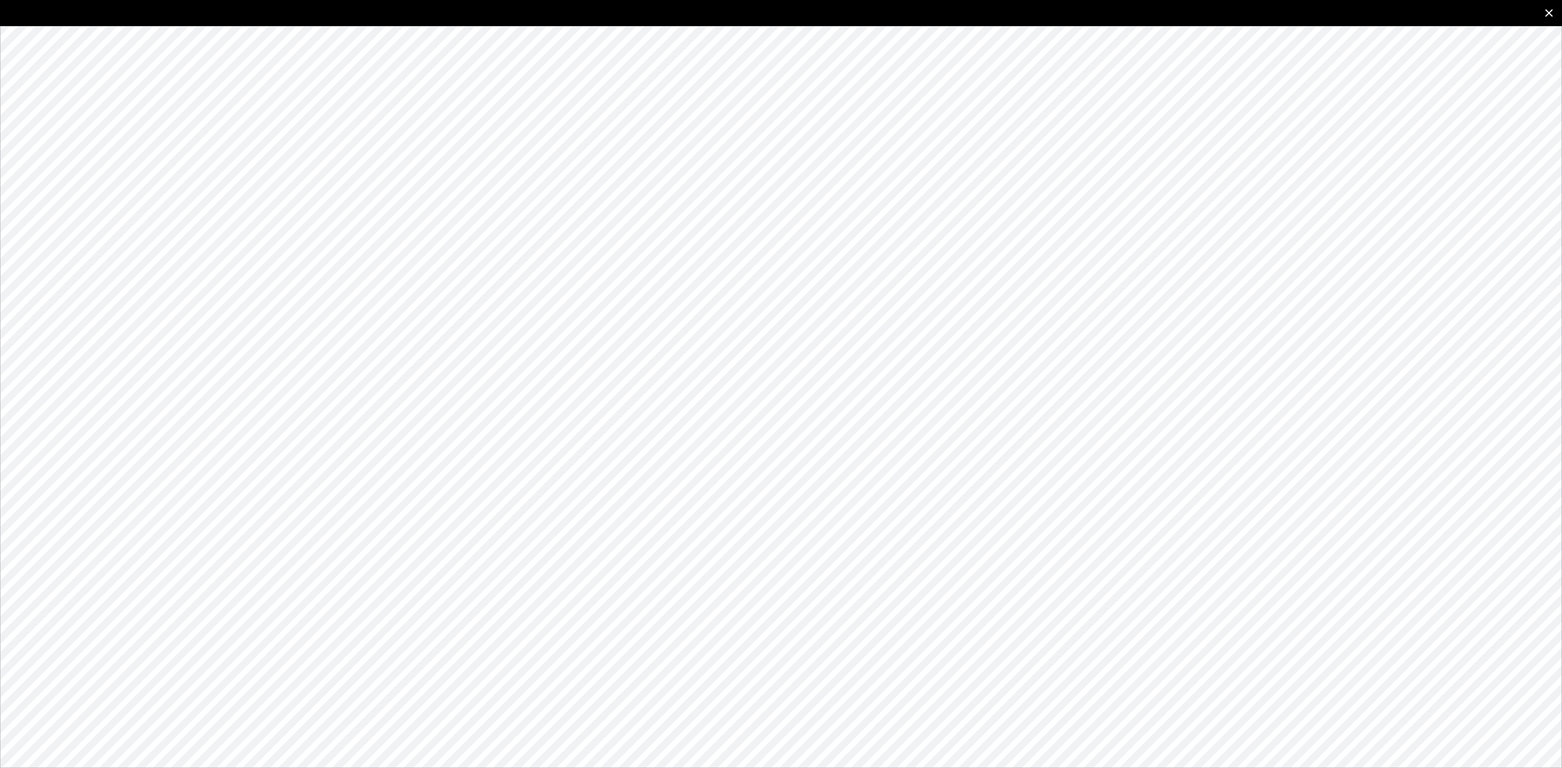
click at [1544, 9] on icon "close" at bounding box center [1548, 13] width 13 height 13
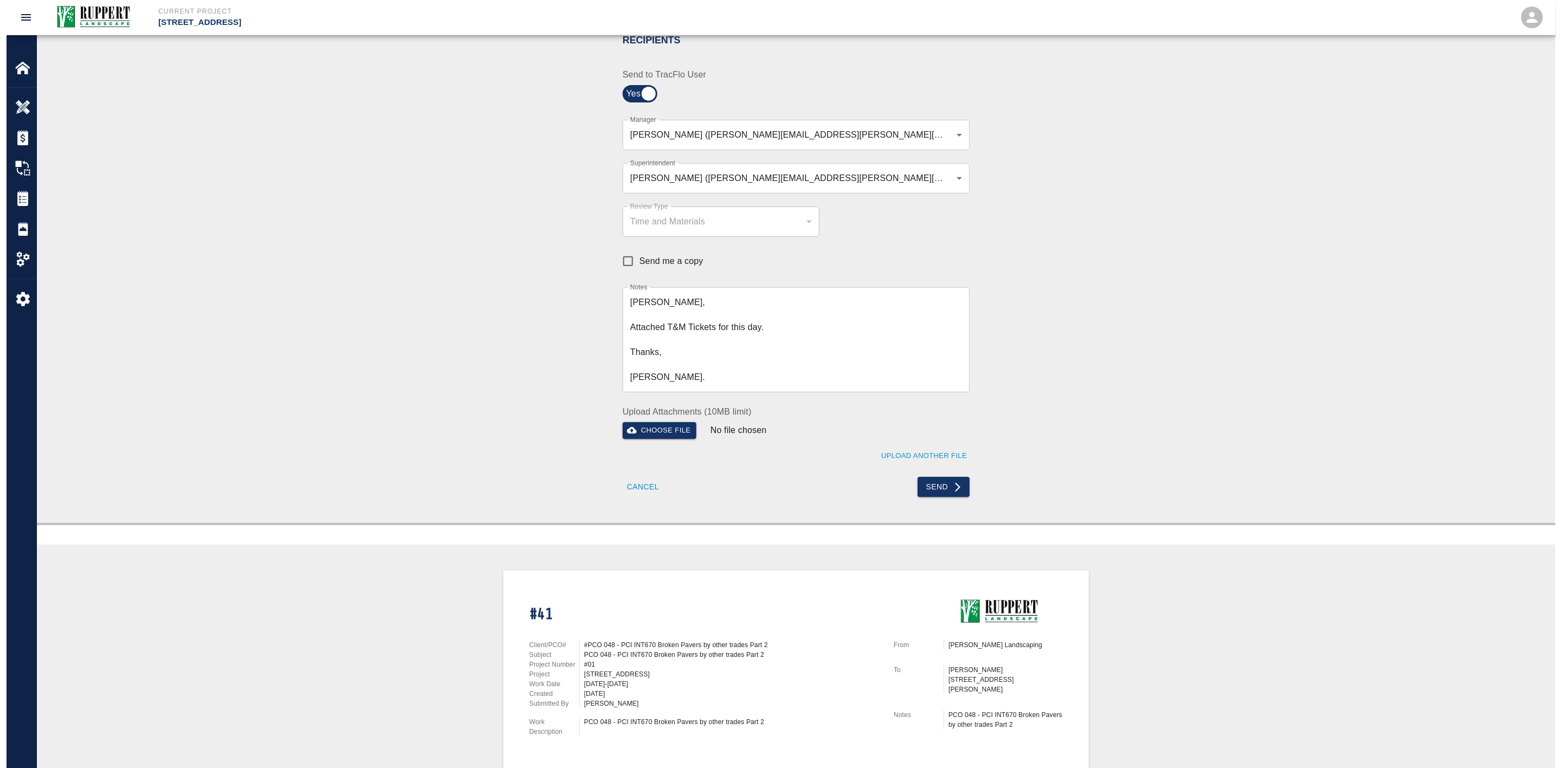
scroll to position [0, 0]
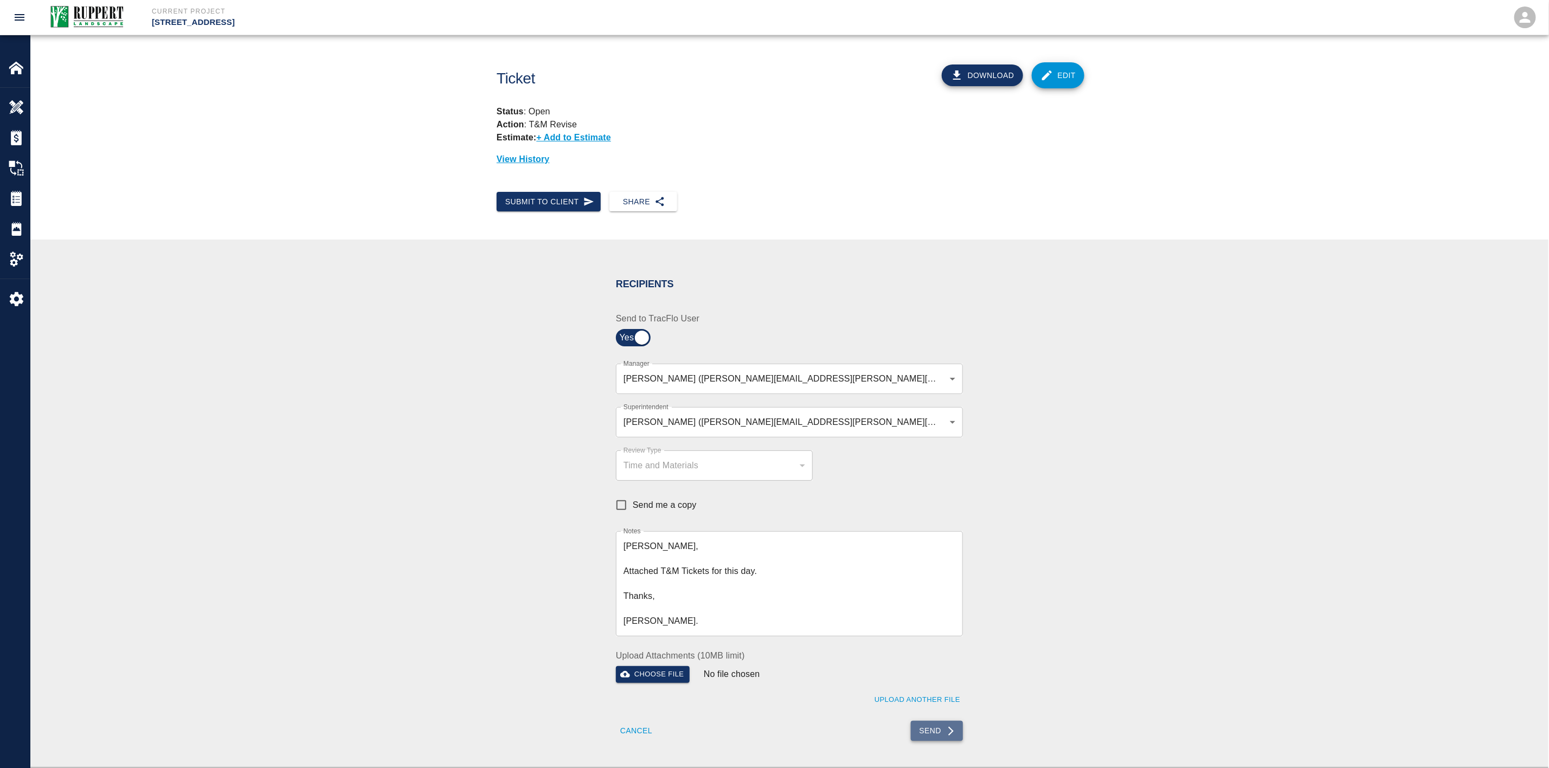
click at [921, 729] on button "Send" at bounding box center [937, 731] width 53 height 20
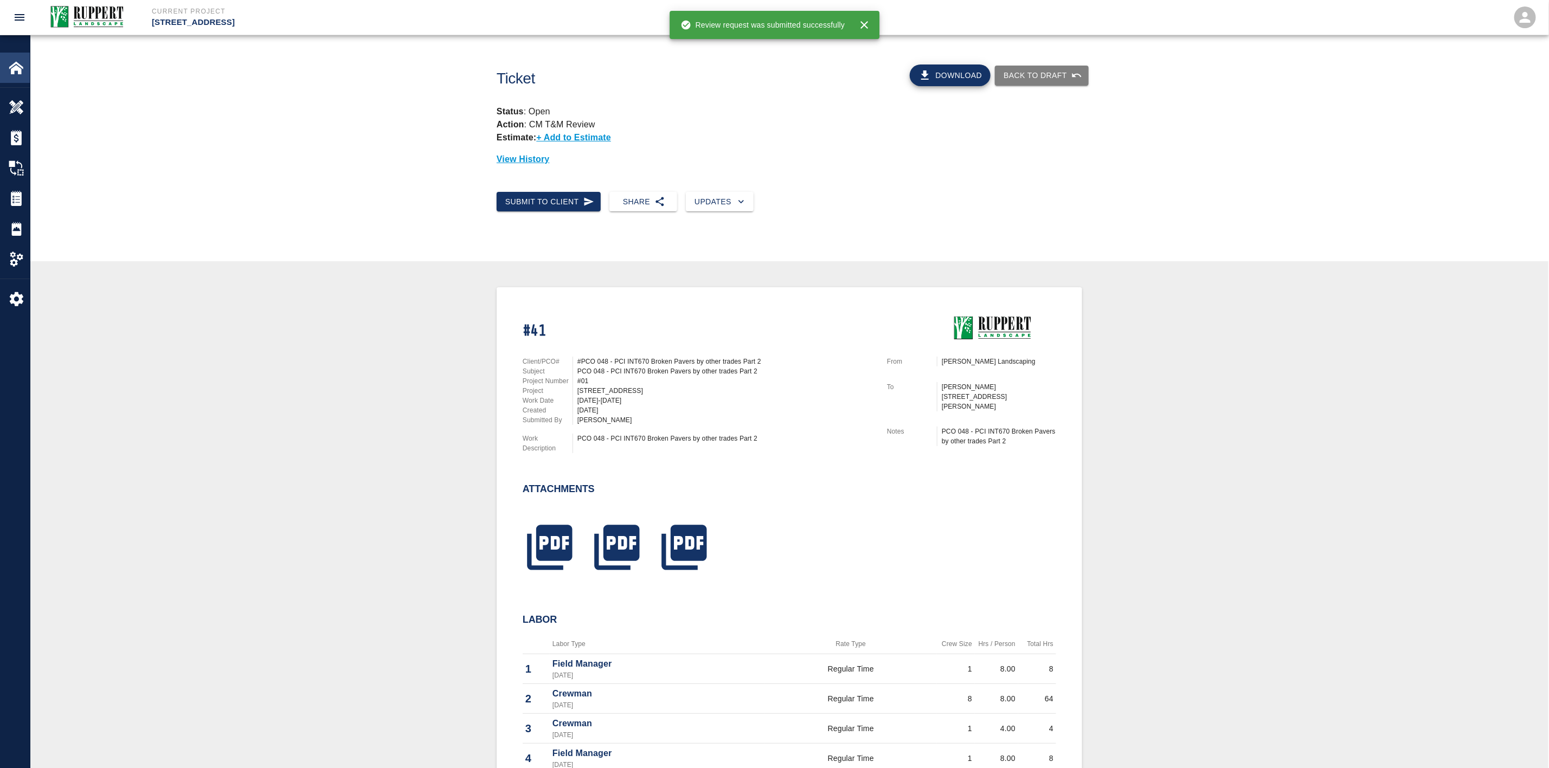
click at [10, 70] on img at bounding box center [16, 67] width 15 height 15
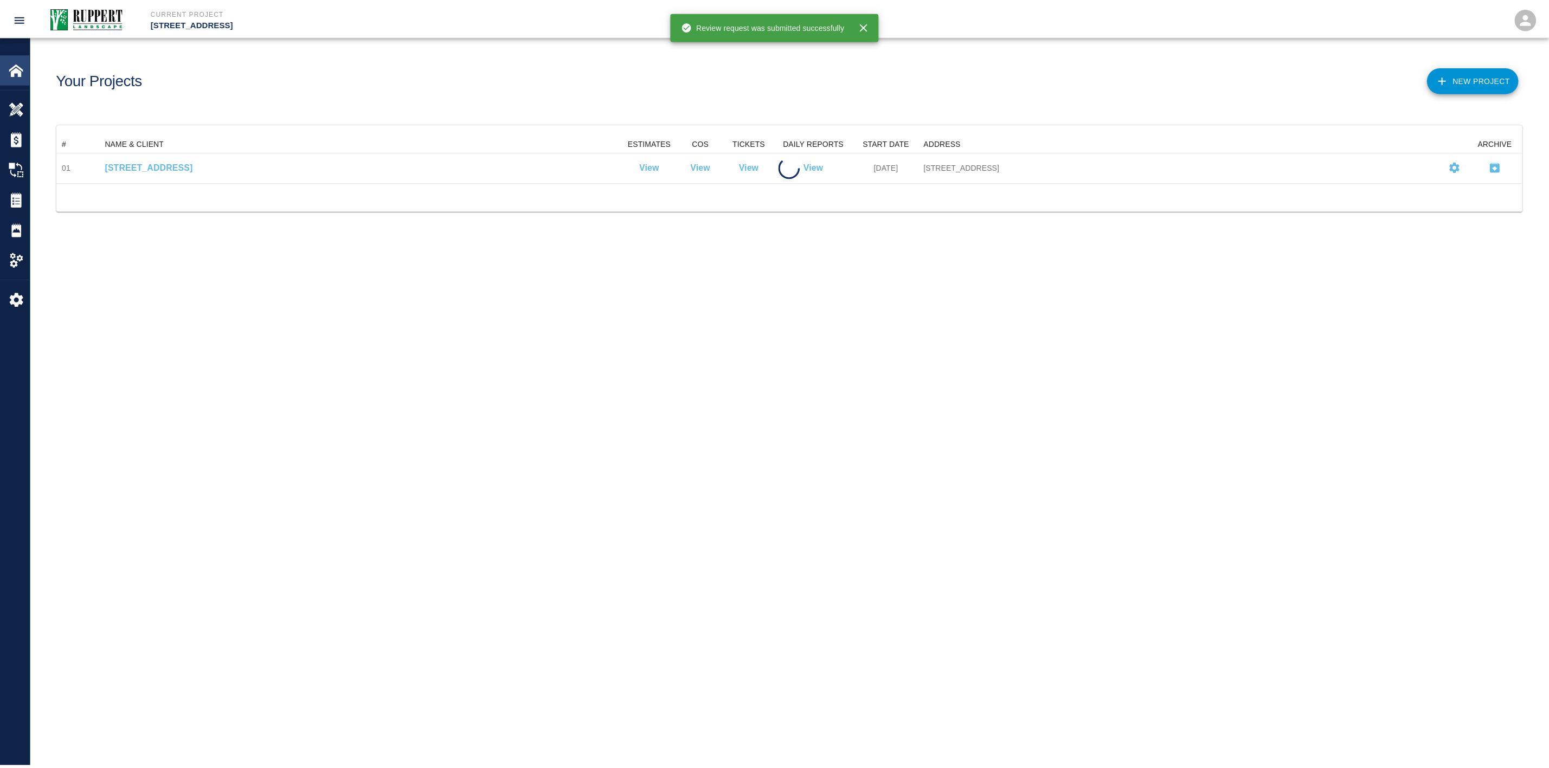
scroll to position [35, 1465]
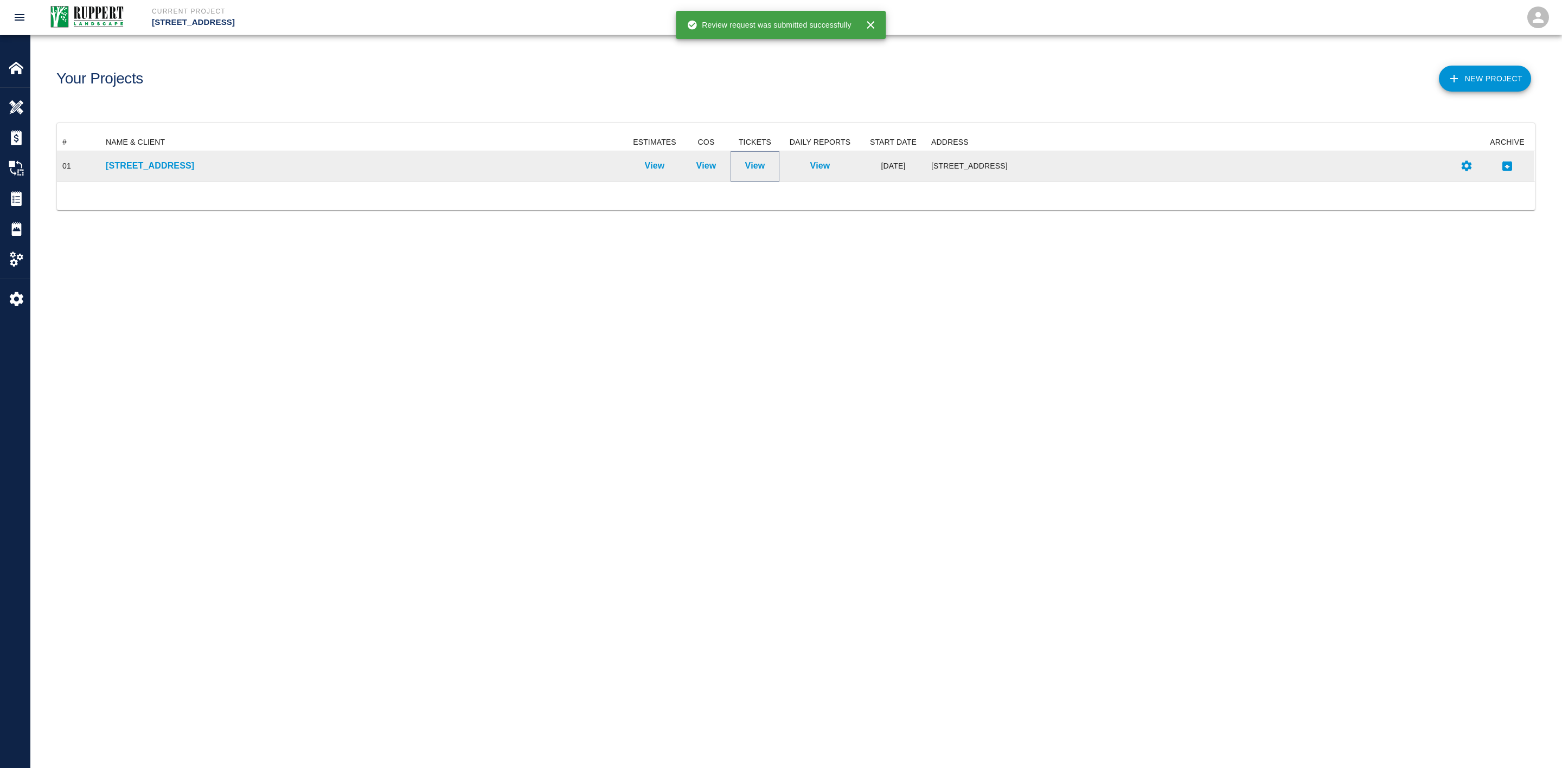
click at [748, 163] on p "View" at bounding box center [755, 165] width 20 height 13
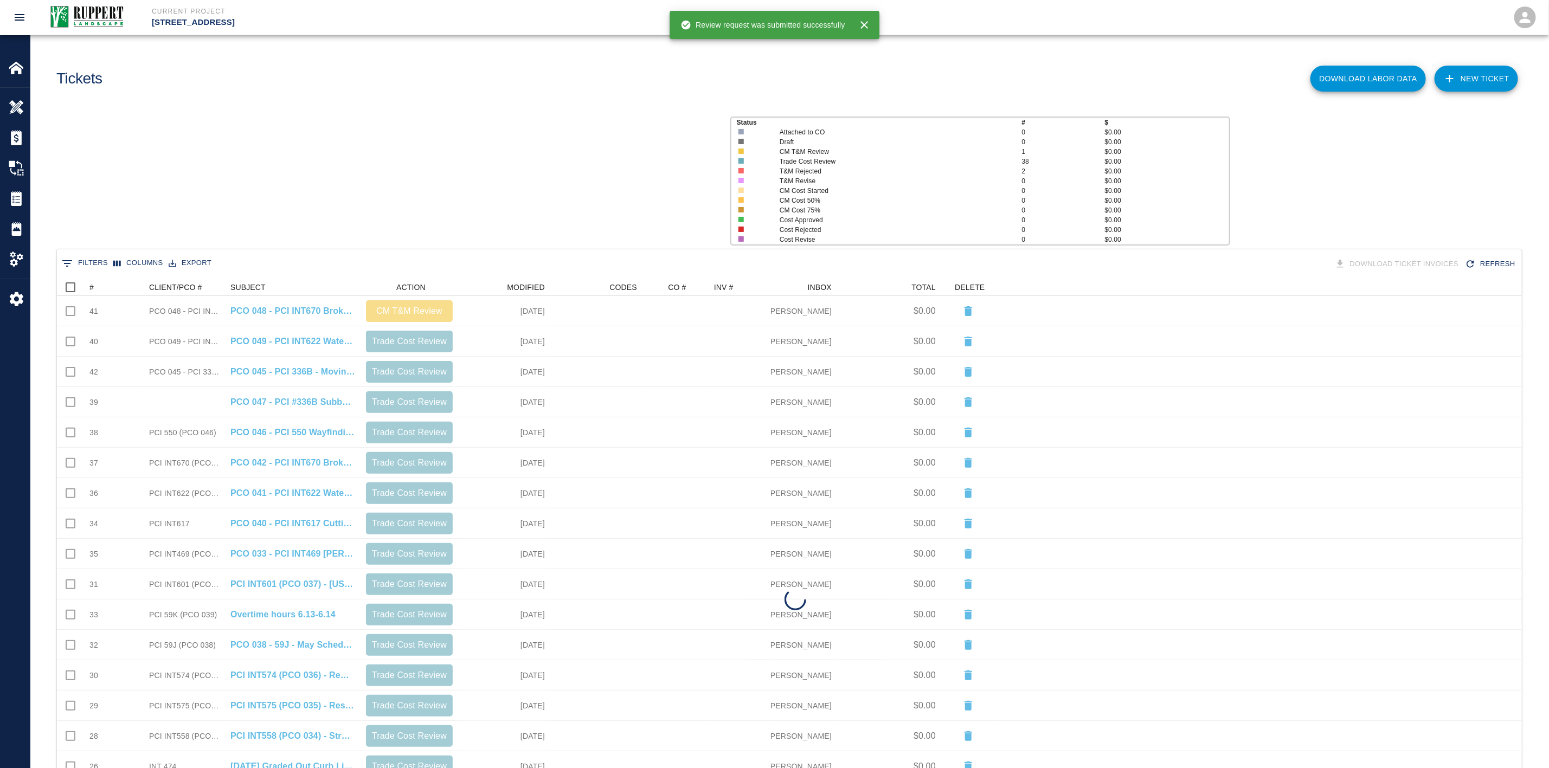
scroll to position [612, 1453]
